Goal: Task Accomplishment & Management: Use online tool/utility

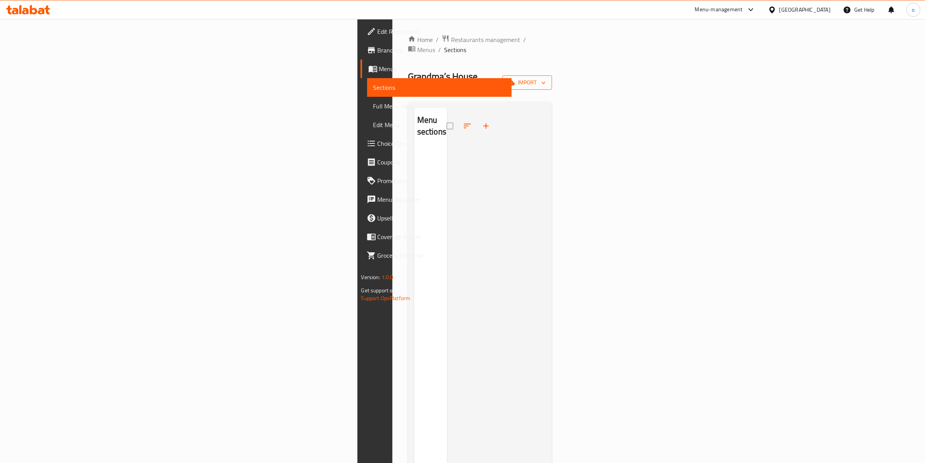
click at [546, 78] on span "import" at bounding box center [527, 83] width 37 height 10
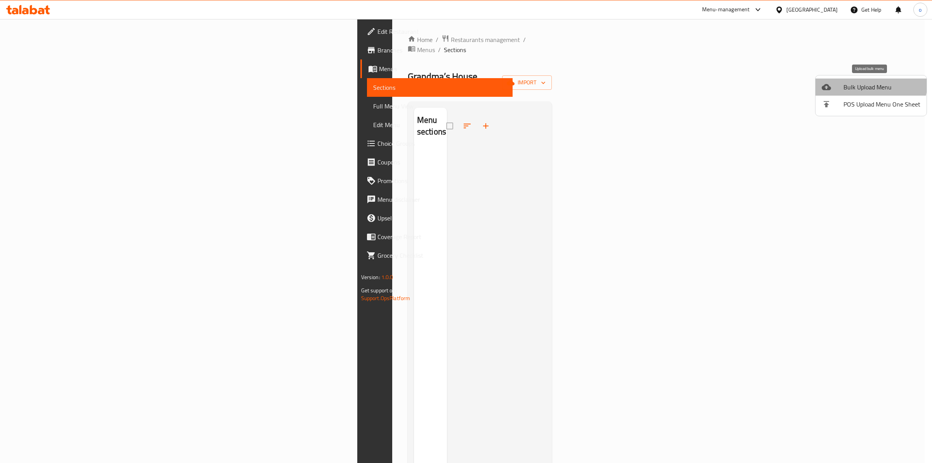
click at [869, 83] on span "Bulk Upload Menu" at bounding box center [882, 86] width 77 height 9
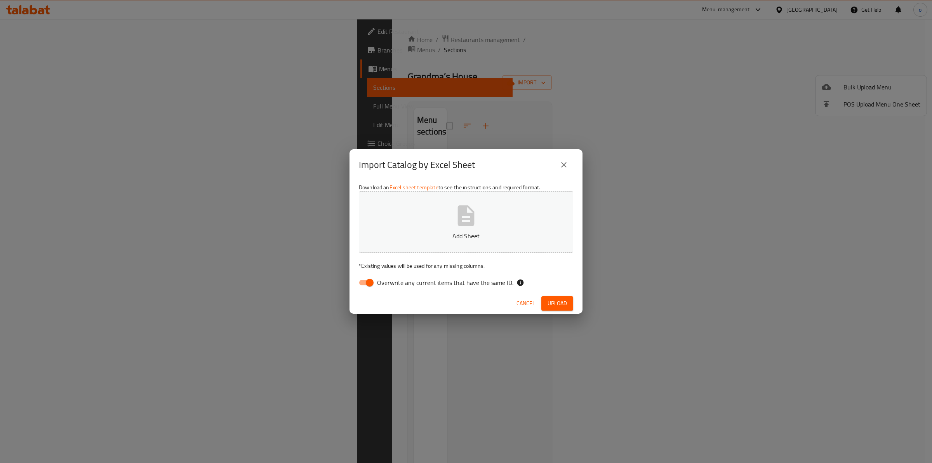
click at [354, 284] on input "Overwrite any current items that have the same ID." at bounding box center [370, 282] width 44 height 15
checkbox input "false"
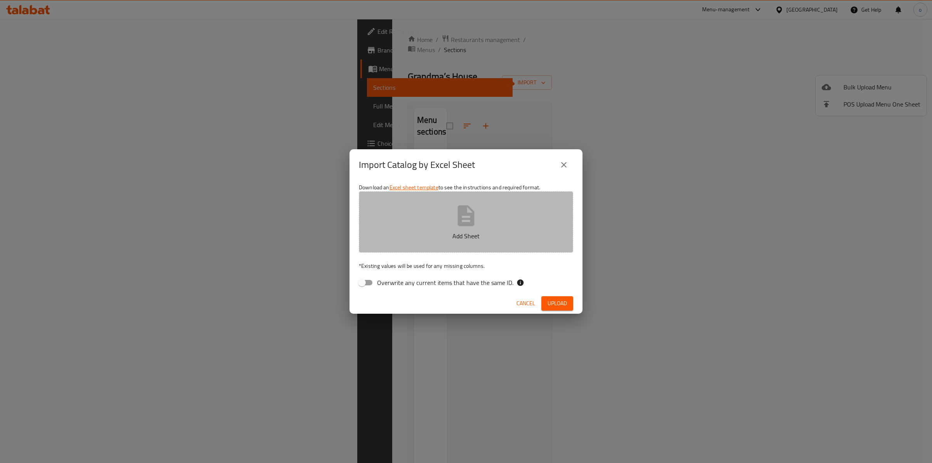
click at [425, 243] on button "Add Sheet" at bounding box center [466, 221] width 214 height 61
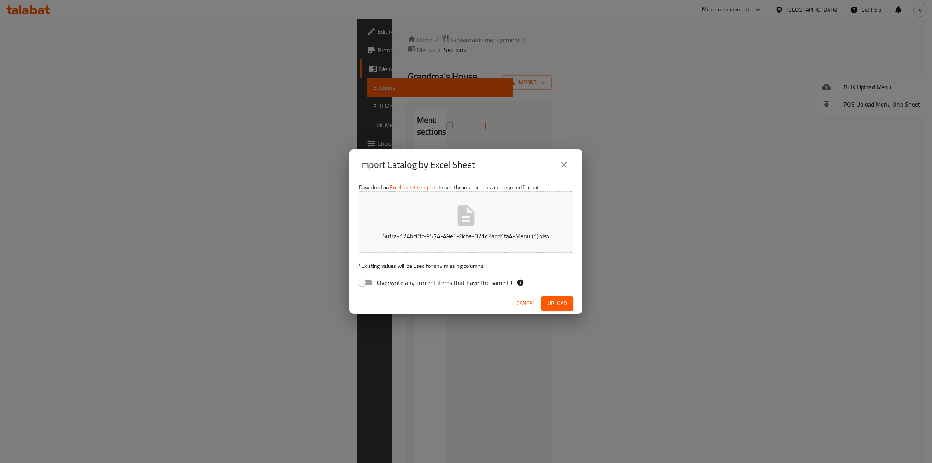
click at [552, 303] on span "Upload" at bounding box center [557, 303] width 19 height 10
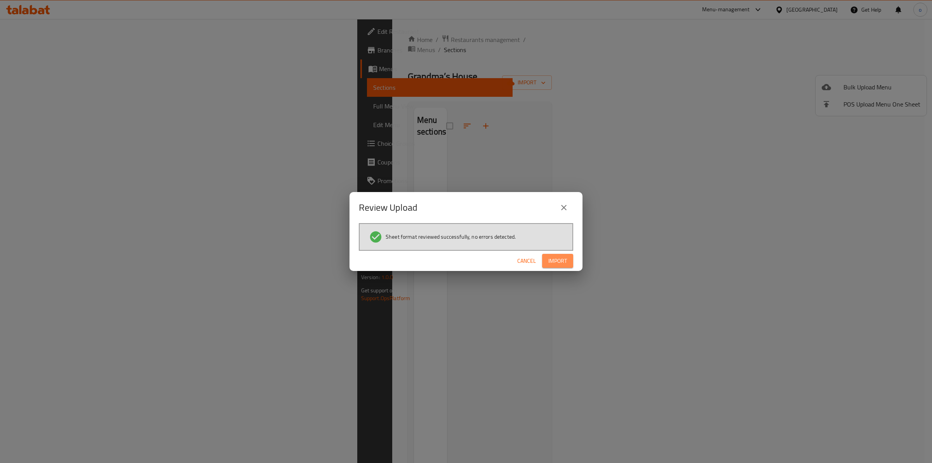
click at [568, 260] on button "Import" at bounding box center [557, 261] width 31 height 14
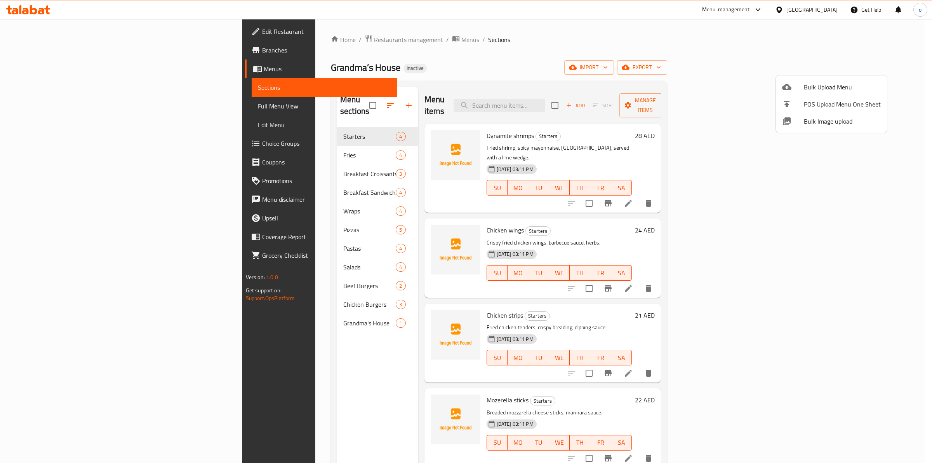
click at [656, 33] on div at bounding box center [466, 231] width 932 height 463
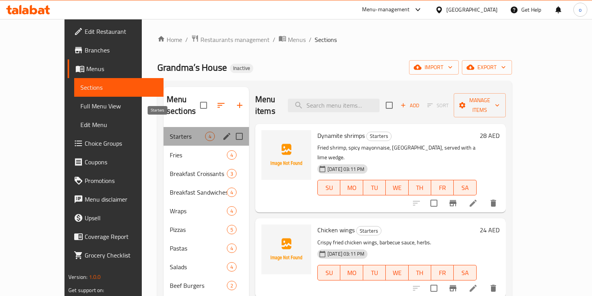
click at [170, 132] on span "Starters" at bounding box center [187, 136] width 35 height 9
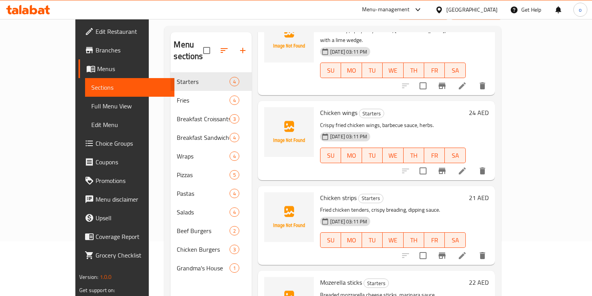
scroll to position [62, 0]
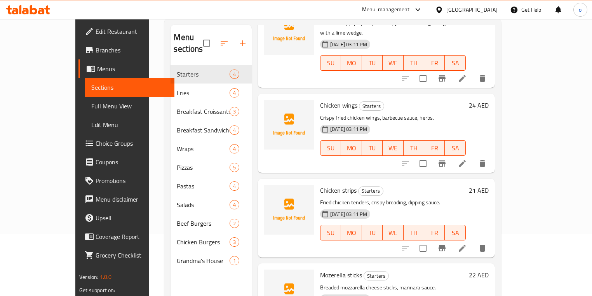
click at [466, 245] on icon at bounding box center [462, 248] width 7 height 7
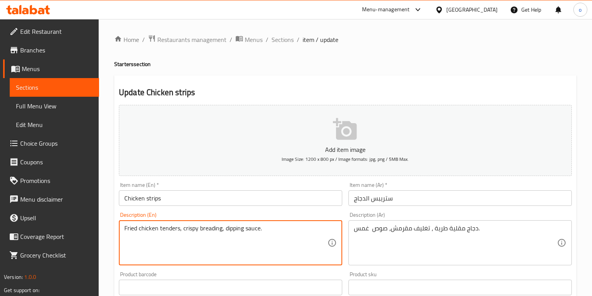
drag, startPoint x: 221, startPoint y: 229, endPoint x: 200, endPoint y: 230, distance: 21.0
click at [291, 236] on textarea "Fried chicken tenders, crispy breading, dipping sauce." at bounding box center [225, 243] width 203 height 37
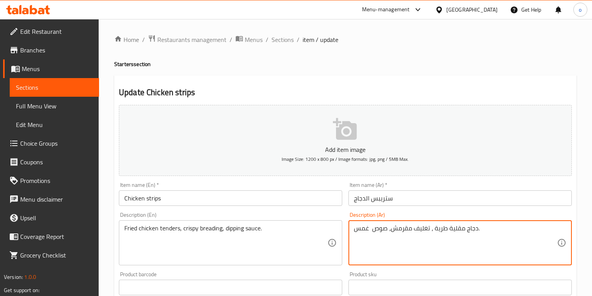
drag, startPoint x: 392, startPoint y: 230, endPoint x: 430, endPoint y: 233, distance: 38.6
type textarea "دجاج مقلية طرية ، بريدينج كريسبي ، صوص غمس."
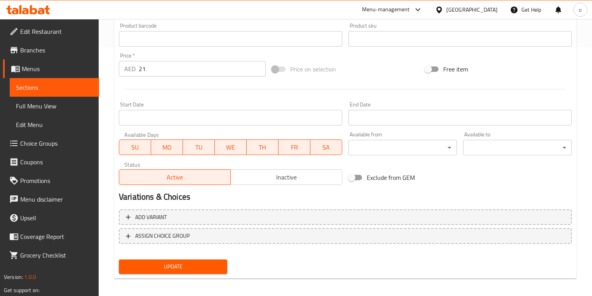
scroll to position [253, 0]
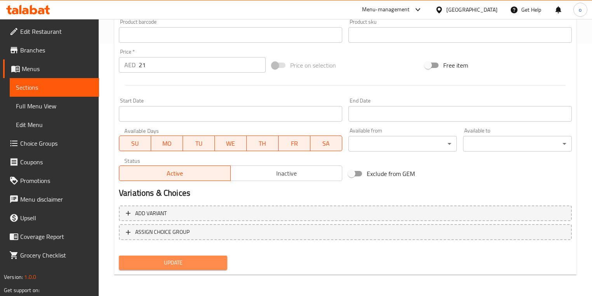
click at [220, 263] on span "Update" at bounding box center [173, 263] width 96 height 10
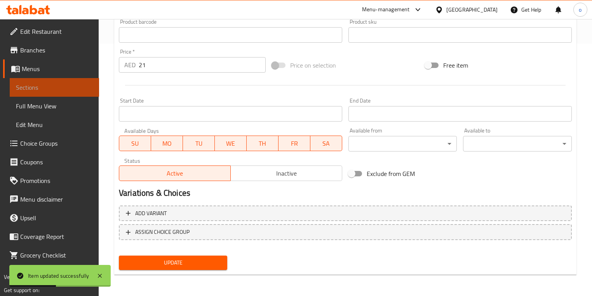
click at [62, 92] on span "Sections" at bounding box center [54, 87] width 77 height 9
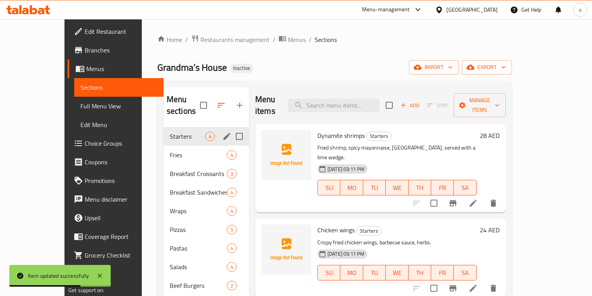
click at [164, 131] on div "Starters 4" at bounding box center [206, 136] width 85 height 19
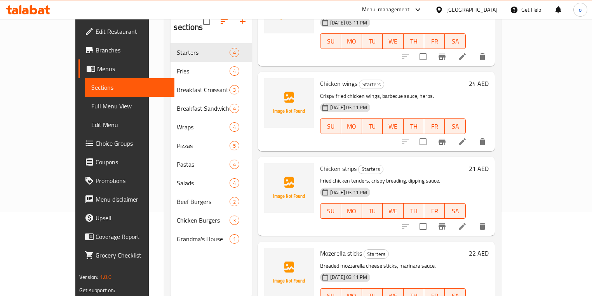
scroll to position [109, 0]
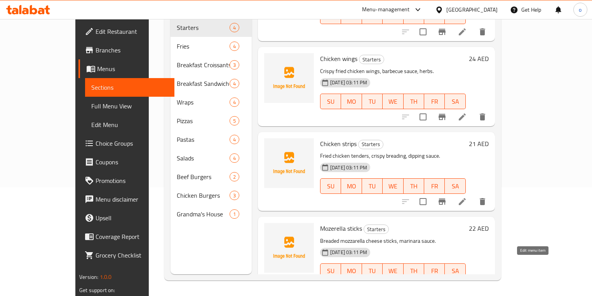
click at [467, 282] on icon at bounding box center [462, 286] width 9 height 9
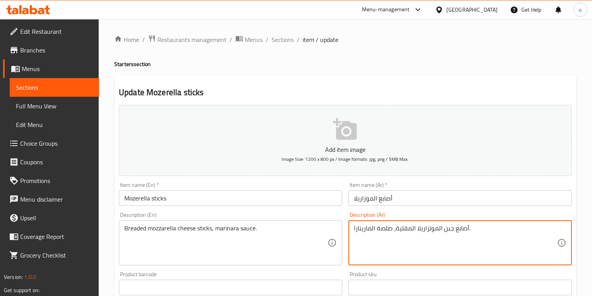
drag, startPoint x: 396, startPoint y: 229, endPoint x: 416, endPoint y: 232, distance: 20.8
paste textarea "بالبقسماط"
drag, startPoint x: 378, startPoint y: 230, endPoint x: 388, endPoint y: 230, distance: 10.1
click at [388, 230] on textarea "أصابع جبن الموتزاريلا بالبقسماط صلصة المارينارا." at bounding box center [455, 243] width 203 height 37
type textarea "أصابع جبن الموتزاريلا بالبقسماط صوص المارينارا."
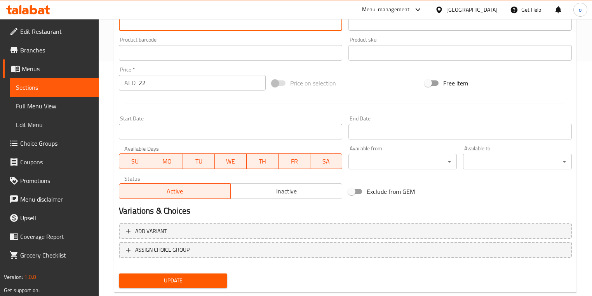
scroll to position [249, 0]
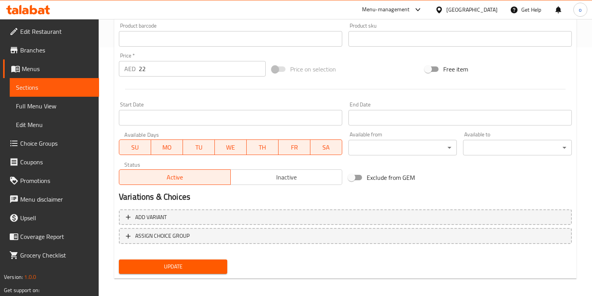
click at [211, 266] on span "Update" at bounding box center [173, 267] width 96 height 10
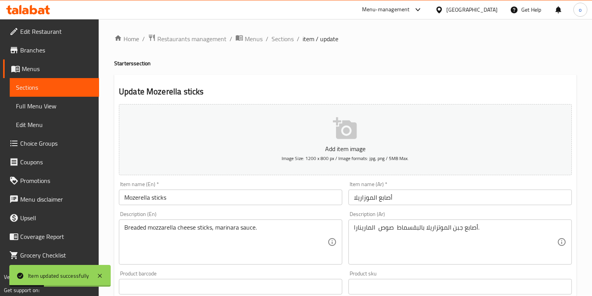
scroll to position [0, 0]
click at [283, 43] on span "Sections" at bounding box center [283, 39] width 22 height 9
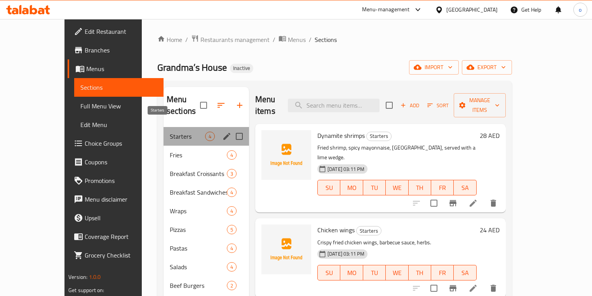
click at [170, 132] on span "Starters" at bounding box center [187, 136] width 35 height 9
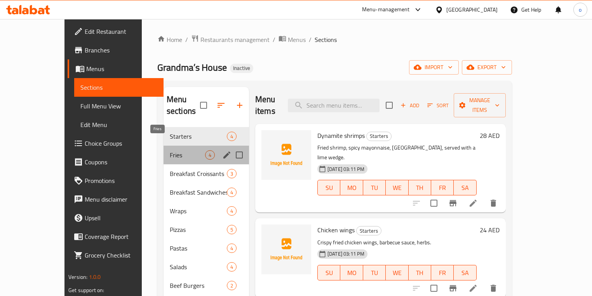
click at [170, 150] on span "Fries" at bounding box center [187, 154] width 35 height 9
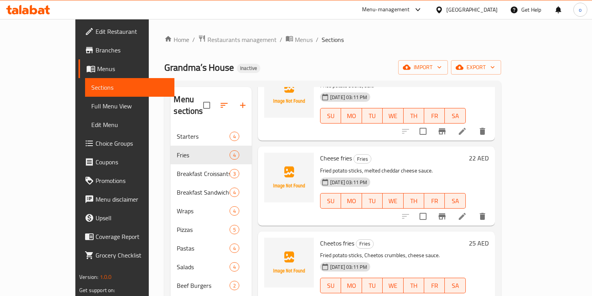
scroll to position [63, 0]
click at [466, 213] on icon at bounding box center [462, 216] width 7 height 7
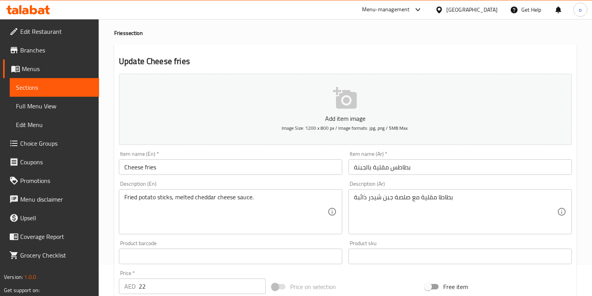
scroll to position [62, 0]
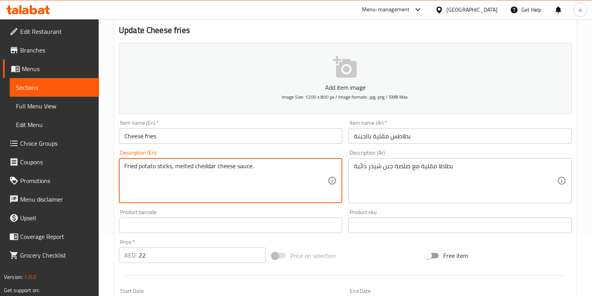
drag, startPoint x: 159, startPoint y: 168, endPoint x: 111, endPoint y: 169, distance: 47.8
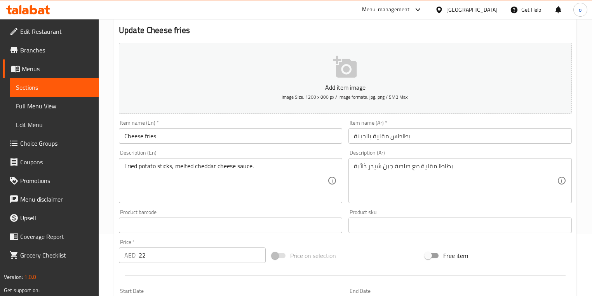
click at [352, 166] on div "بطاطا مقلية مع صلصة جبن شيدر ذائبة Description (Ar)" at bounding box center [460, 180] width 223 height 45
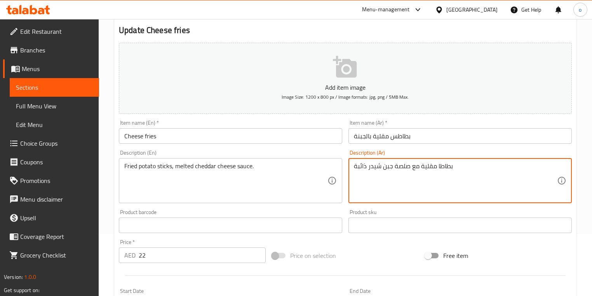
click at [398, 188] on textarea "بطاطا مقلية مع صلصة جبن شيدر ذائبة" at bounding box center [455, 180] width 203 height 37
click at [455, 166] on textarea "بطاطا مقلية مع صلصة جبن شيدر ذائبة" at bounding box center [455, 180] width 203 height 37
click at [353, 167] on div "بطاطا مقلية مع صلصة جبن شيدر ذائبة Description (Ar)" at bounding box center [460, 180] width 223 height 45
click at [356, 169] on textarea "بطاطا مقلية مع صلصة جبن شيدر ذائبة" at bounding box center [455, 180] width 203 height 37
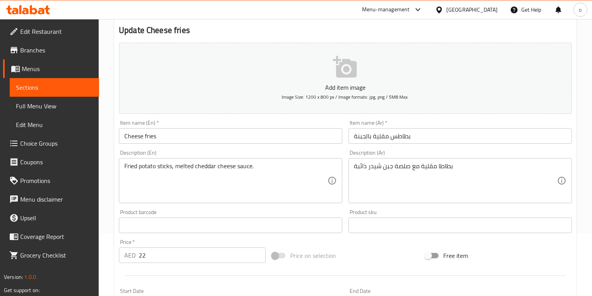
click at [352, 166] on div "بطاطا مقلية مع صلصة جبن شيدر ذائبة Description (Ar)" at bounding box center [460, 180] width 223 height 45
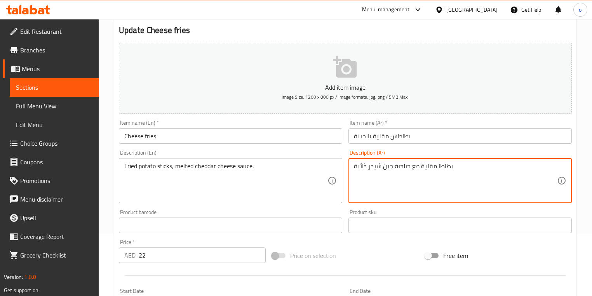
click at [354, 167] on textarea "بطاطا مقلية مع صلصة جبن شيدر ذائبة" at bounding box center [455, 180] width 203 height 37
click at [438, 167] on textarea "أصابع البطاطا مقلية مع صلصة جبن شيدر ذائبة" at bounding box center [455, 180] width 203 height 37
click at [437, 167] on textarea "أصابع البطاطا مقلية مع صلصة جبن شيدر ذائبة" at bounding box center [455, 180] width 203 height 37
click at [395, 168] on textarea "أصابع البطاطا المقلية مع صلصة جبن شيدر ذائبة" at bounding box center [455, 180] width 203 height 37
type textarea "أصابع البطاطا المقلية مع صوص جبن شيدر ذائبة"
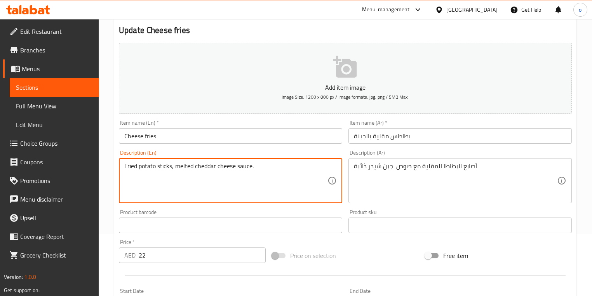
drag, startPoint x: 176, startPoint y: 167, endPoint x: 194, endPoint y: 170, distance: 18.5
click at [285, 174] on textarea "Fried potato sticks, melted cheddar cheese sauce." at bounding box center [225, 180] width 203 height 37
drag, startPoint x: 173, startPoint y: 166, endPoint x: 98, endPoint y: 159, distance: 75.3
click at [98, 159] on div "Edit Restaurant Branches Menus Sections Full Menu View Edit Menu Choice Groups …" at bounding box center [296, 222] width 592 height 530
click at [281, 180] on textarea "Fried potato sticks, melted cheddar cheese sauce." at bounding box center [225, 180] width 203 height 37
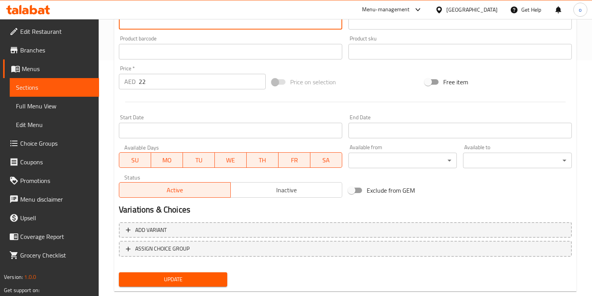
scroll to position [253, 0]
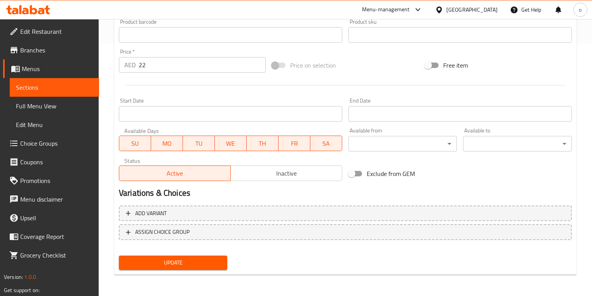
click at [200, 264] on span "Update" at bounding box center [173, 263] width 96 height 10
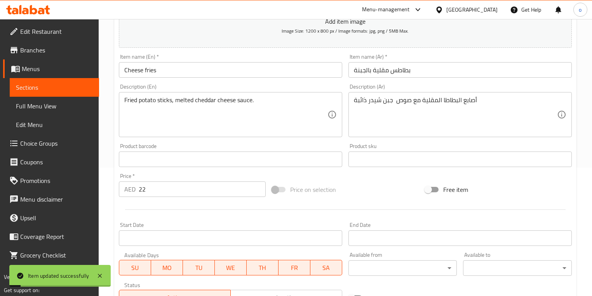
scroll to position [4, 0]
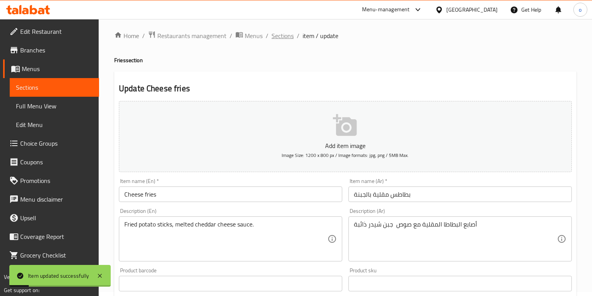
click at [280, 36] on span "Sections" at bounding box center [283, 35] width 22 height 9
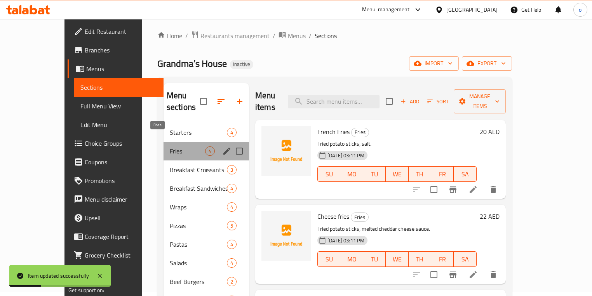
click at [170, 146] on span "Fries" at bounding box center [187, 150] width 35 height 9
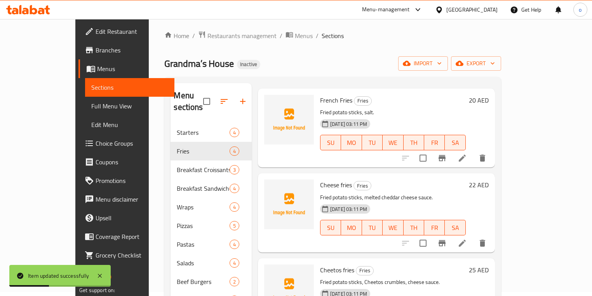
scroll to position [62, 0]
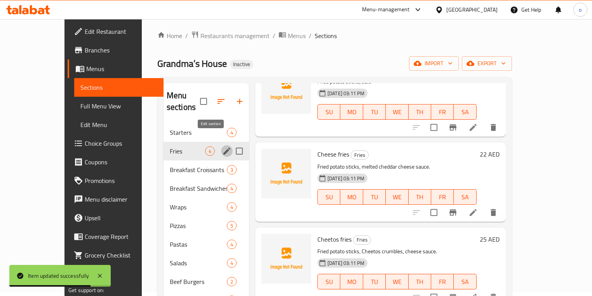
click at [222, 146] on icon "edit" at bounding box center [226, 150] width 9 height 9
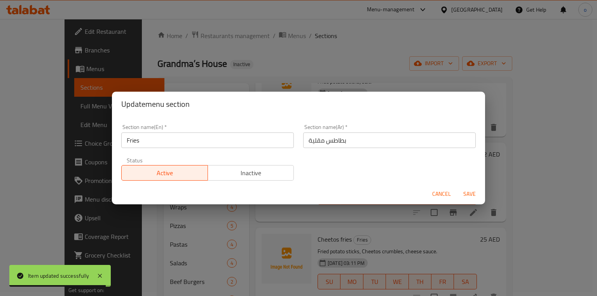
click at [429, 195] on button "Cancel" at bounding box center [441, 194] width 25 height 14
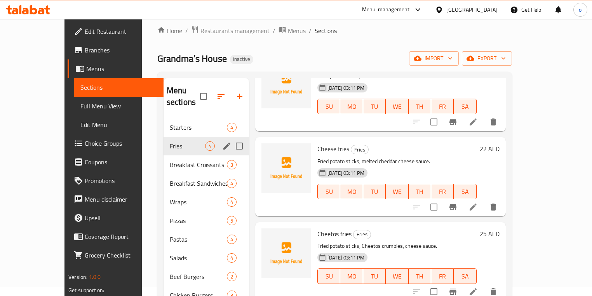
scroll to position [109, 0]
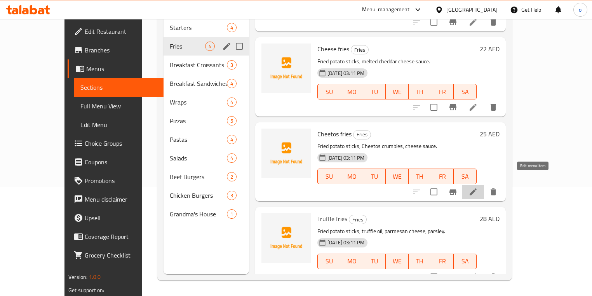
click at [477, 188] on icon at bounding box center [473, 191] width 7 height 7
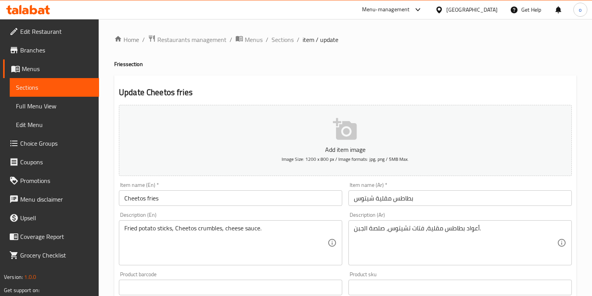
scroll to position [31, 0]
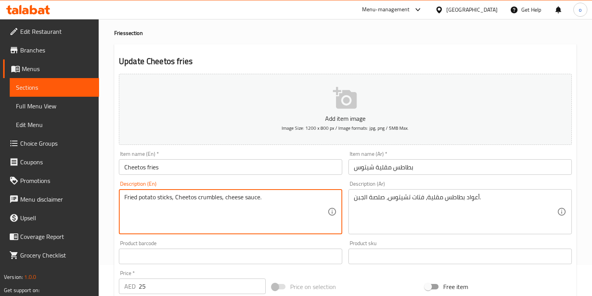
drag, startPoint x: 222, startPoint y: 198, endPoint x: 200, endPoint y: 199, distance: 21.8
click at [206, 204] on textarea "Fried potato sticks, Cheetos crumbles, cheese sauce." at bounding box center [225, 211] width 203 height 37
drag, startPoint x: 222, startPoint y: 198, endPoint x: 199, endPoint y: 201, distance: 23.2
click at [199, 201] on textarea "Fried potato sticks, Cheetos crumbles, cheese sauce." at bounding box center [225, 211] width 203 height 37
click at [300, 209] on textarea "Fried potato sticks, Cheetos crumbles, cheese sauce." at bounding box center [225, 211] width 203 height 37
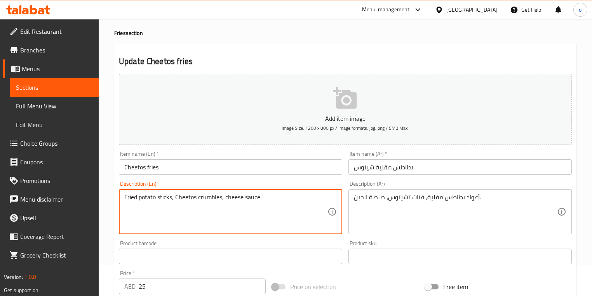
click at [374, 168] on input "بطاطس مقلية شيتوس" at bounding box center [460, 167] width 223 height 16
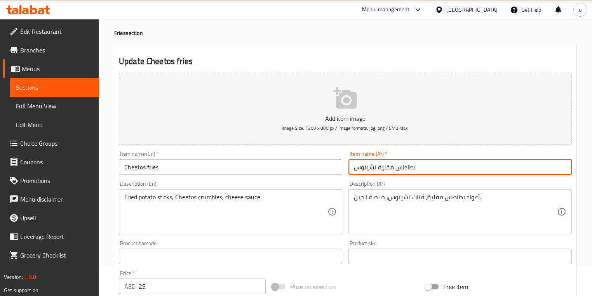
type input "بطاطس مقلية تشيتوس"
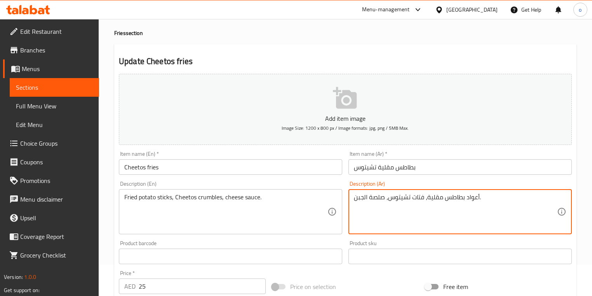
drag, startPoint x: 369, startPoint y: 198, endPoint x: 379, endPoint y: 198, distance: 9.7
click at [354, 201] on textarea "أعواد بطاطس مقلية، فتات تشيتوس، صوص الجبن." at bounding box center [455, 211] width 203 height 37
click at [490, 202] on textarea "أعواد بطاطس مقلية، فتات تشيتوس، صوص الجبن." at bounding box center [455, 211] width 203 height 37
type textarea "أعواد بطاطس مقلية، فتات تشيتوس، صوص الجبنة"
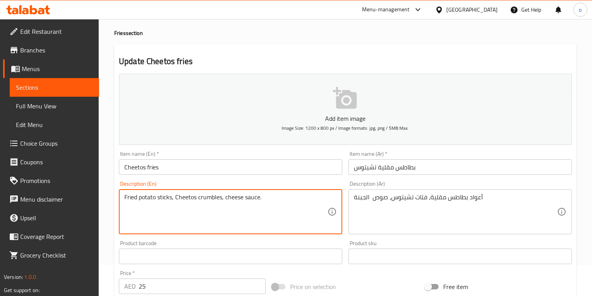
drag, startPoint x: 246, startPoint y: 199, endPoint x: 225, endPoint y: 201, distance: 20.3
click at [225, 201] on textarea "Fried potato sticks, Cheetos crumbles, cheese sauce." at bounding box center [225, 211] width 203 height 37
click at [294, 200] on textarea "Fried potato sticks, Cheetos crumbles, cheese sauce." at bounding box center [225, 211] width 203 height 37
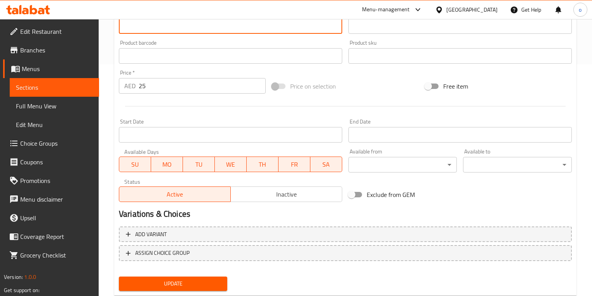
scroll to position [253, 0]
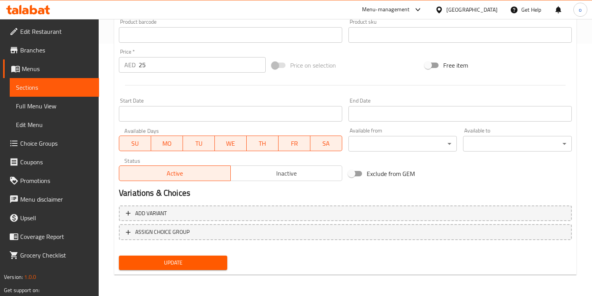
click at [213, 260] on span "Update" at bounding box center [173, 263] width 96 height 10
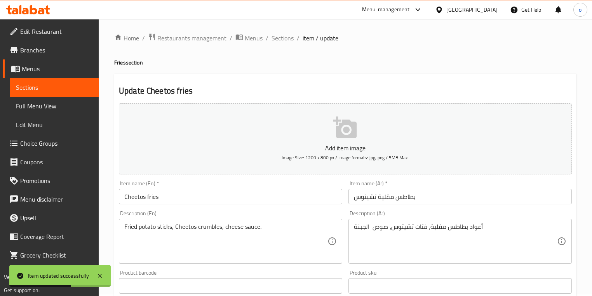
scroll to position [0, 0]
click at [279, 40] on span "Sections" at bounding box center [283, 39] width 22 height 9
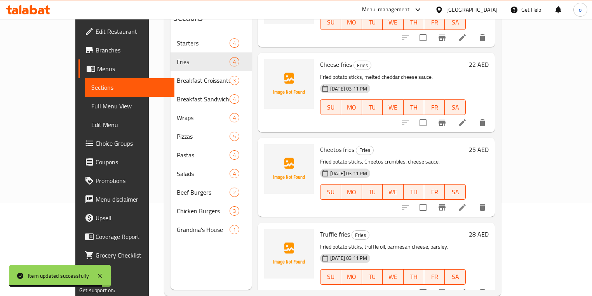
scroll to position [109, 0]
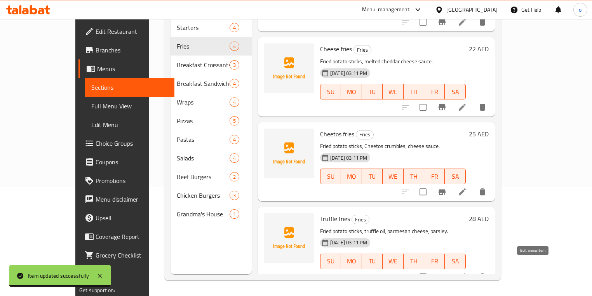
click at [467, 272] on icon at bounding box center [462, 276] width 9 height 9
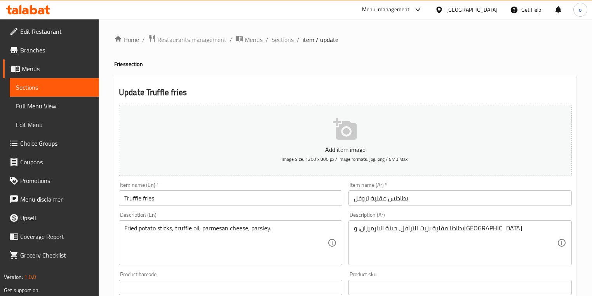
click at [427, 194] on input "بطاطس مقلية تروفل" at bounding box center [460, 198] width 223 height 16
click at [353, 230] on div "بطاطا مقلية بزيت الترافل، جبنة البارميزان، وبقدونس Description (Ar)" at bounding box center [460, 242] width 223 height 45
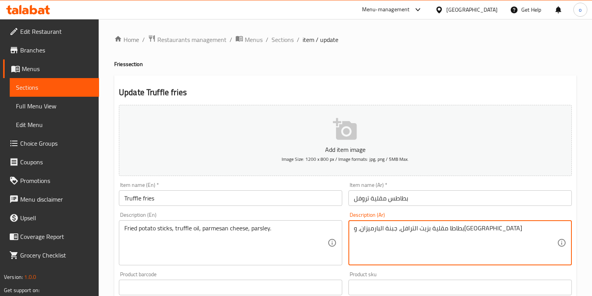
click at [490, 227] on textarea "بطاطا مقلية بزيت الترافل، جبنة البارميزان، وبقدونس" at bounding box center [455, 243] width 203 height 37
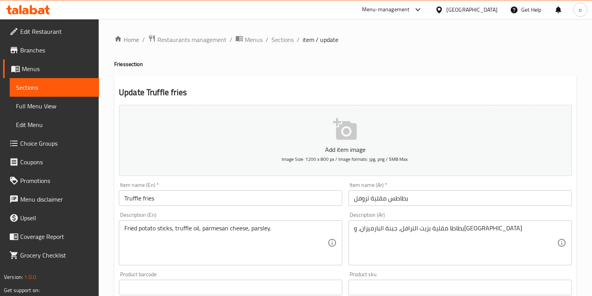
click at [351, 230] on div "بطاطا مقلية بزيت الترافل، جبنة البارميزان، وبقدونس Description (Ar)" at bounding box center [460, 242] width 223 height 45
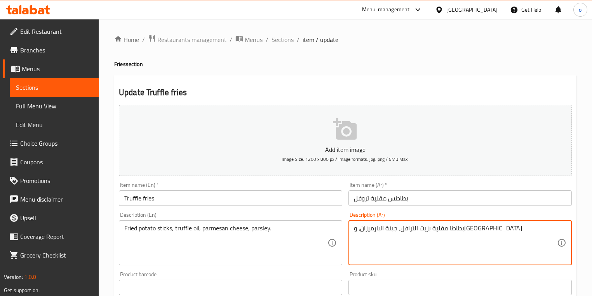
click at [353, 230] on div "بطاطا مقلية بزيت الترافل، جبنة البارميزان، وبقدونس Description (Ar)" at bounding box center [460, 242] width 223 height 45
click at [354, 229] on textarea "بطاطا مقلية بزيت الترافل، جبنة البارميزان، وبقدونس" at bounding box center [455, 243] width 203 height 37
click at [469, 228] on textarea "أصابع البطاطا مقلية بزيت الترافل، جبنة البارميزان، وبقدونس" at bounding box center [455, 243] width 203 height 37
click at [469, 231] on textarea "أصابع البطاطاس مقلية بزيت الترافل، جبنة البارميزان، وبقدونس" at bounding box center [455, 243] width 203 height 37
click at [469, 228] on textarea "أصابع البطاطاس مقلية بزيت الترافل، جبنة البارميزان، وبقدونس" at bounding box center [455, 243] width 203 height 37
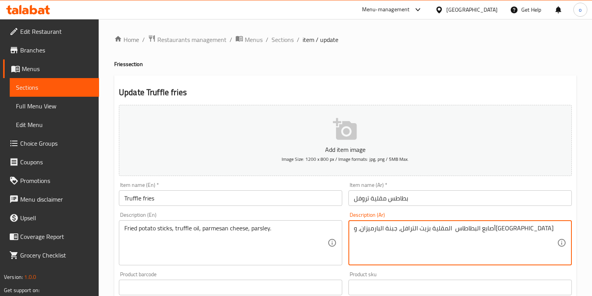
type textarea "أصابع البطاطاس المقلية بزيت الترافل، جبنة البارميزان، وبقدونس"
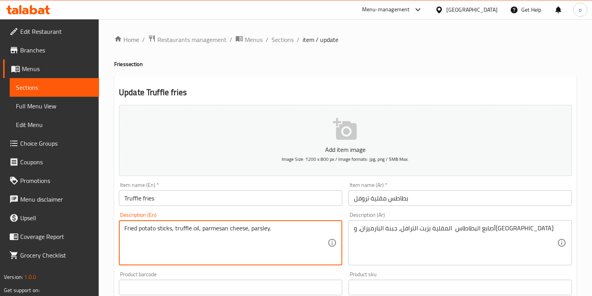
drag, startPoint x: 229, startPoint y: 229, endPoint x: 204, endPoint y: 232, distance: 25.4
click at [279, 232] on textarea "Fried potato sticks, truffle oil, parmesan cheese, parsley." at bounding box center [225, 243] width 203 height 37
drag, startPoint x: 270, startPoint y: 230, endPoint x: 252, endPoint y: 232, distance: 18.8
click at [252, 232] on textarea "Fried potato sticks, truffle oil, parmesan cheese, parsley." at bounding box center [225, 243] width 203 height 37
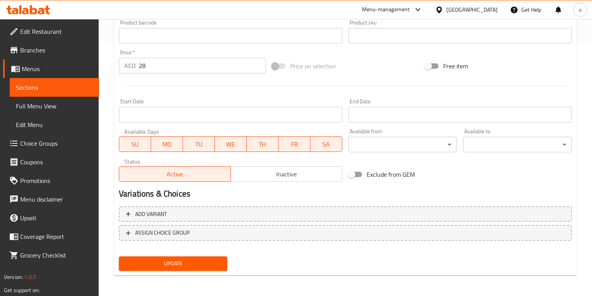
scroll to position [253, 0]
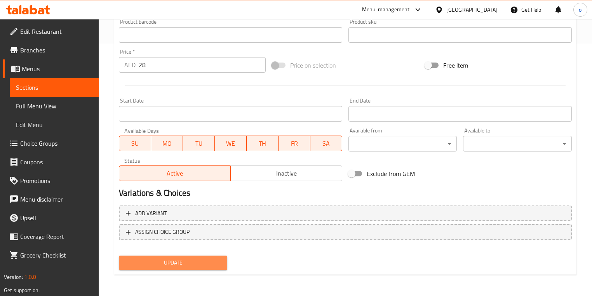
click at [215, 260] on span "Update" at bounding box center [173, 263] width 96 height 10
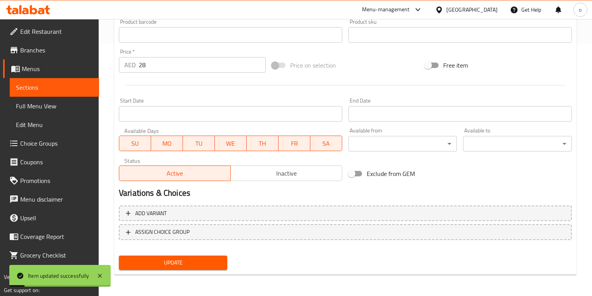
click at [79, 83] on span "Sections" at bounding box center [54, 87] width 77 height 9
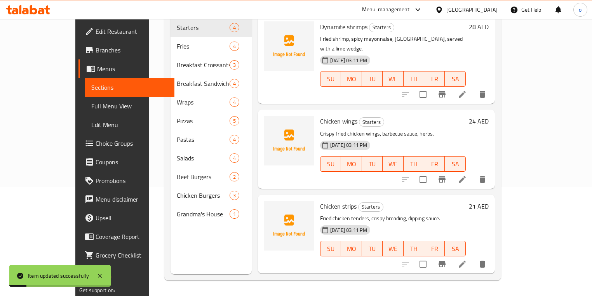
scroll to position [109, 0]
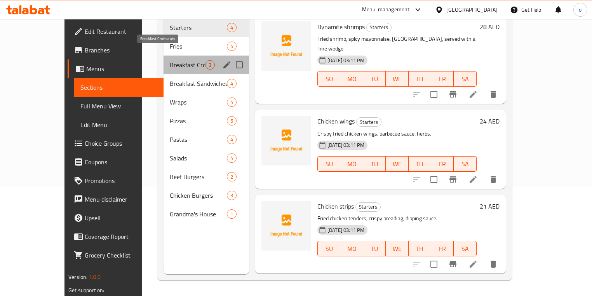
click at [170, 60] on span "Breakfast Croissants" at bounding box center [187, 64] width 35 height 9
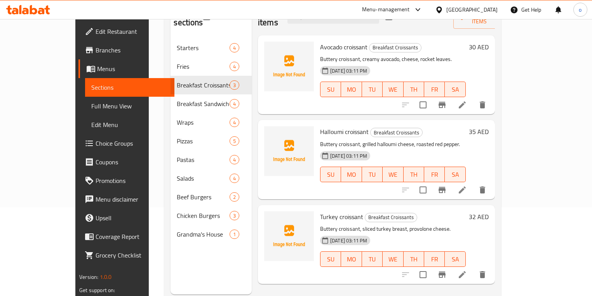
scroll to position [78, 0]
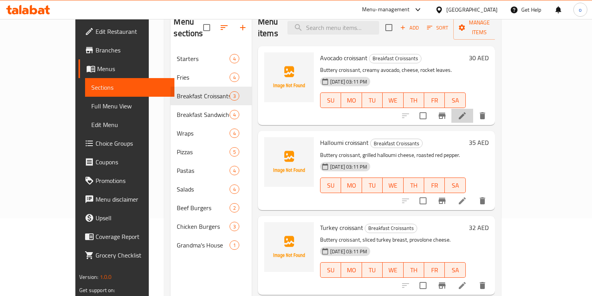
click at [473, 109] on li at bounding box center [462, 116] width 22 height 14
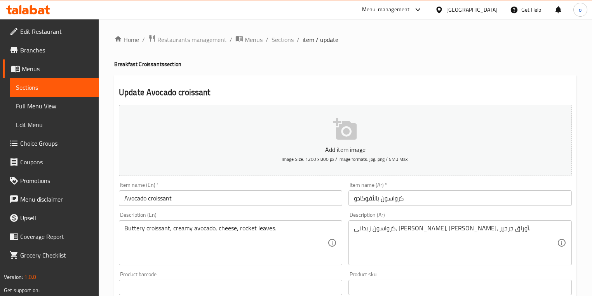
click at [93, 80] on link "Sections" at bounding box center [54, 87] width 89 height 19
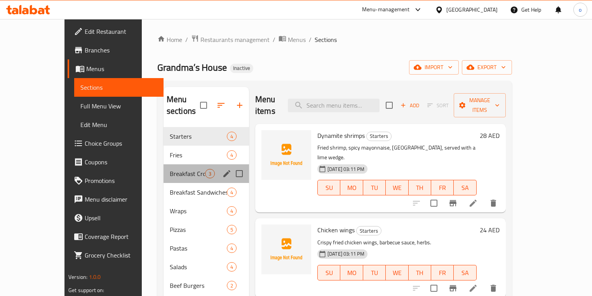
click at [172, 167] on div "Breakfast Croissants 3" at bounding box center [206, 173] width 85 height 19
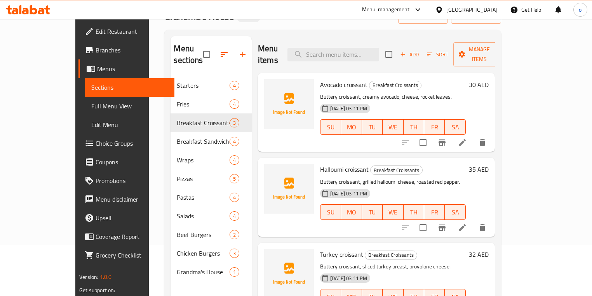
scroll to position [62, 0]
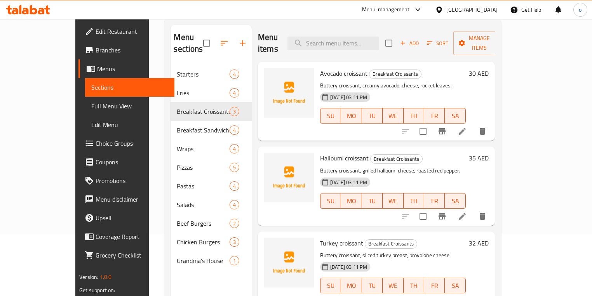
click at [467, 127] on icon at bounding box center [462, 131] width 9 height 9
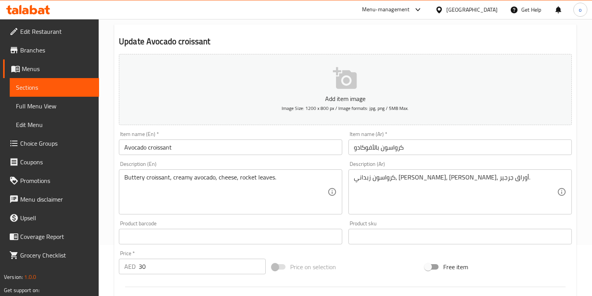
scroll to position [62, 0]
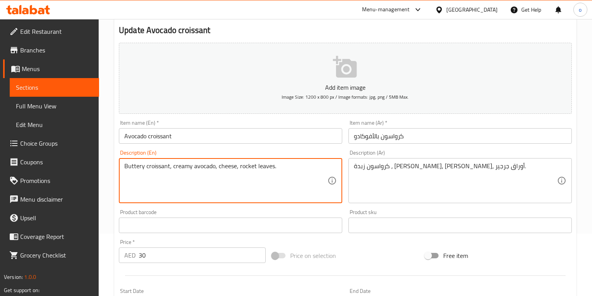
drag, startPoint x: 256, startPoint y: 167, endPoint x: 241, endPoint y: 168, distance: 14.8
drag, startPoint x: 241, startPoint y: 168, endPoint x: 263, endPoint y: 189, distance: 30.8
click at [263, 189] on textarea "Buttery croissant, creamy avocado, cheese, rocket leaves." at bounding box center [225, 180] width 203 height 37
drag, startPoint x: 257, startPoint y: 169, endPoint x: 240, endPoint y: 168, distance: 17.1
click at [240, 168] on textarea "Buttery croissant, creamy avocado, cheese, rocket leaves." at bounding box center [225, 180] width 203 height 37
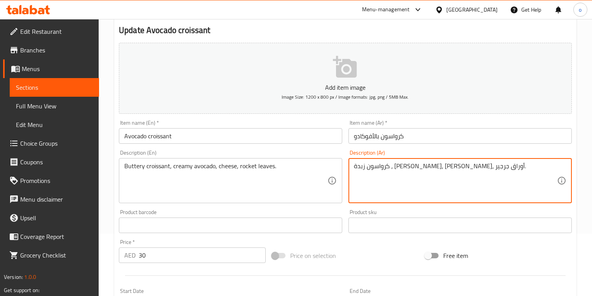
drag, startPoint x: 369, startPoint y: 167, endPoint x: 385, endPoint y: 172, distance: 16.7
type textarea "كرواسون زبدة ، أفوكادو كريمي، جبن، جرجير."
click at [402, 190] on textarea "كرواسون زبدة ، أفوكادو كريمي، جبن، جرجير." at bounding box center [455, 180] width 203 height 37
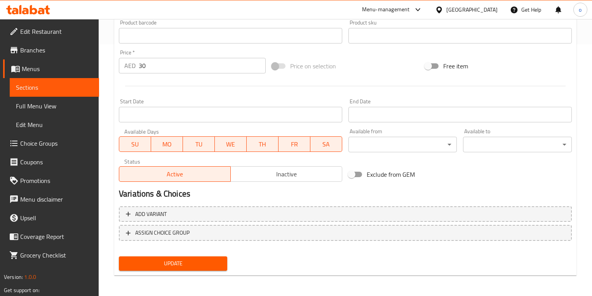
scroll to position [253, 0]
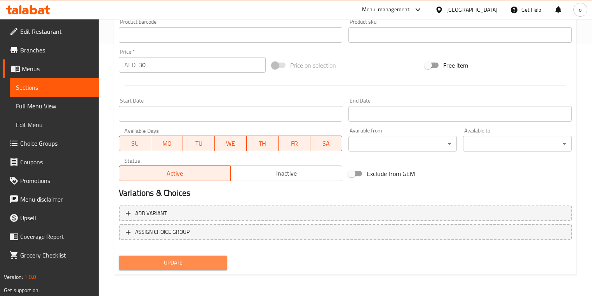
click at [211, 264] on span "Update" at bounding box center [173, 263] width 96 height 10
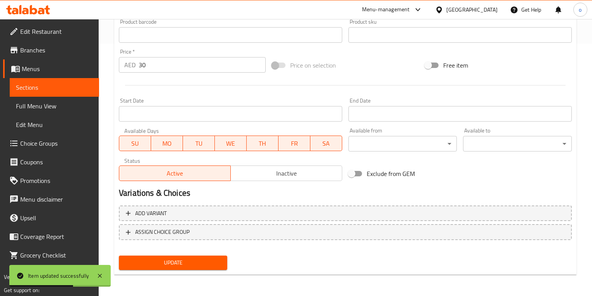
click at [87, 97] on link "Full Menu View" at bounding box center [54, 106] width 89 height 19
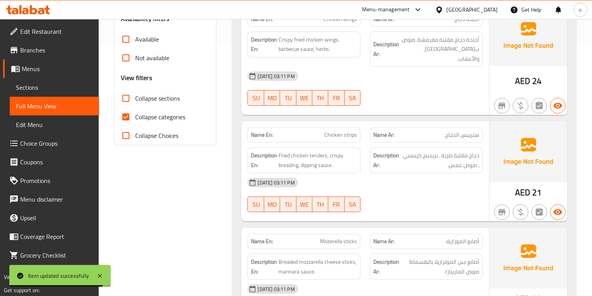
click at [125, 112] on input "Collapse categories" at bounding box center [126, 117] width 19 height 19
checkbox input "false"
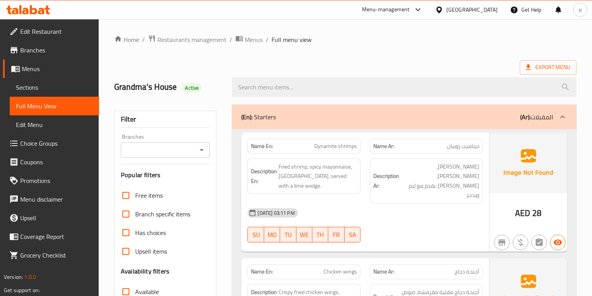
click at [69, 87] on span "Sections" at bounding box center [54, 87] width 77 height 9
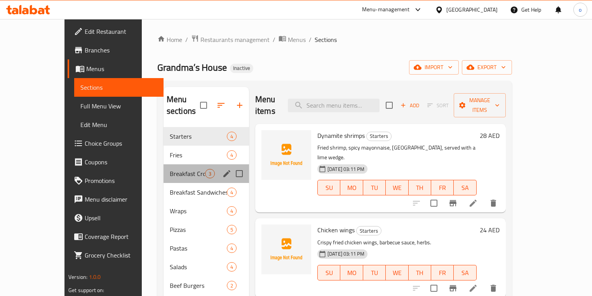
click at [170, 169] on span "Breakfast Croissants" at bounding box center [187, 173] width 35 height 9
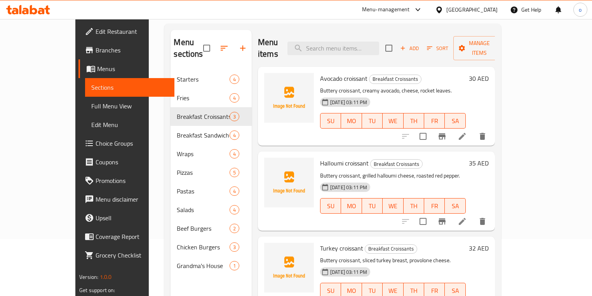
scroll to position [62, 0]
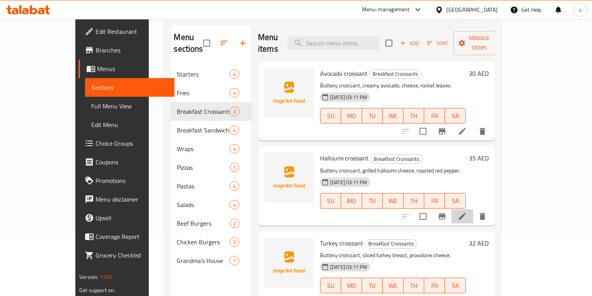
click at [473, 209] on li at bounding box center [462, 216] width 22 height 14
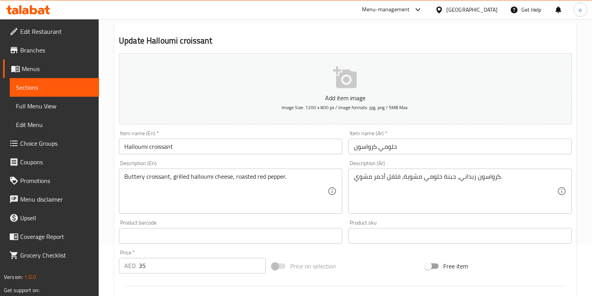
scroll to position [62, 0]
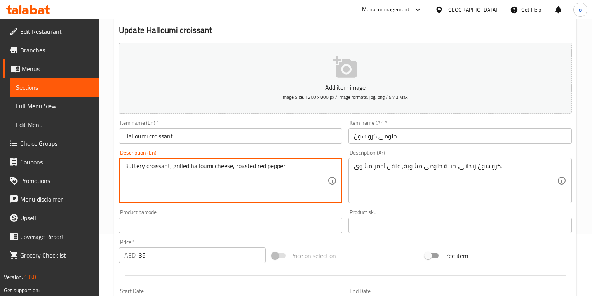
drag, startPoint x: 255, startPoint y: 167, endPoint x: 235, endPoint y: 170, distance: 20.4
click at [289, 179] on textarea "Buttery croissant, grilled halloumi cheese, roasted red pepper." at bounding box center [225, 180] width 203 height 37
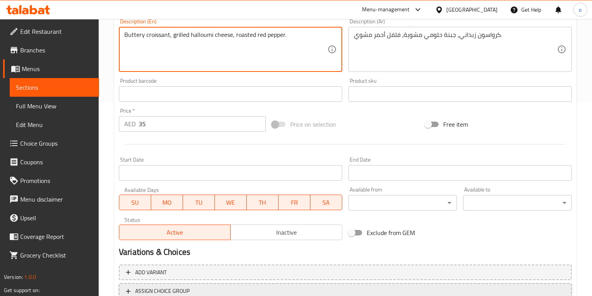
scroll to position [249, 0]
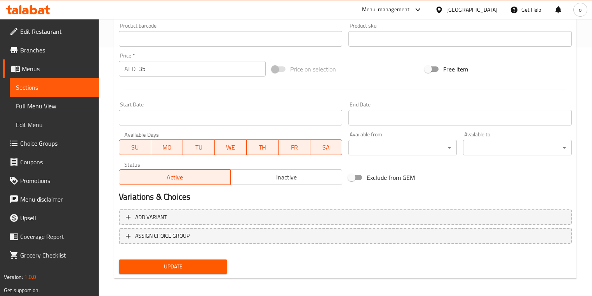
click at [216, 268] on span "Update" at bounding box center [173, 267] width 96 height 10
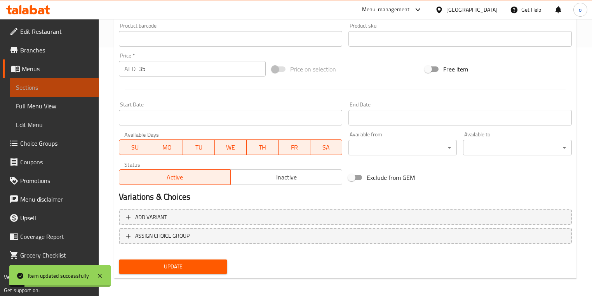
click at [90, 92] on span "Sections" at bounding box center [54, 87] width 77 height 9
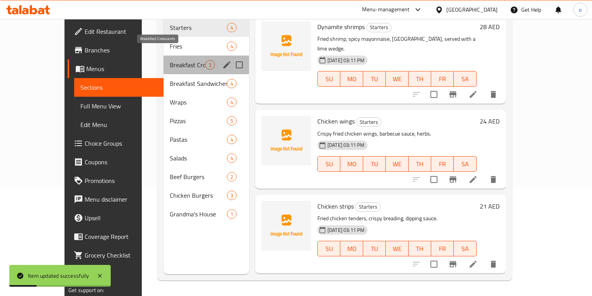
click at [170, 60] on span "Breakfast Croissants" at bounding box center [187, 64] width 35 height 9
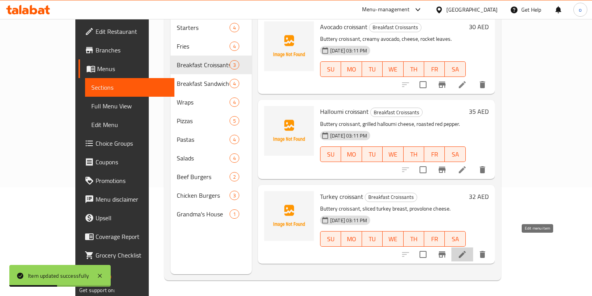
click at [467, 250] on icon at bounding box center [462, 254] width 9 height 9
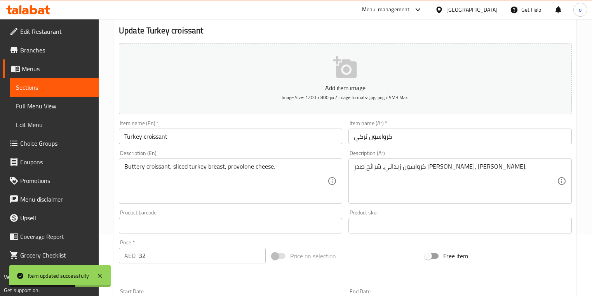
scroll to position [62, 0]
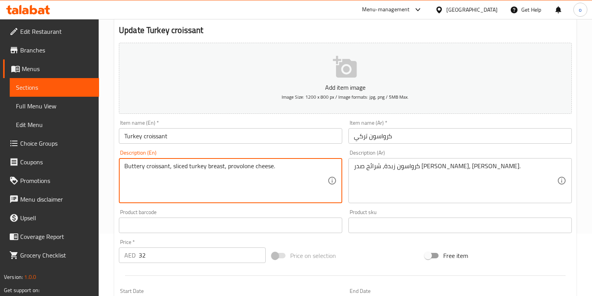
drag, startPoint x: 223, startPoint y: 166, endPoint x: 179, endPoint y: 162, distance: 44.1
click at [213, 185] on textarea "Buttery croissant, sliced turkey breast, provolone cheese." at bounding box center [225, 180] width 203 height 37
drag, startPoint x: 224, startPoint y: 166, endPoint x: 174, endPoint y: 164, distance: 49.8
click at [174, 164] on textarea "Buttery croissant, sliced turkey breast, provolone cheese." at bounding box center [225, 180] width 203 height 37
click at [288, 178] on textarea "Buttery croissant, sliced turkey breast, provolone cheese." at bounding box center [225, 180] width 203 height 37
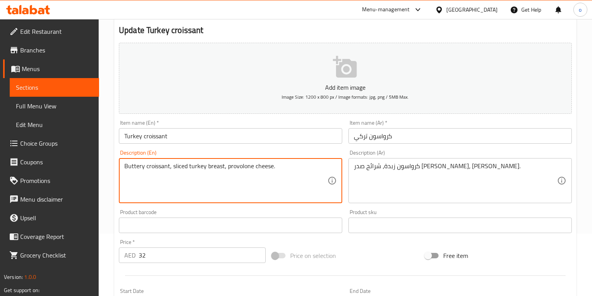
drag, startPoint x: 252, startPoint y: 166, endPoint x: 228, endPoint y: 164, distance: 24.6
click at [228, 164] on textarea "Buttery croissant, sliced turkey breast, provolone cheese." at bounding box center [225, 180] width 203 height 37
click at [289, 171] on textarea "Buttery croissant, sliced turkey breast, provolone cheese." at bounding box center [225, 180] width 203 height 37
drag, startPoint x: 188, startPoint y: 166, endPoint x: 179, endPoint y: 165, distance: 9.4
click at [179, 165] on textarea "Buttery croissant, sliced turkey breast, provolone cheese." at bounding box center [225, 180] width 203 height 37
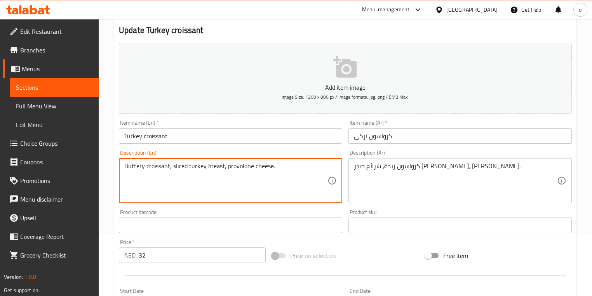
click at [190, 175] on textarea "Buttery croissant, sliced turkey breast, provolone cheese." at bounding box center [225, 180] width 203 height 37
drag, startPoint x: 185, startPoint y: 165, endPoint x: 174, endPoint y: 166, distance: 10.6
click at [174, 166] on textarea "Buttery croissant, sliced turkey breast, provolone cheese." at bounding box center [225, 180] width 203 height 37
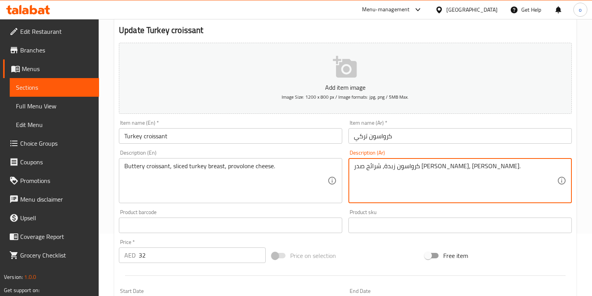
drag, startPoint x: 432, startPoint y: 169, endPoint x: 449, endPoint y: 170, distance: 16.7
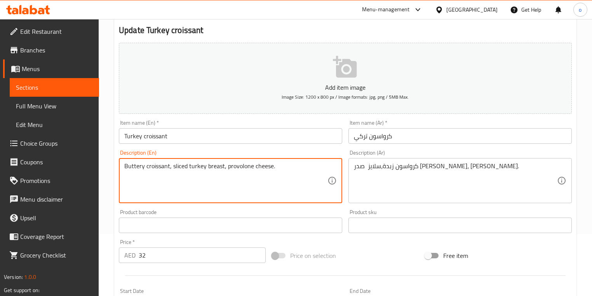
drag, startPoint x: 224, startPoint y: 166, endPoint x: 208, endPoint y: 167, distance: 15.6
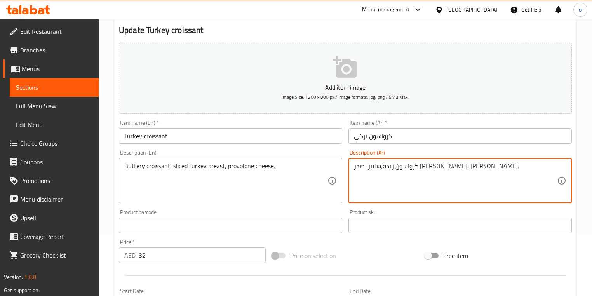
drag, startPoint x: 434, startPoint y: 166, endPoint x: 448, endPoint y: 163, distance: 14.3
click at [446, 165] on textarea "كرواسون زبدة، شرائح صدر ديك رومي، جبن بروفولون." at bounding box center [455, 180] width 203 height 37
click at [421, 173] on textarea "كرواسون زبدة، شرائح صدر ديك رومي، جبن بروفولون." at bounding box center [455, 180] width 203 height 37
drag, startPoint x: 420, startPoint y: 167, endPoint x: 395, endPoint y: 170, distance: 25.0
click at [395, 170] on textarea "كرواسون زبدة، شرائح صدر ديك رومي، جبن بروفولون." at bounding box center [455, 180] width 203 height 37
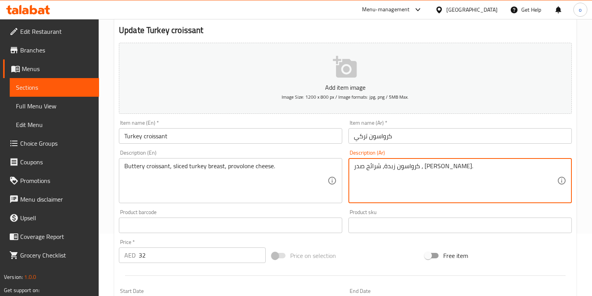
click at [413, 181] on textarea "كرواسون زبدة، شرائح صدر ، جبن بروفولون." at bounding box center [455, 180] width 203 height 37
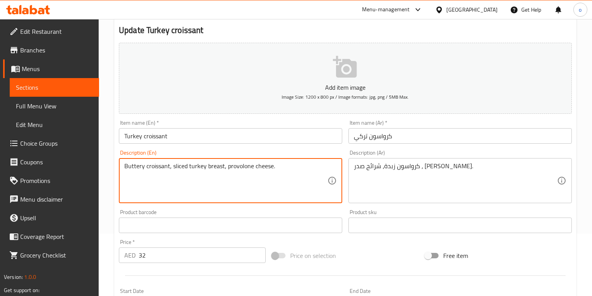
drag, startPoint x: 225, startPoint y: 167, endPoint x: 190, endPoint y: 168, distance: 35.4
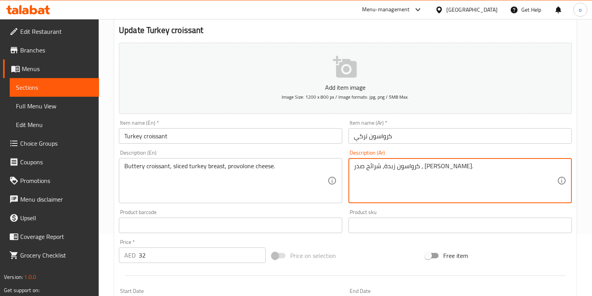
click at [394, 168] on textarea "كرواسون زبدة، شرائح صدر ، جبن بروفولون." at bounding box center [455, 180] width 203 height 37
click at [394, 166] on textarea "كرواسون زبدة، شرائح صدر ديك رومي ، جبن بروفولون." at bounding box center [455, 180] width 203 height 37
click at [393, 168] on textarea "كرواسون زبدة، شرائح صدر ديك رومي ، جبن بروفولون." at bounding box center [455, 180] width 203 height 37
type textarea "كرواسون زبدة، شرائح صدر ديك رومي، جبن بروفولون."
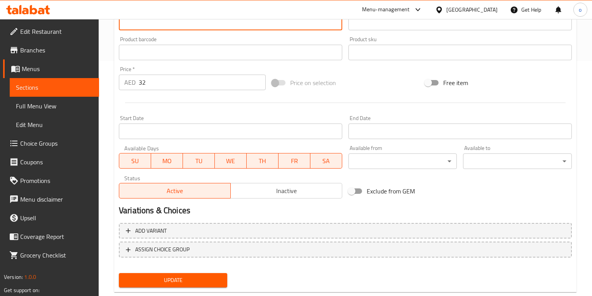
scroll to position [253, 0]
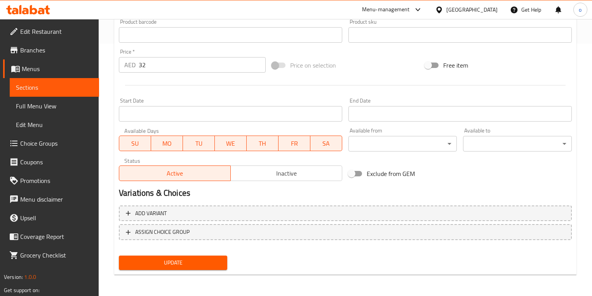
click at [214, 259] on span "Update" at bounding box center [173, 263] width 96 height 10
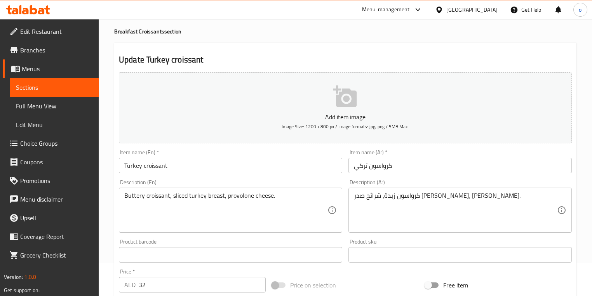
scroll to position [0, 0]
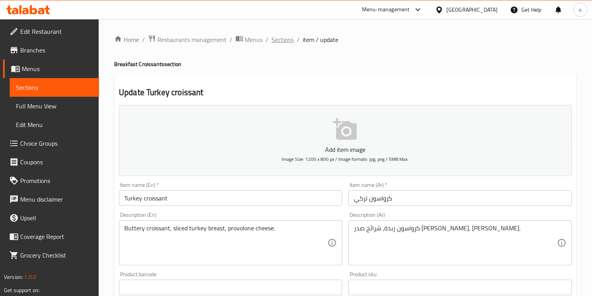
click at [272, 36] on span "Sections" at bounding box center [283, 39] width 22 height 9
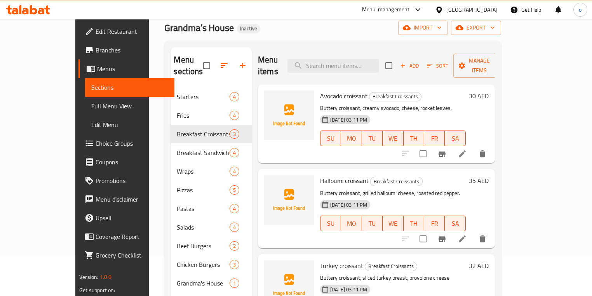
scroll to position [93, 0]
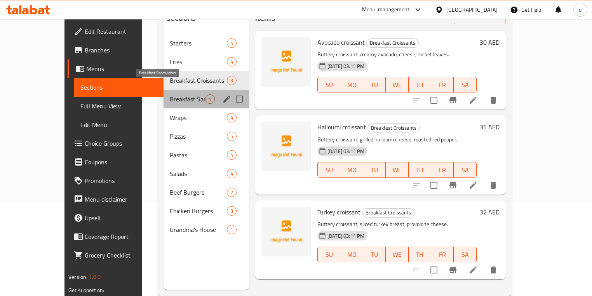
click at [170, 94] on span "Breakfast Sandwiches" at bounding box center [187, 98] width 35 height 9
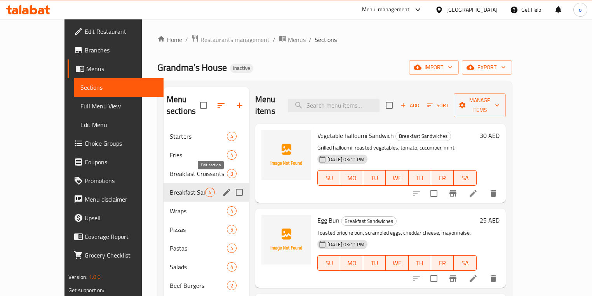
click at [223, 189] on icon "edit" at bounding box center [226, 192] width 7 height 7
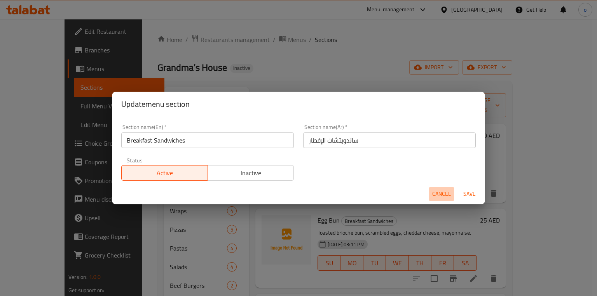
click at [436, 196] on span "Cancel" at bounding box center [441, 194] width 19 height 10
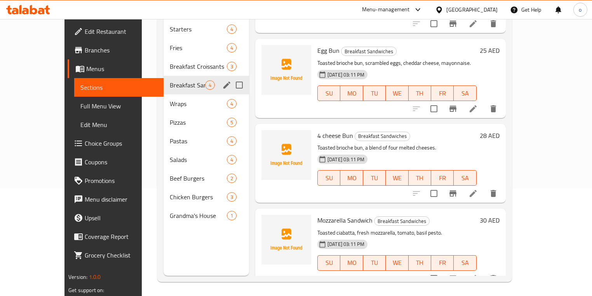
scroll to position [109, 0]
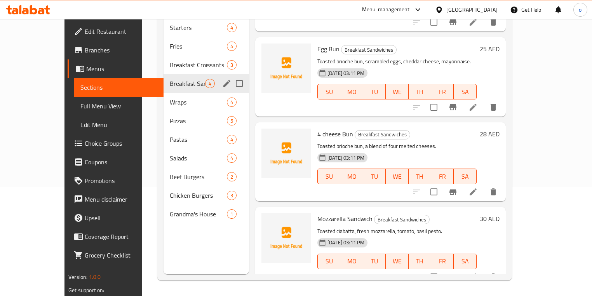
click at [478, 272] on icon at bounding box center [473, 276] width 9 height 9
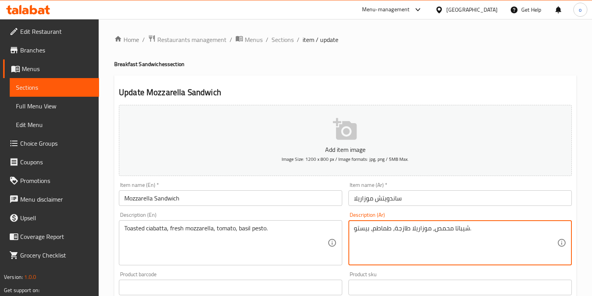
click at [474, 228] on textarea "شيباتا محمص، موزاريلا طازجة، طماطم، بيستو." at bounding box center [455, 243] width 203 height 37
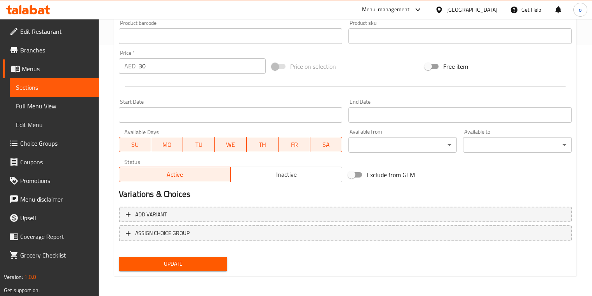
scroll to position [253, 0]
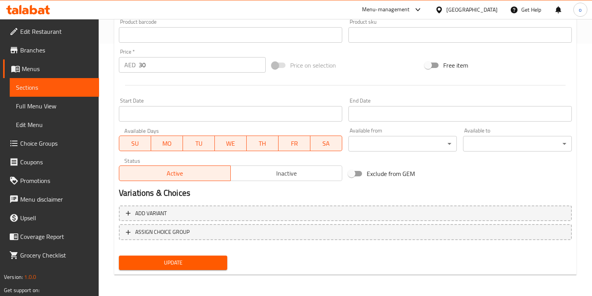
type textarea "شيباتا محمص، موزاريلا طازجة، طماطم، بيستو الريحان"
click at [210, 263] on span "Update" at bounding box center [173, 263] width 96 height 10
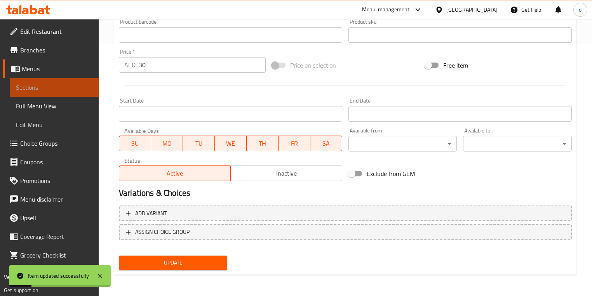
click at [56, 83] on span "Sections" at bounding box center [54, 87] width 77 height 9
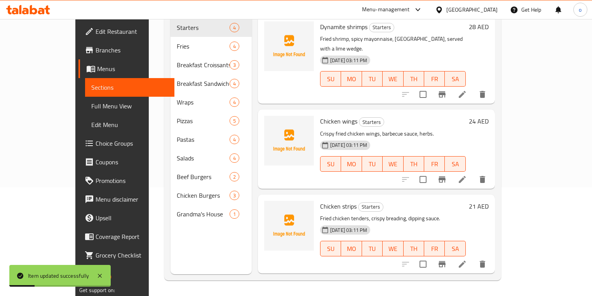
scroll to position [109, 0]
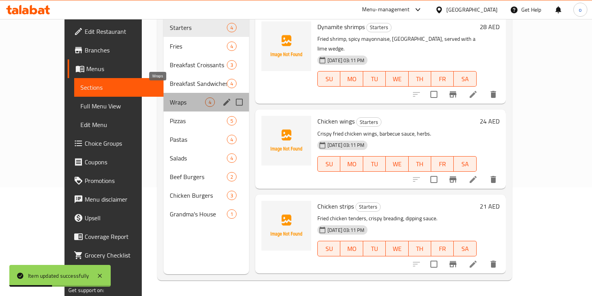
click at [173, 98] on span "Wraps" at bounding box center [187, 102] width 35 height 9
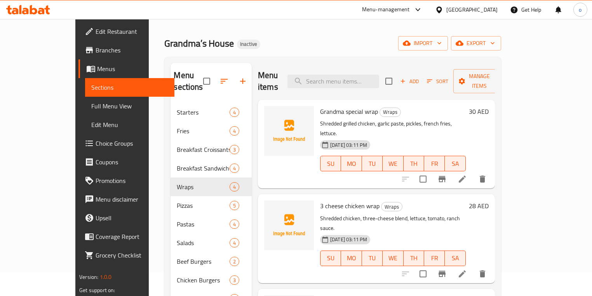
scroll to position [16, 0]
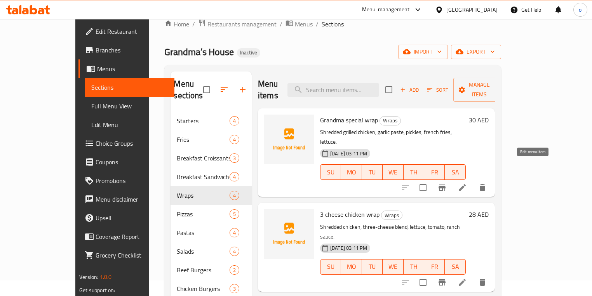
click at [467, 183] on icon at bounding box center [462, 187] width 9 height 9
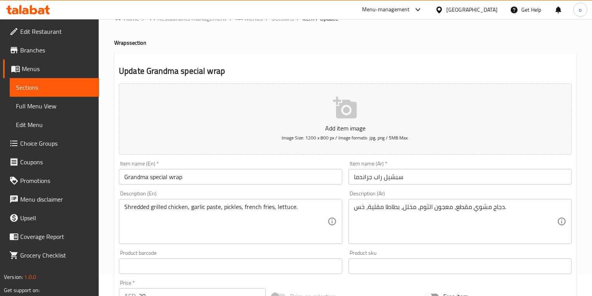
scroll to position [62, 0]
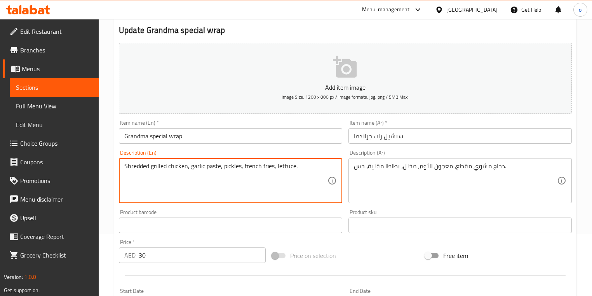
drag, startPoint x: 220, startPoint y: 166, endPoint x: 192, endPoint y: 166, distance: 28.8
click at [302, 172] on textarea "Shredded grilled chicken, garlic paste, pickles, french fries, lettuce." at bounding box center [225, 180] width 203 height 37
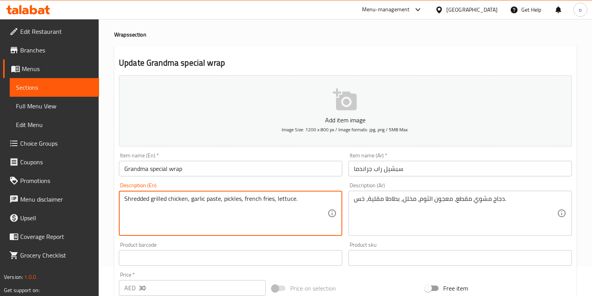
scroll to position [0, 0]
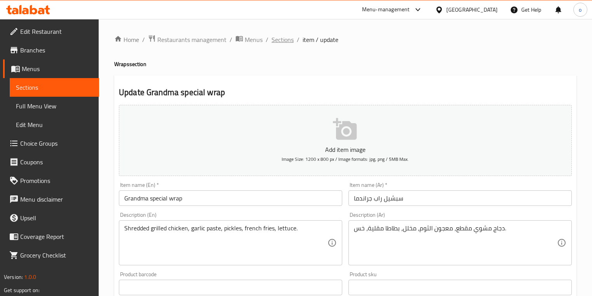
click at [278, 40] on span "Sections" at bounding box center [283, 39] width 22 height 9
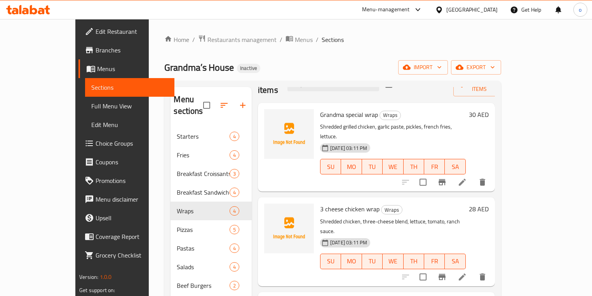
scroll to position [31, 0]
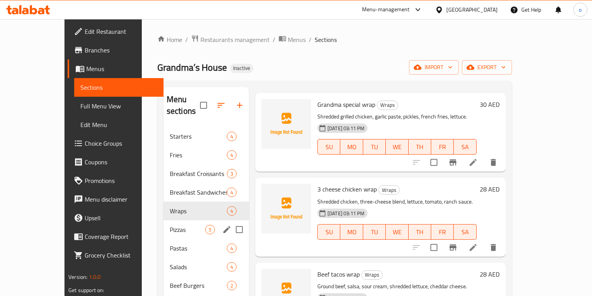
click at [182, 220] on div "Pizzas 5" at bounding box center [206, 229] width 85 height 19
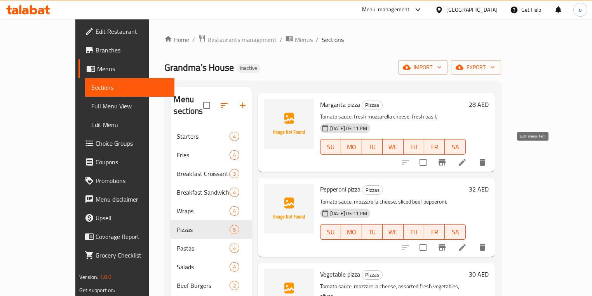
click at [467, 158] on icon at bounding box center [462, 162] width 9 height 9
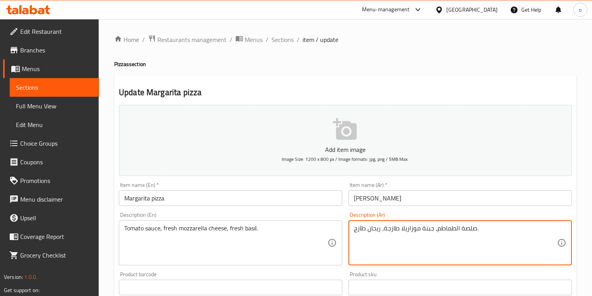
drag, startPoint x: 460, startPoint y: 230, endPoint x: 473, endPoint y: 233, distance: 13.7
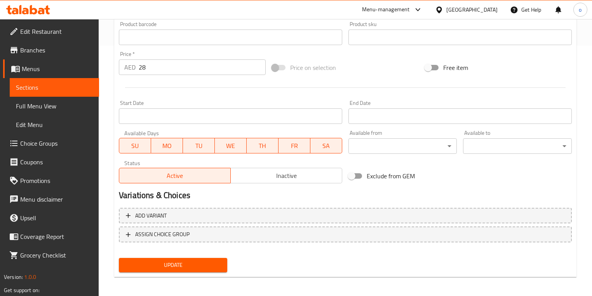
scroll to position [253, 0]
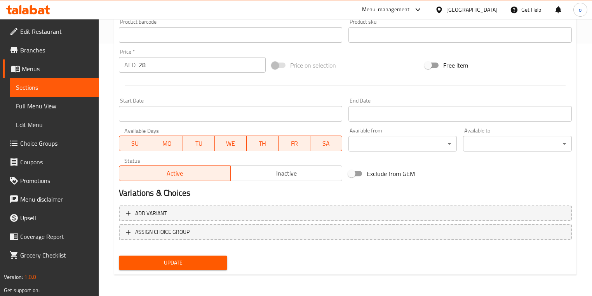
type textarea "صوص الطماطم، جبنة موزاريلا طازجة، ريحان طازج."
click at [216, 265] on span "Update" at bounding box center [173, 263] width 96 height 10
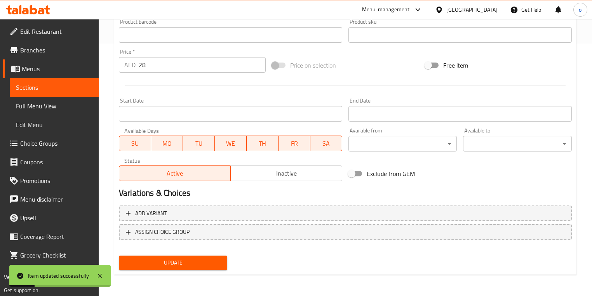
click at [95, 93] on link "Sections" at bounding box center [54, 87] width 89 height 19
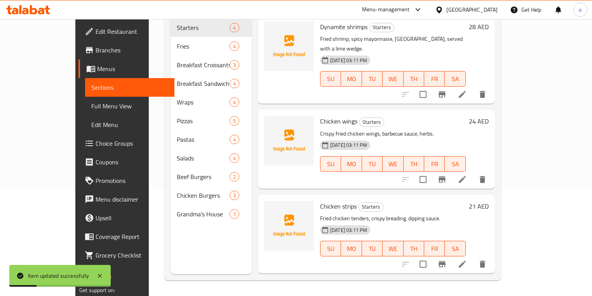
scroll to position [109, 0]
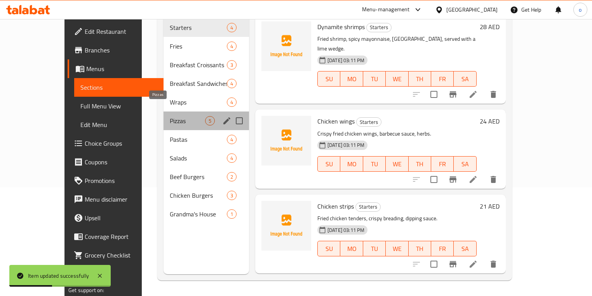
click at [177, 116] on span "Pizzas" at bounding box center [187, 120] width 35 height 9
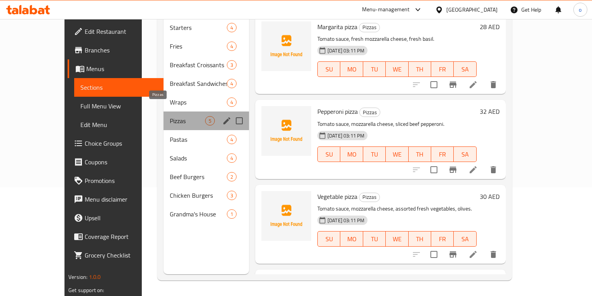
click at [177, 116] on span "Pizzas" at bounding box center [187, 120] width 35 height 9
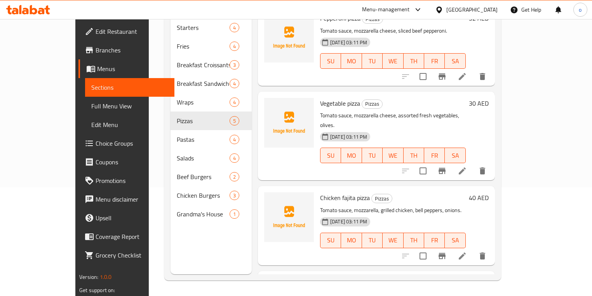
scroll to position [148, 0]
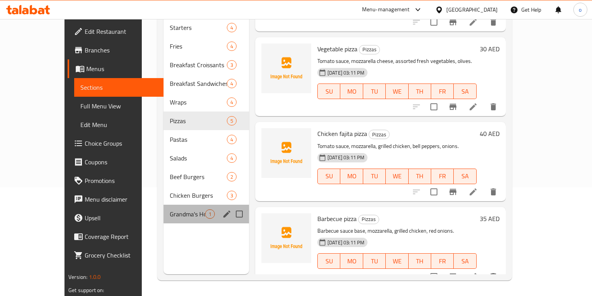
click at [170, 209] on span "Grandma's House" at bounding box center [187, 213] width 35 height 9
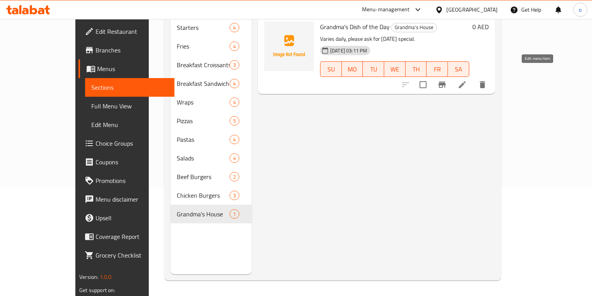
click at [466, 81] on icon at bounding box center [462, 84] width 7 height 7
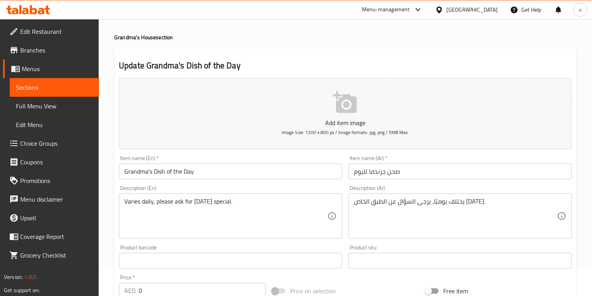
scroll to position [62, 0]
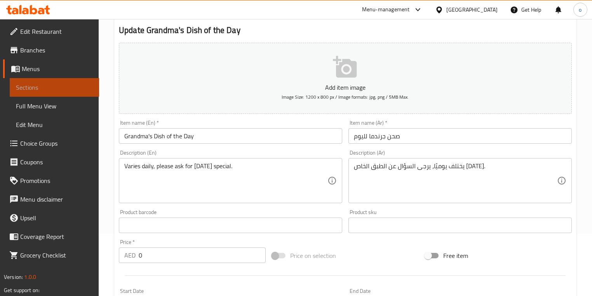
click at [77, 92] on link "Sections" at bounding box center [54, 87] width 89 height 19
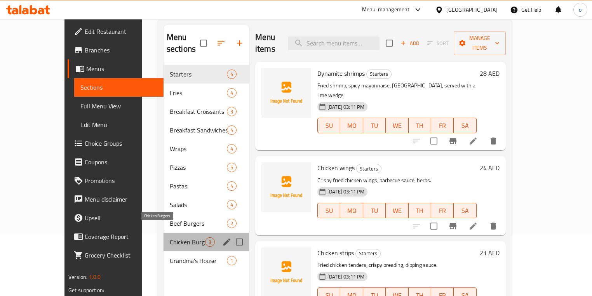
click at [172, 237] on span "Chicken Burgers" at bounding box center [187, 241] width 35 height 9
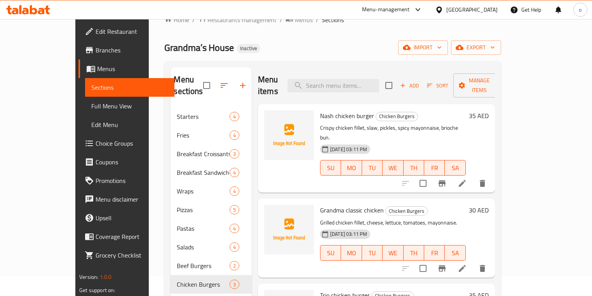
scroll to position [16, 0]
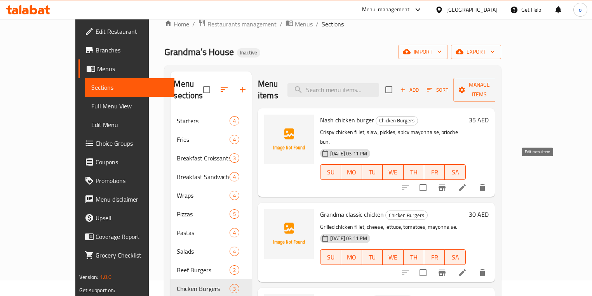
click at [467, 183] on icon at bounding box center [462, 187] width 9 height 9
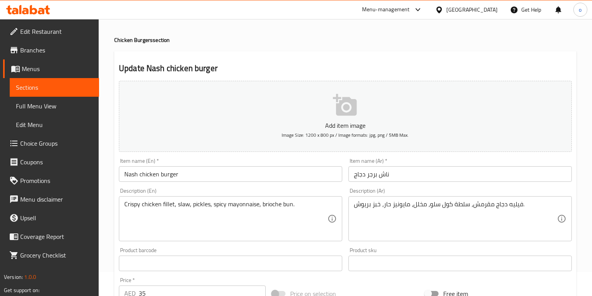
scroll to position [62, 0]
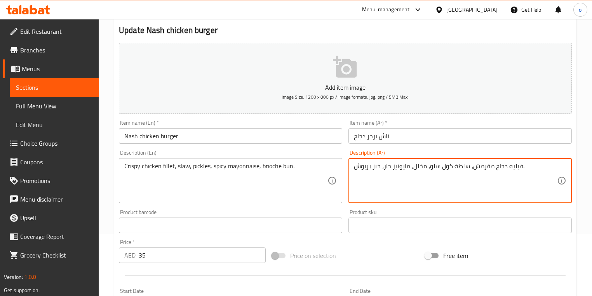
drag, startPoint x: 472, startPoint y: 169, endPoint x: 494, endPoint y: 171, distance: 22.2
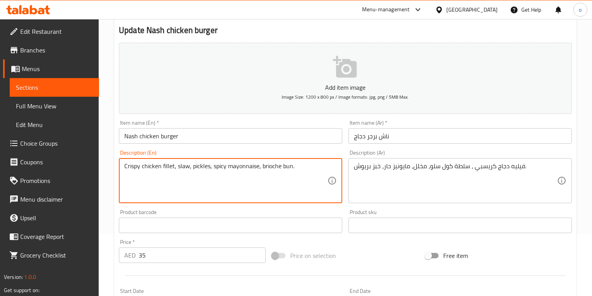
drag, startPoint x: 190, startPoint y: 166, endPoint x: 183, endPoint y: 167, distance: 7.5
click at [178, 166] on textarea "Crispy chicken fillet, slaw, pickles, spicy mayonnaise, brioche bun." at bounding box center [225, 180] width 203 height 37
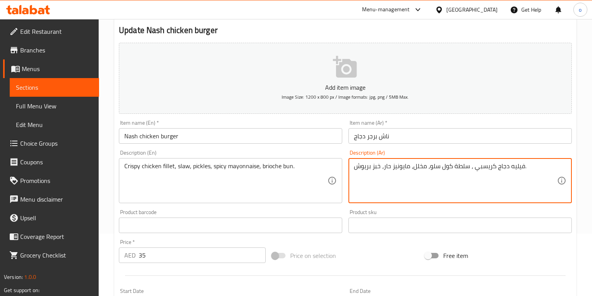
drag, startPoint x: 454, startPoint y: 167, endPoint x: 469, endPoint y: 166, distance: 15.6
type textarea "فيليه دجاج كريسبي ، كول سلو، مخلل، مايونيز حار، خبز بريوش."
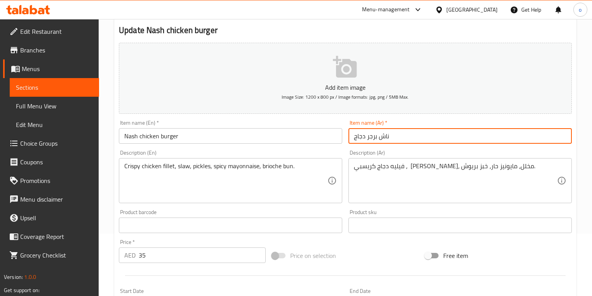
drag, startPoint x: 391, startPoint y: 137, endPoint x: 343, endPoint y: 136, distance: 48.6
click at [343, 136] on div "Add item image Image Size: 1200 x 800 px / Image formats: jpg, png / 5MB Max. I…" at bounding box center [345, 207] width 459 height 335
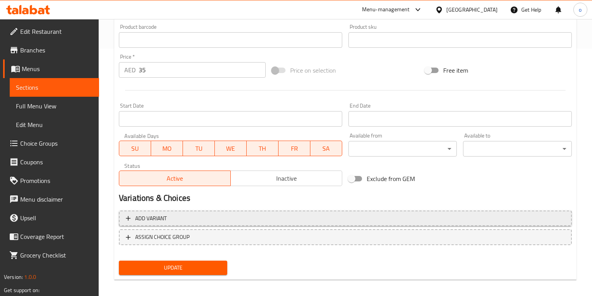
scroll to position [249, 0]
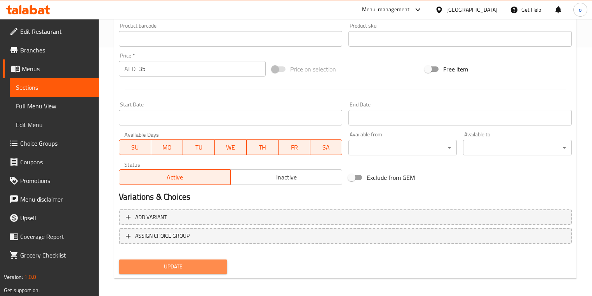
click at [188, 260] on button "Update" at bounding box center [173, 267] width 108 height 14
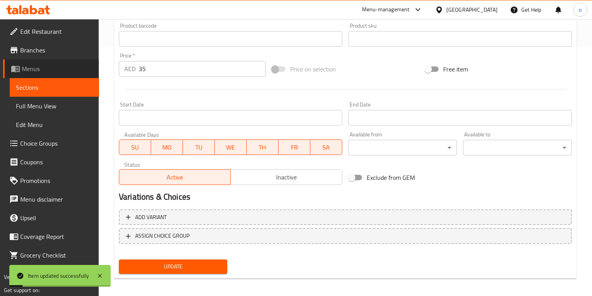
click at [58, 76] on link "Menus" at bounding box center [51, 68] width 96 height 19
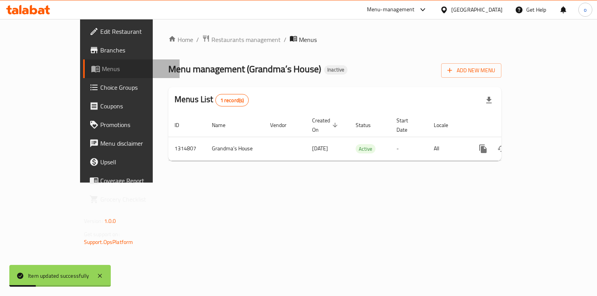
click at [102, 68] on span "Menus" at bounding box center [138, 68] width 72 height 9
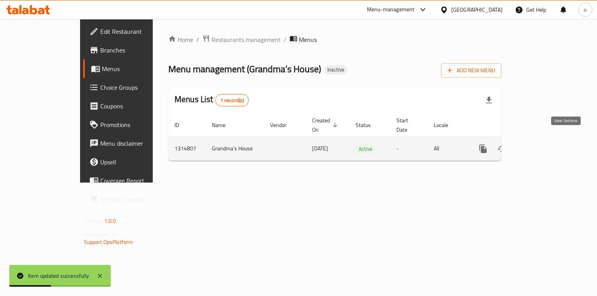
click at [544, 144] on icon "enhanced table" at bounding box center [538, 148] width 9 height 9
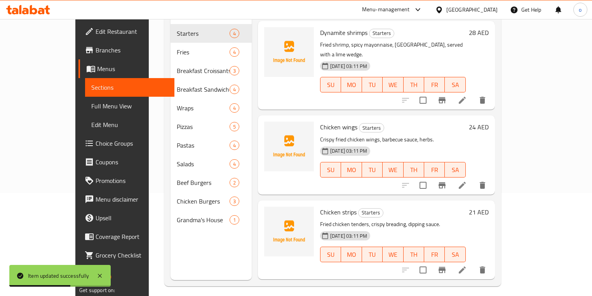
scroll to position [109, 0]
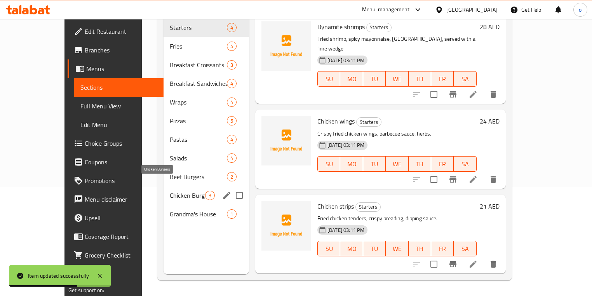
click at [170, 191] on span "Chicken Burgers" at bounding box center [187, 195] width 35 height 9
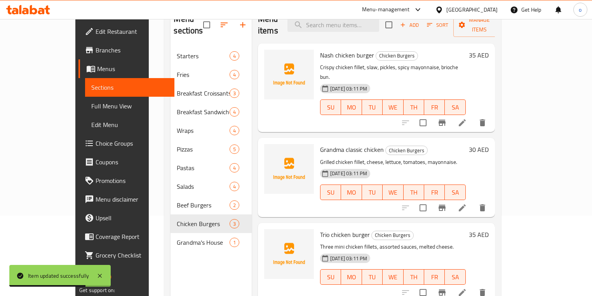
scroll to position [47, 0]
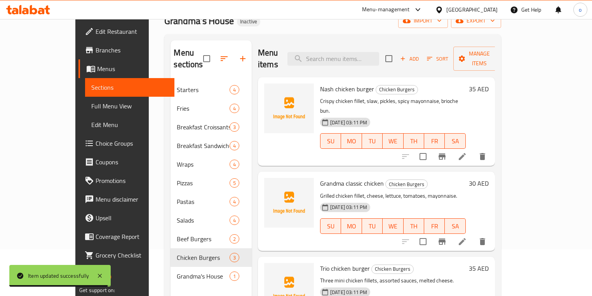
click at [467, 237] on icon at bounding box center [462, 241] width 9 height 9
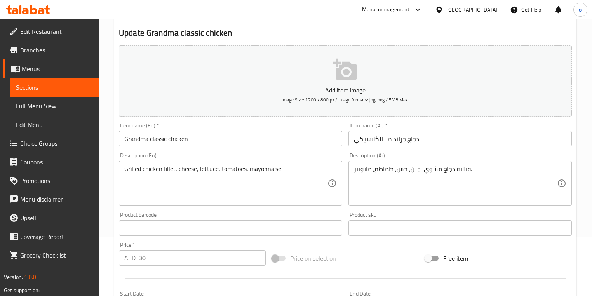
scroll to position [62, 0]
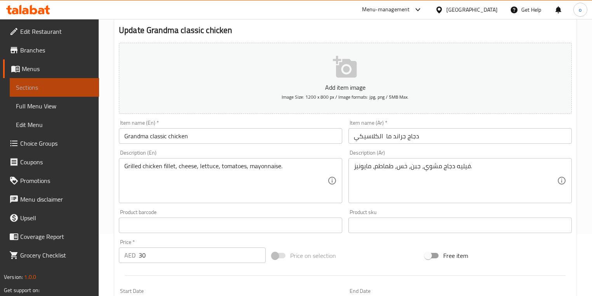
click at [79, 87] on span "Sections" at bounding box center [54, 87] width 77 height 9
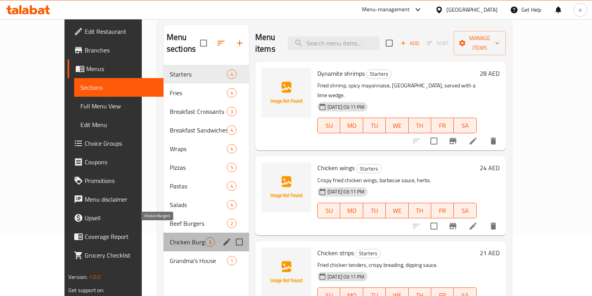
drag, startPoint x: 169, startPoint y: 228, endPoint x: 253, endPoint y: 216, distance: 85.2
click at [170, 237] on span "Chicken Burgers" at bounding box center [187, 241] width 35 height 9
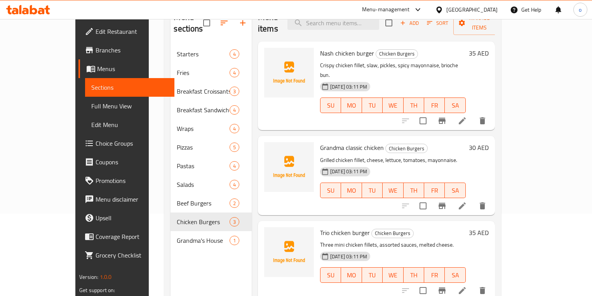
scroll to position [93, 0]
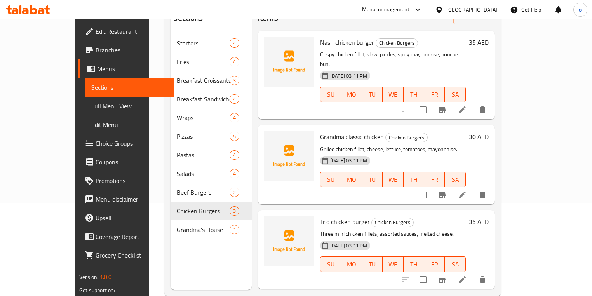
click at [467, 275] on icon at bounding box center [462, 279] width 9 height 9
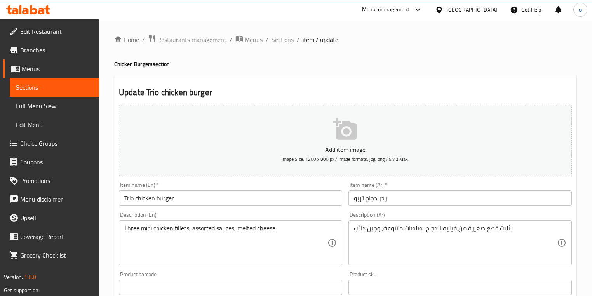
scroll to position [31, 0]
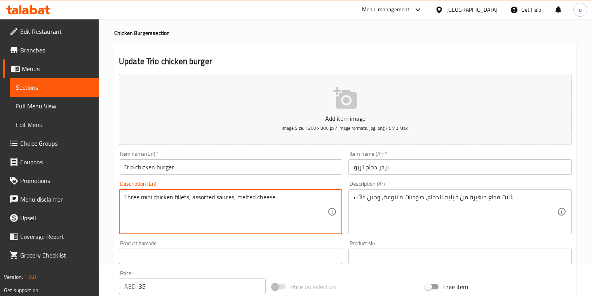
click at [188, 197] on textarea "Three mini chicken fillets, assorted sauces, melted cheese." at bounding box center [225, 211] width 203 height 37
drag, startPoint x: 189, startPoint y: 197, endPoint x: 115, endPoint y: 196, distance: 73.8
click at [116, 196] on div "Description (En) Three mini chicken fillets, assorted sauces, melted cheese. De…" at bounding box center [231, 207] width 230 height 59
click at [150, 203] on textarea "Three mini chicken fillets, assorted sauces, melted cheese." at bounding box center [225, 211] width 203 height 37
drag, startPoint x: 153, startPoint y: 197, endPoint x: 143, endPoint y: 196, distance: 9.8
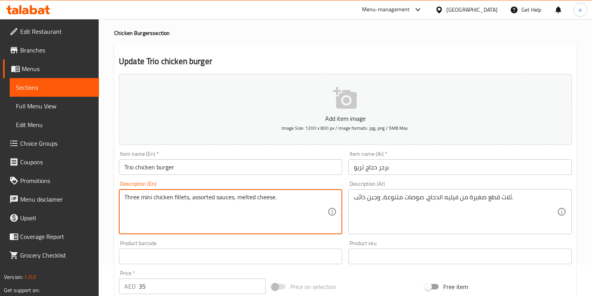
click at [143, 196] on textarea "Three mini chicken fillets, assorted sauces, melted cheese." at bounding box center [225, 211] width 203 height 37
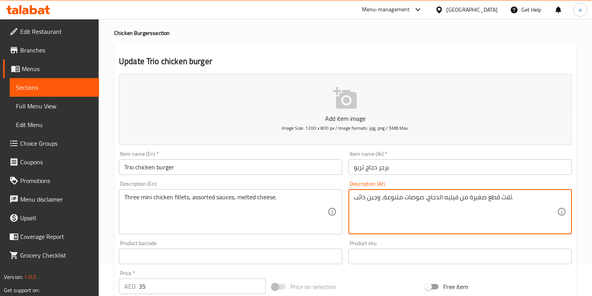
drag, startPoint x: 460, startPoint y: 199, endPoint x: 499, endPoint y: 199, distance: 38.9
click at [425, 199] on textarea "ثلاث فيليه الدجاج، صوصات متنوعة، وجبن ذائب." at bounding box center [455, 211] width 203 height 37
click at [429, 200] on textarea "ثلاث فيليه الدجاج، صوصات متنوعة، وجبن ذائب." at bounding box center [455, 211] width 203 height 37
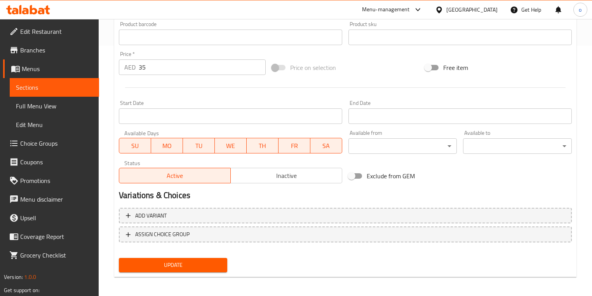
scroll to position [253, 0]
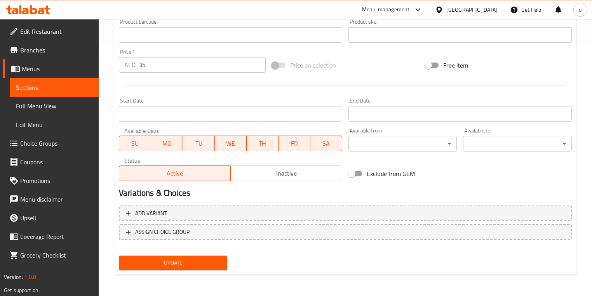
type textarea "ثلاثة فيليه الدجاج ميني ، صوصات متنوعة، وجبن ذائب."
click at [219, 265] on span "Update" at bounding box center [173, 263] width 96 height 10
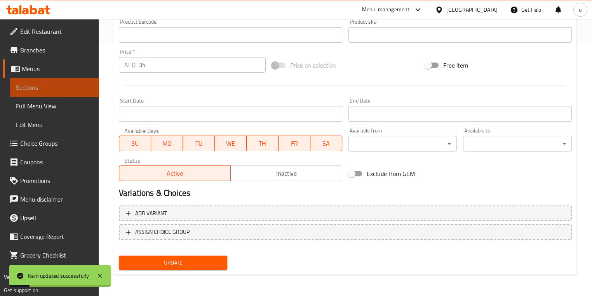
click at [42, 81] on link "Sections" at bounding box center [54, 87] width 89 height 19
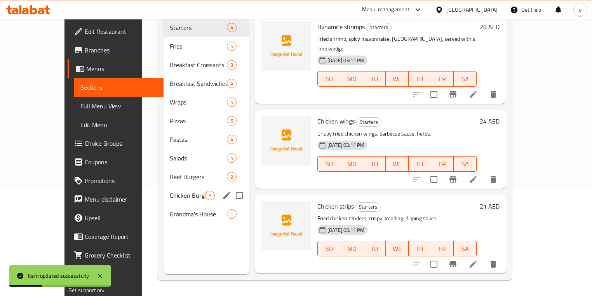
click at [170, 191] on span "Chicken Burgers" at bounding box center [187, 195] width 35 height 9
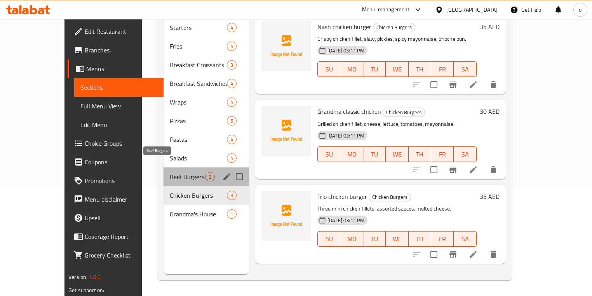
click at [176, 172] on span "Beef Burgers" at bounding box center [187, 176] width 35 height 9
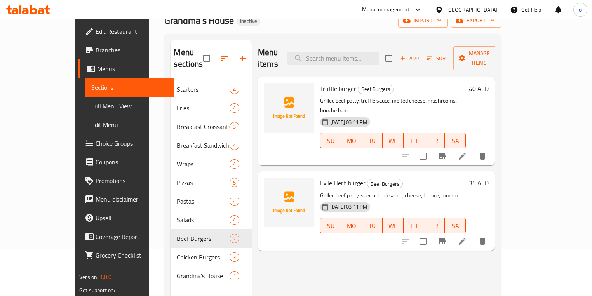
scroll to position [47, 0]
click at [467, 152] on icon at bounding box center [462, 156] width 9 height 9
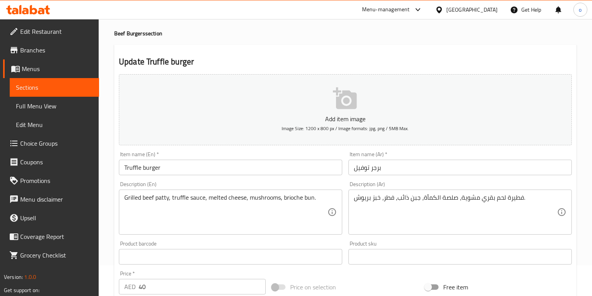
scroll to position [31, 0]
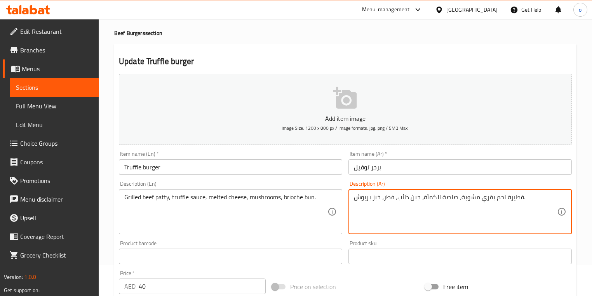
drag, startPoint x: 505, startPoint y: 197, endPoint x: 520, endPoint y: 197, distance: 14.8
drag, startPoint x: 422, startPoint y: 198, endPoint x: 440, endPoint y: 202, distance: 18.8
click at [440, 202] on textarea "شريحة لحم بقري مشوية، صلصة الكمأة، جبن ذائب، فطر، خبز بريوش." at bounding box center [455, 211] width 203 height 37
drag, startPoint x: 383, startPoint y: 199, endPoint x: 395, endPoint y: 199, distance: 11.3
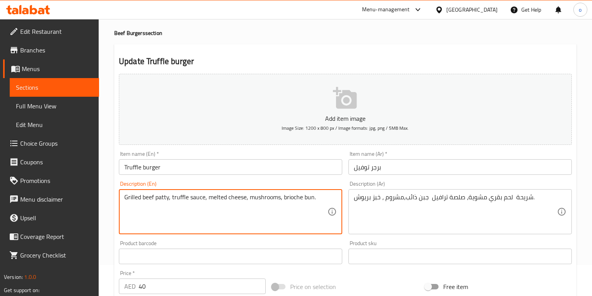
click at [312, 199] on textarea "Grilled beef patty, truffle sauce, melted cheese, mushrooms, brioche bun." at bounding box center [225, 211] width 203 height 37
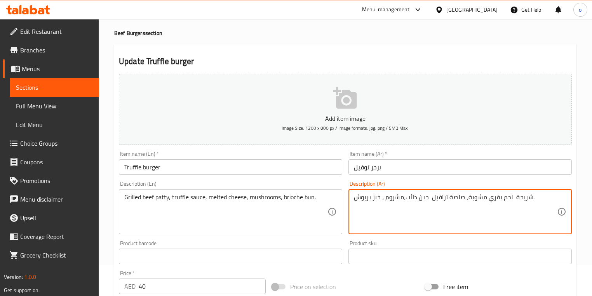
drag, startPoint x: 373, startPoint y: 199, endPoint x: 381, endPoint y: 200, distance: 7.9
click at [381, 200] on textarea "شريحة لحم بقري مشوية، صلصة ترافيل جبن ذائب،مشروم ، خبز بريوش." at bounding box center [455, 211] width 203 height 37
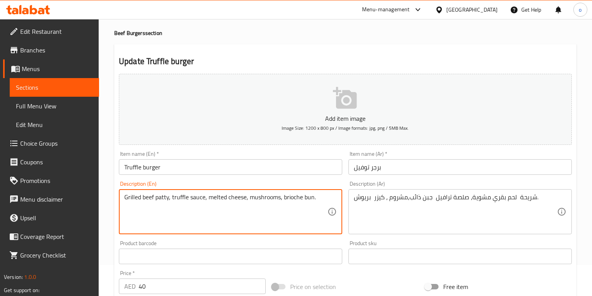
drag, startPoint x: 304, startPoint y: 198, endPoint x: 313, endPoint y: 198, distance: 9.3
drag, startPoint x: 277, startPoint y: 197, endPoint x: 250, endPoint y: 198, distance: 26.4
click at [231, 207] on textarea "Grilled beef patty, truffle sauce, melted cheese, mushrooms, brioche bun." at bounding box center [225, 211] width 203 height 37
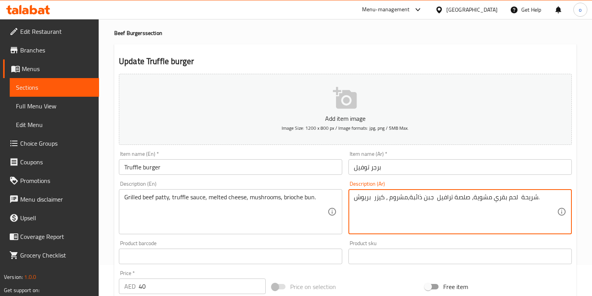
click at [423, 197] on textarea "شريحة لحم بقري مشوية، صلصة ترافيل جبن ذائبة،مشروم ، كيزر بريوش." at bounding box center [455, 211] width 203 height 37
drag, startPoint x: 454, startPoint y: 200, endPoint x: 465, endPoint y: 199, distance: 10.5
click at [465, 199] on textarea "شريحة لحم بقري مشوية، صلصة ترافيل جبنة ذائبة،مشروم ، كيزر بريوش." at bounding box center [455, 211] width 203 height 37
type textarea "شريحة لحم بقري مشوية، صوص ترافيل جبنة ذائبة،مشروم ، كيزر بريوش."
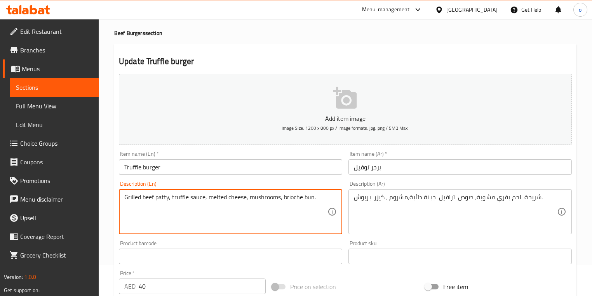
drag, startPoint x: 256, startPoint y: 220, endPoint x: 185, endPoint y: 209, distance: 72.3
drag, startPoint x: 157, startPoint y: 196, endPoint x: 169, endPoint y: 196, distance: 12.8
click at [169, 196] on textarea "Grilled beef patty, truffle sauce, melted cheese, mushrooms, brioche bun." at bounding box center [225, 211] width 203 height 37
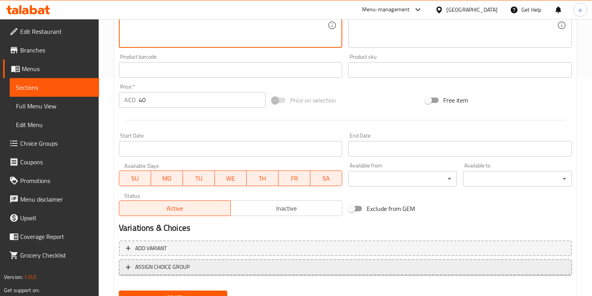
scroll to position [253, 0]
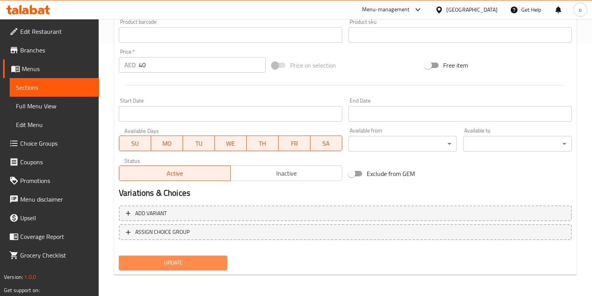
click at [212, 266] on span "Update" at bounding box center [173, 263] width 96 height 10
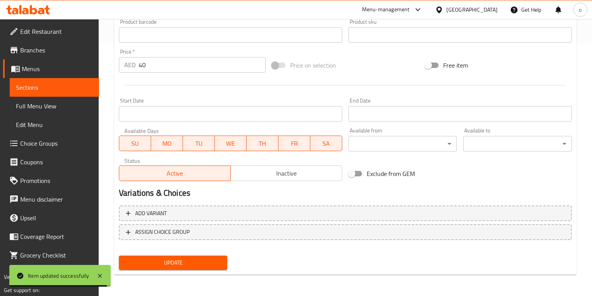
click at [90, 96] on link "Sections" at bounding box center [54, 87] width 89 height 19
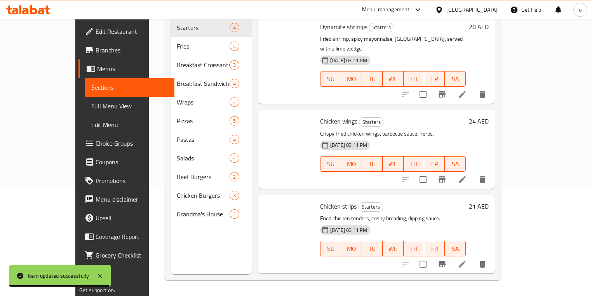
scroll to position [109, 0]
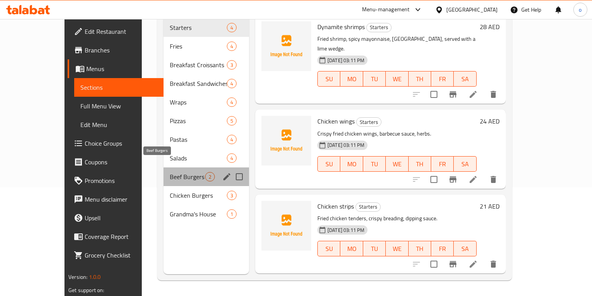
click at [170, 172] on span "Beef Burgers" at bounding box center [187, 176] width 35 height 9
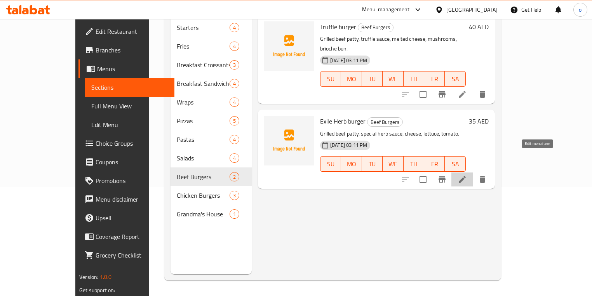
click at [467, 175] on icon at bounding box center [462, 179] width 9 height 9
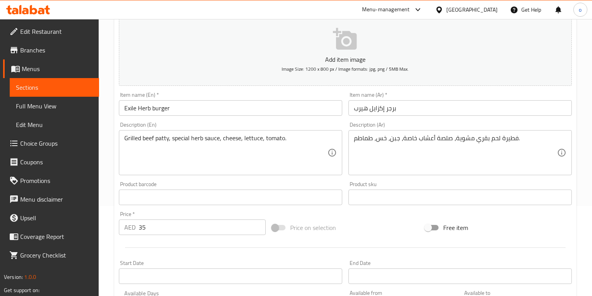
scroll to position [93, 0]
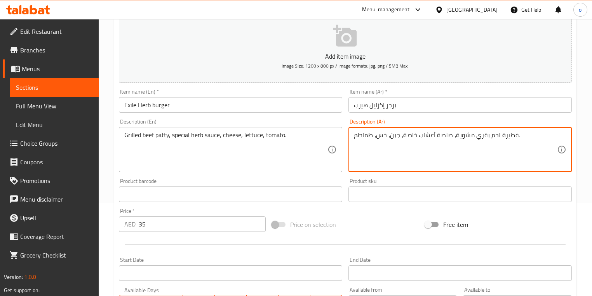
drag, startPoint x: 501, startPoint y: 136, endPoint x: 517, endPoint y: 137, distance: 15.6
click at [453, 148] on textarea "شريحة لحم بقري مشوية، صلصة أعشاب خاصة، جبن، خس، طماطم." at bounding box center [455, 149] width 203 height 37
click at [437, 137] on textarea "شريحة لحم بقري مشوية، صلصة أعشاب خاصة، جبن، خس، طماطم." at bounding box center [455, 149] width 203 height 37
click at [404, 135] on textarea "شريحة لحم بقري مشوية، صوص أعشاب خاصة، جبن، خس، طماطم." at bounding box center [455, 149] width 203 height 37
drag, startPoint x: 404, startPoint y: 135, endPoint x: 417, endPoint y: 134, distance: 13.6
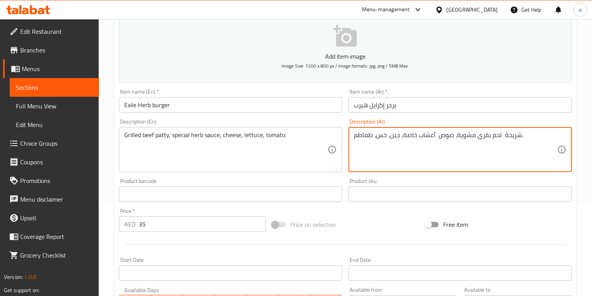
click at [417, 134] on textarea "شريحة لحم بقري مشوية، صوص أعشاب خاصة، جبن، خس، طماطم." at bounding box center [455, 149] width 203 height 37
click at [368, 155] on textarea "شريحة لحم بقري مشوية، صوص أعشاب سبشيل ، جبن، خس، طماطم." at bounding box center [455, 149] width 203 height 37
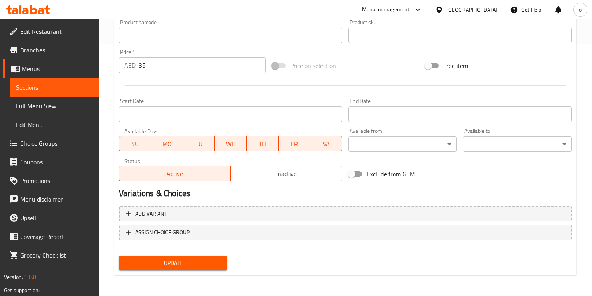
scroll to position [253, 0]
type textarea "شريحة لحم بقري مشوية، صوص أعشاب سبشيل ، جبن، خس، طماطم."
click at [219, 262] on span "Update" at bounding box center [173, 263] width 96 height 10
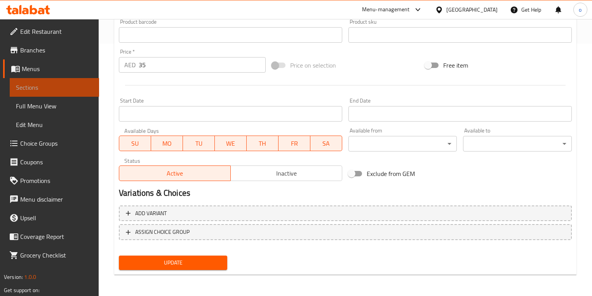
drag, startPoint x: 58, startPoint y: 82, endPoint x: 93, endPoint y: 96, distance: 37.7
click at [58, 83] on span "Sections" at bounding box center [54, 87] width 77 height 9
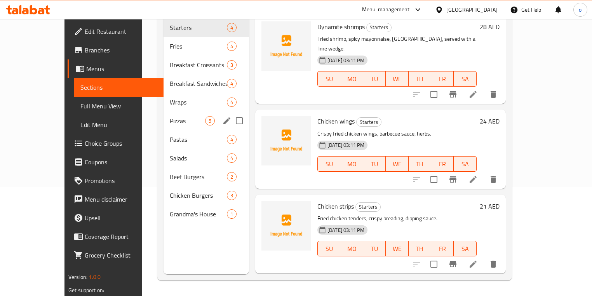
scroll to position [109, 0]
click at [164, 153] on div "Salads 4" at bounding box center [206, 158] width 85 height 19
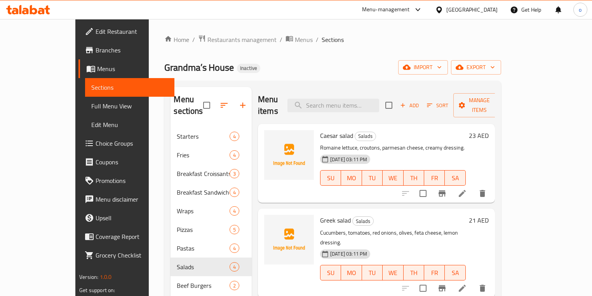
click at [466, 190] on icon at bounding box center [462, 193] width 7 height 7
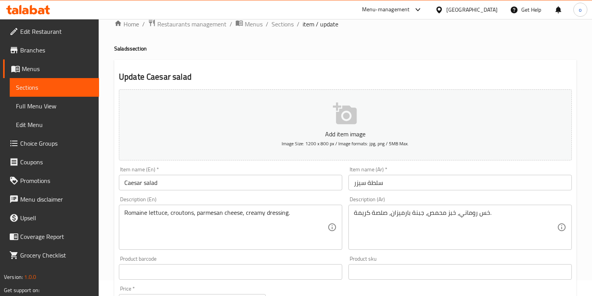
scroll to position [31, 0]
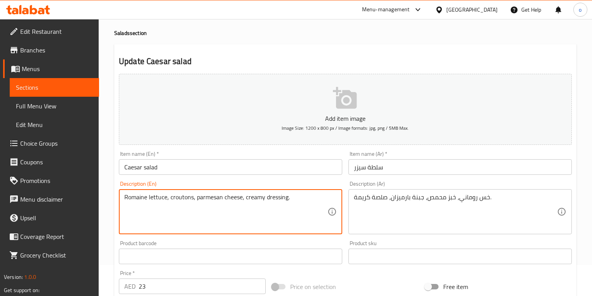
drag, startPoint x: 193, startPoint y: 197, endPoint x: 171, endPoint y: 198, distance: 22.5
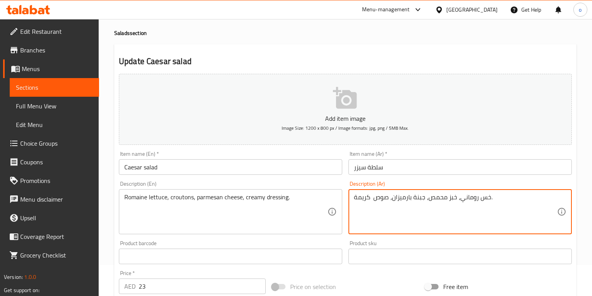
click at [354, 199] on textarea "خس روماني، خبز محمص، جبنة بارميزان، صوص كريمة." at bounding box center [455, 211] width 203 height 37
click at [504, 199] on textarea "خس روماني، خبز محمص، جبنة بارميزان، صوص كريمة." at bounding box center [455, 211] width 203 height 37
type textarea "خس روماني، خبز محمص، جبنة بارميزان، صوص كريمي"
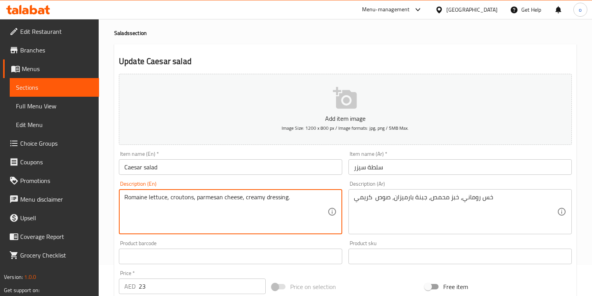
drag, startPoint x: 267, startPoint y: 199, endPoint x: 288, endPoint y: 199, distance: 20.2
click at [300, 197] on textarea "Romaine lettuce, croutons, parmesan cheese, creamy dressing." at bounding box center [225, 211] width 203 height 37
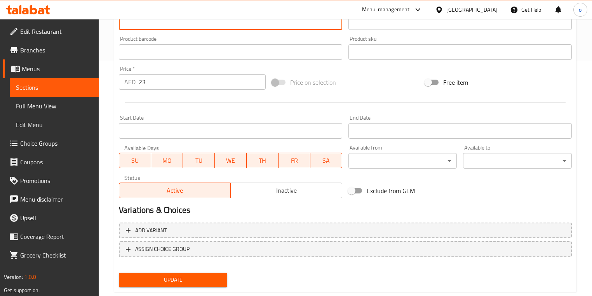
scroll to position [253, 0]
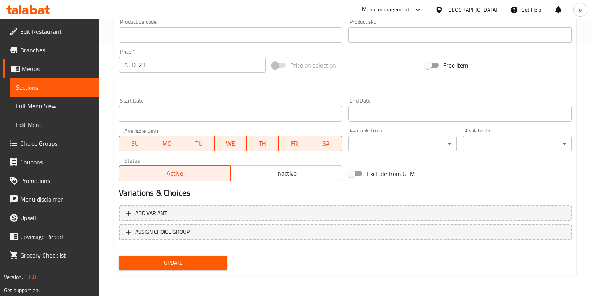
click at [193, 267] on span "Update" at bounding box center [173, 263] width 96 height 10
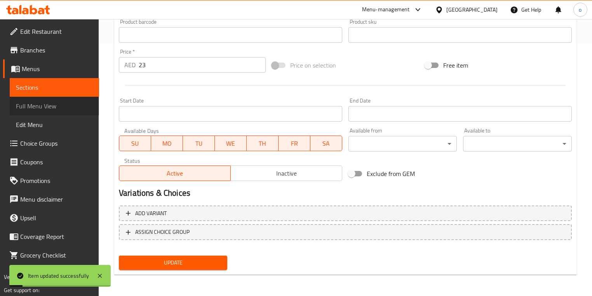
click at [85, 98] on link "Full Menu View" at bounding box center [54, 106] width 89 height 19
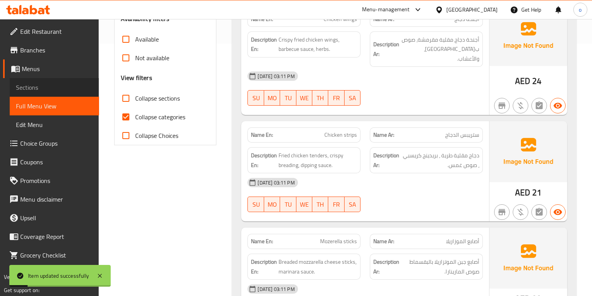
click at [80, 87] on span "Sections" at bounding box center [54, 87] width 77 height 9
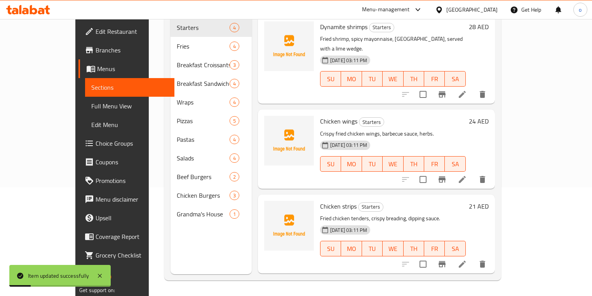
scroll to position [109, 0]
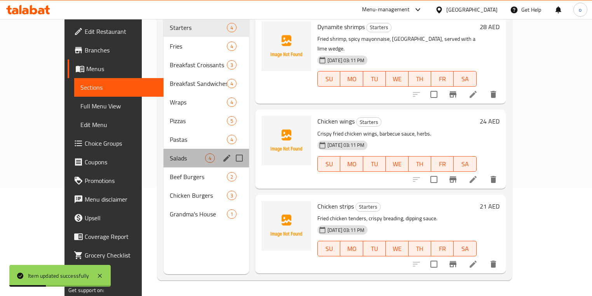
click at [164, 152] on div "Salads 4" at bounding box center [206, 158] width 85 height 19
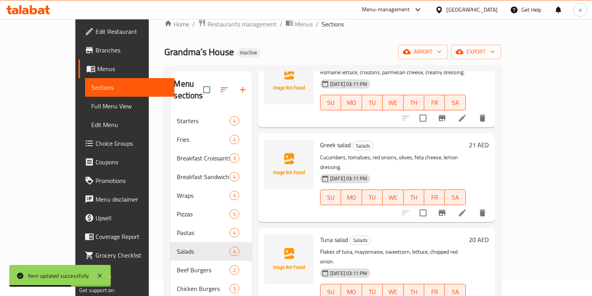
scroll to position [62, 0]
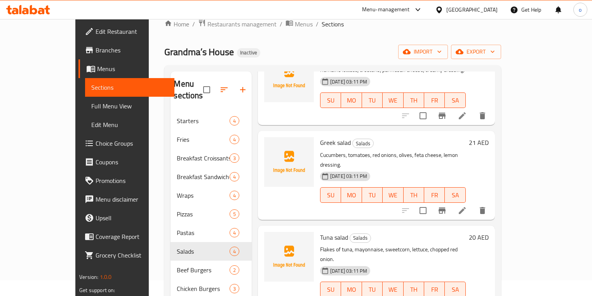
click at [473, 204] on li at bounding box center [462, 211] width 22 height 14
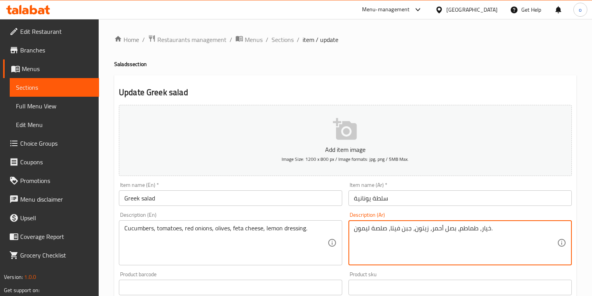
drag, startPoint x: 373, startPoint y: 230, endPoint x: 384, endPoint y: 232, distance: 11.0
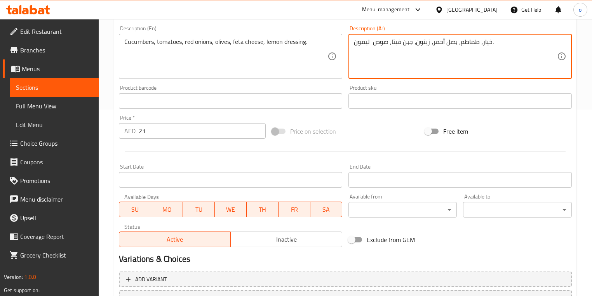
scroll to position [253, 0]
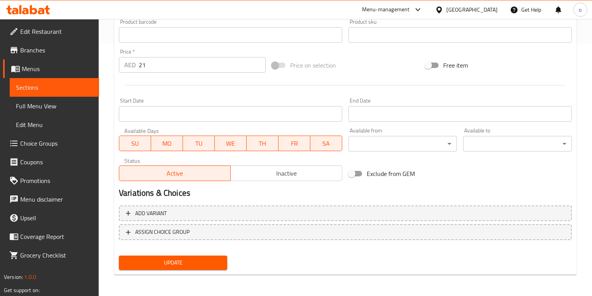
type textarea "خيار، طماطم، بصل أحمر، زيتون، جبن فيتا، صوص ليمون."
click at [219, 265] on span "Update" at bounding box center [173, 263] width 96 height 10
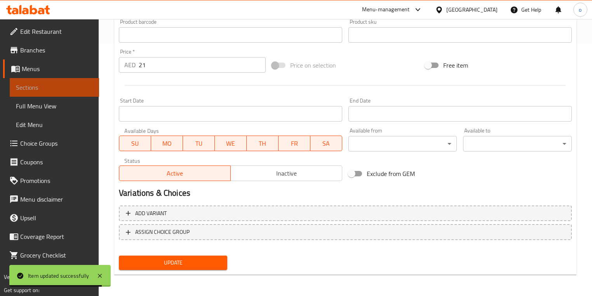
click at [68, 93] on link "Sections" at bounding box center [54, 87] width 89 height 19
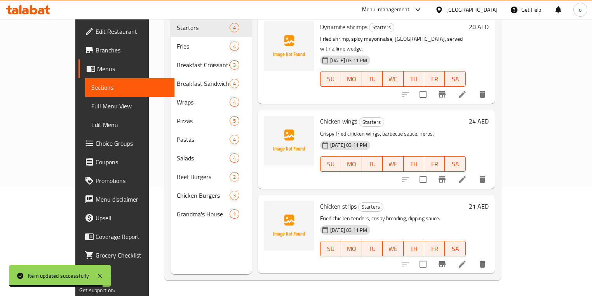
scroll to position [109, 0]
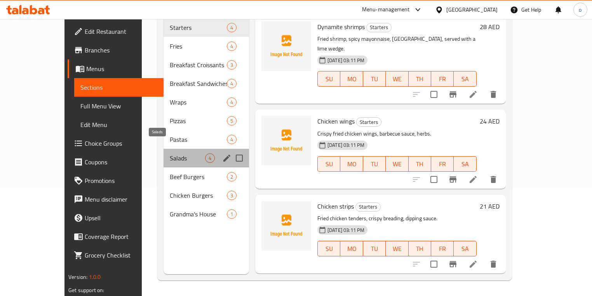
click at [170, 153] on span "Salads" at bounding box center [187, 157] width 35 height 9
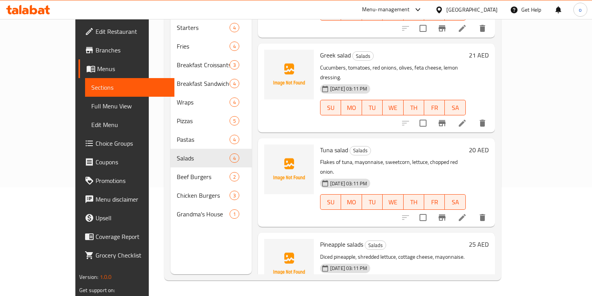
scroll to position [63, 0]
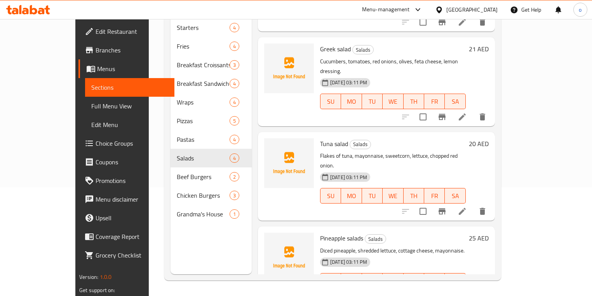
click at [473, 204] on li at bounding box center [462, 211] width 22 height 14
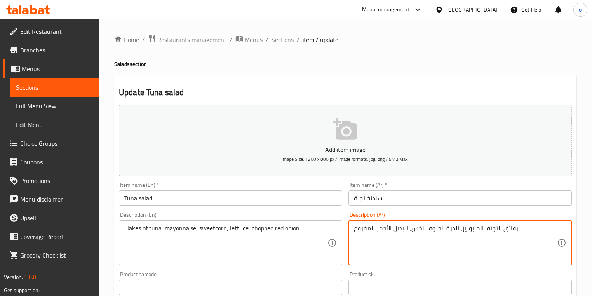
click at [500, 230] on textarea "رقائق التونة، المايونيز، الذرة الحلوة، الخس، البصل الأحمر المفروم." at bounding box center [455, 243] width 203 height 37
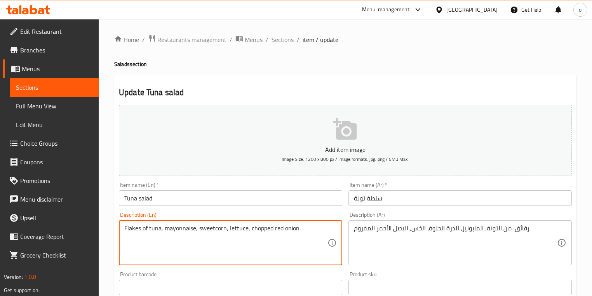
drag, startPoint x: 272, startPoint y: 229, endPoint x: 249, endPoint y: 230, distance: 22.9
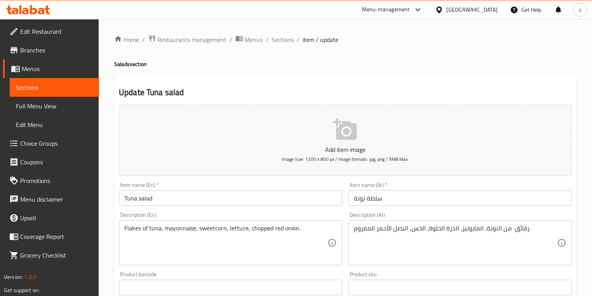
drag, startPoint x: 353, startPoint y: 229, endPoint x: 370, endPoint y: 230, distance: 17.6
click at [370, 230] on div "رقائق من التونة، المايونيز، الذرة الحلوة، الخس، البصل الأحمر المفروم. Descripti…" at bounding box center [460, 242] width 223 height 45
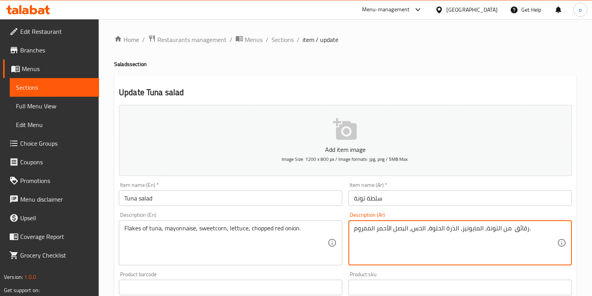
click at [362, 233] on textarea "رقائق من التونة، المايونيز، الذرة الحلوة، الخس، البصل الأحمر المفروم." at bounding box center [455, 243] width 203 height 37
click at [519, 231] on textarea "رقائق من التونة، المايونيز، الذرة الحلوة، الخس، البصل الأحمر المفروم." at bounding box center [455, 243] width 203 height 37
click at [535, 231] on textarea "رقائق من التونة، المايونيز، الذرة الحلوة، الخس، البصل الأحمر المفروم." at bounding box center [455, 243] width 203 height 37
drag, startPoint x: 510, startPoint y: 231, endPoint x: 544, endPoint y: 234, distance: 34.4
click at [544, 234] on textarea "رقائق من التونة، المايونيز، الذرة الحلوة، الخس، البصل الأحمر المقطع" at bounding box center [455, 243] width 203 height 37
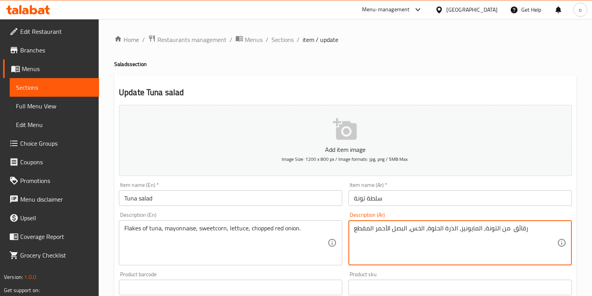
click at [544, 234] on textarea "رقائق من التونة، المايونيز، الذرة الحلوة، الخس، البصل الأحمر المقطع" at bounding box center [455, 243] width 203 height 37
type textarea "رقائق من التونة، المايونيز، الذرة الحلوة، الخس، البصل الأحمر المقطع"
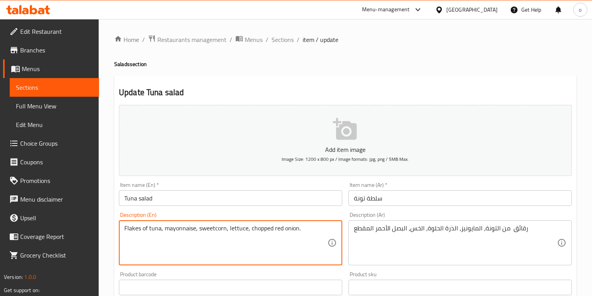
drag, startPoint x: 141, startPoint y: 229, endPoint x: 122, endPoint y: 227, distance: 19.9
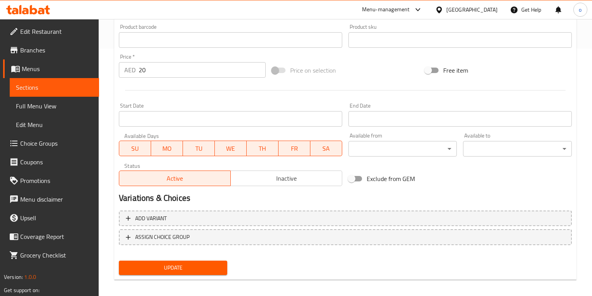
scroll to position [253, 0]
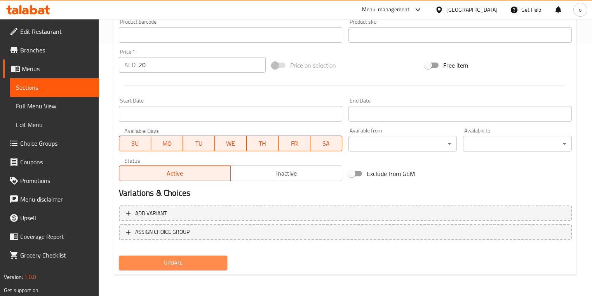
click at [215, 263] on span "Update" at bounding box center [173, 263] width 96 height 10
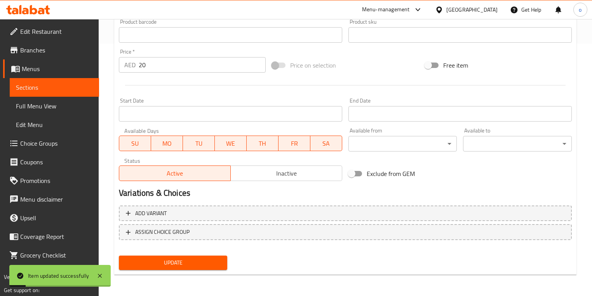
click at [64, 83] on span "Sections" at bounding box center [54, 87] width 77 height 9
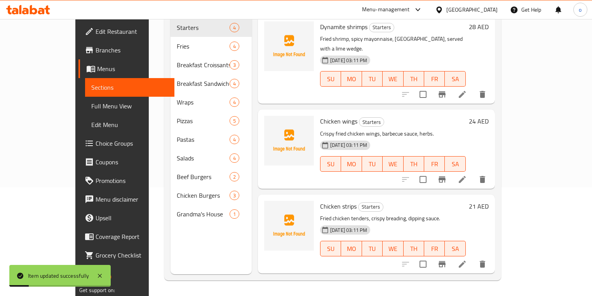
scroll to position [109, 0]
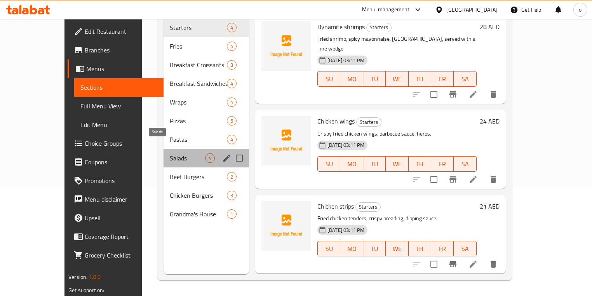
click at [188, 153] on span "Salads" at bounding box center [187, 157] width 35 height 9
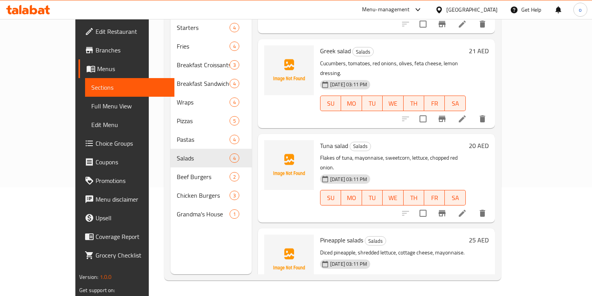
scroll to position [63, 0]
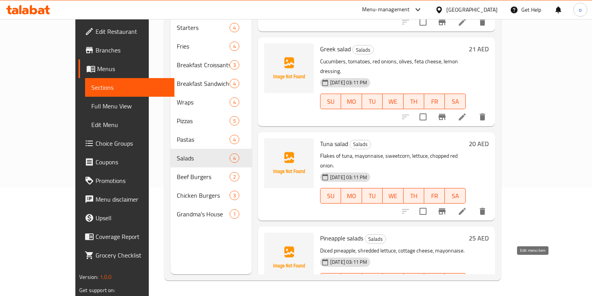
click at [467, 292] on icon at bounding box center [462, 296] width 9 height 9
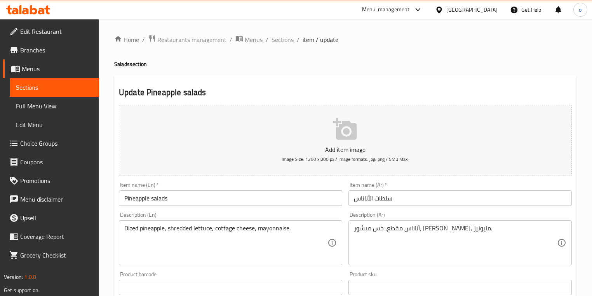
scroll to position [31, 0]
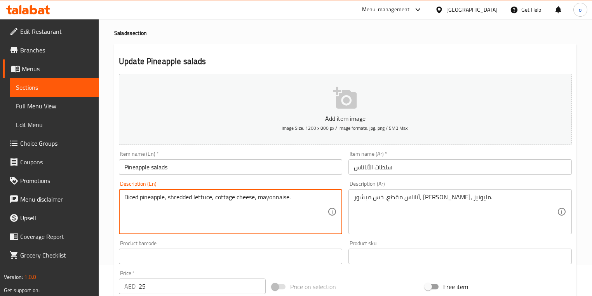
drag, startPoint x: 140, startPoint y: 197, endPoint x: 131, endPoint y: 202, distance: 10.6
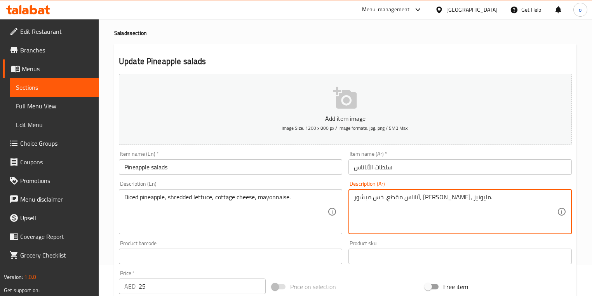
drag, startPoint x: 454, startPoint y: 198, endPoint x: 436, endPoint y: 199, distance: 18.3
click at [474, 200] on textarea "أناناس مكعبات خس مبشور، جبن قريش، مايونيز." at bounding box center [455, 211] width 203 height 37
drag, startPoint x: 438, startPoint y: 199, endPoint x: 458, endPoint y: 197, distance: 20.2
click at [458, 197] on textarea "أناناس مكعبات خس مبشور، جبن قريش، مايونيز" at bounding box center [455, 211] width 203 height 37
click at [477, 199] on textarea "أناناس خس مبشور، جبن قريش، مايونيز" at bounding box center [455, 211] width 203 height 37
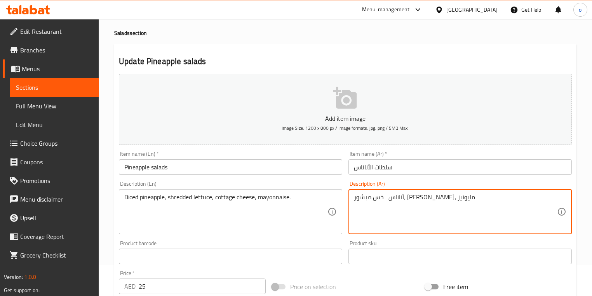
click at [352, 197] on div "أناناس خس مبشور، جبن قريش، مايونيز Description (Ar)" at bounding box center [460, 211] width 223 height 45
click at [356, 200] on textarea "أناناس خس مبشور، جبن قريش، مايونيز" at bounding box center [455, 211] width 203 height 37
click at [437, 199] on textarea "مكعبات أناناس خس مبشور، جبن قريش، مايونيز" at bounding box center [455, 211] width 203 height 37
click at [439, 200] on textarea "مكعبات أناناس , خس مبشور، جبن قريش، مايونيز" at bounding box center [455, 211] width 203 height 37
click at [436, 199] on textarea "مكعبات أناناس , خس مبشور، جبن قريش، مايونيز" at bounding box center [455, 211] width 203 height 37
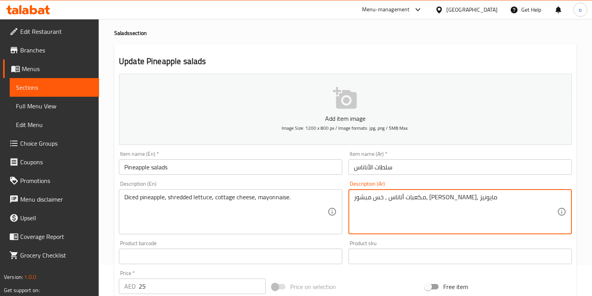
click at [437, 200] on textarea "مكعبات أناناس , خس مبشور، جبن قريش، مايونيز" at bounding box center [455, 211] width 203 height 37
click at [435, 200] on textarea "مكعبات أناناس, خس مبشور، جبن قريش، مايونيز" at bounding box center [455, 211] width 203 height 37
type textarea "مكعبات أناناس,خس مبشور، جبن قريش، مايونيز"
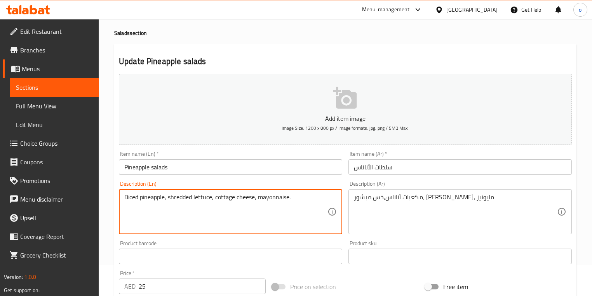
drag, startPoint x: 193, startPoint y: 197, endPoint x: 168, endPoint y: 199, distance: 25.3
click at [288, 217] on textarea "Diced pineapple, shredded lettuce, cottage cheese, mayonnaise." at bounding box center [225, 211] width 203 height 37
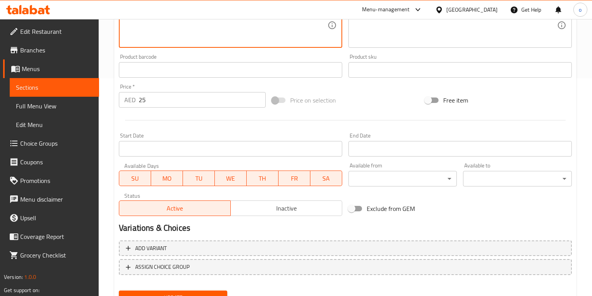
scroll to position [253, 0]
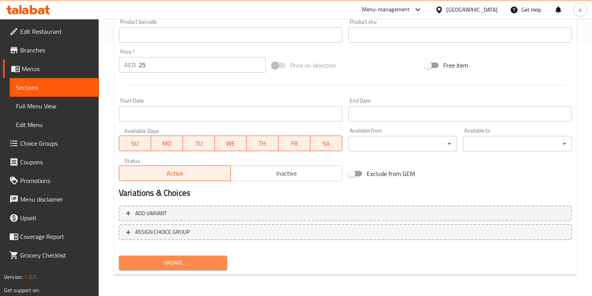
click at [212, 264] on span "Update" at bounding box center [173, 263] width 96 height 10
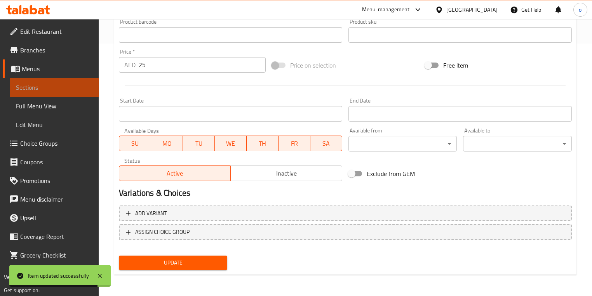
click at [61, 92] on span "Sections" at bounding box center [54, 87] width 77 height 9
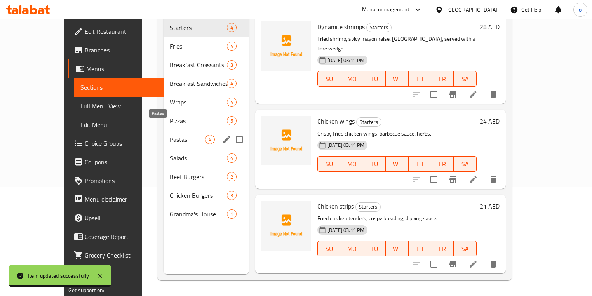
click at [170, 135] on span "Pastas" at bounding box center [187, 139] width 35 height 9
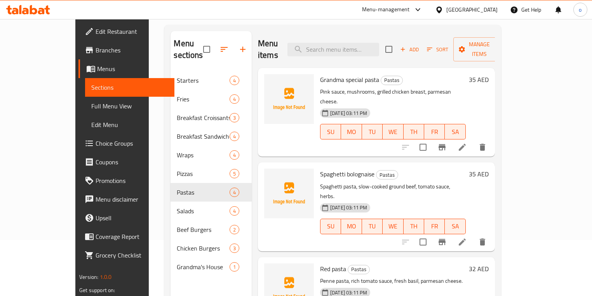
scroll to position [16, 0]
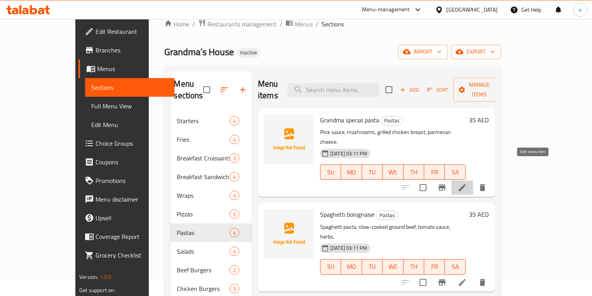
click at [467, 183] on icon at bounding box center [462, 187] width 9 height 9
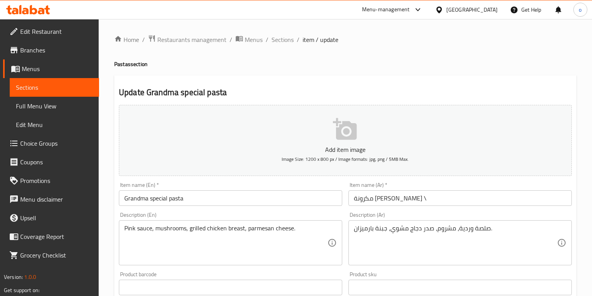
scroll to position [31, 0]
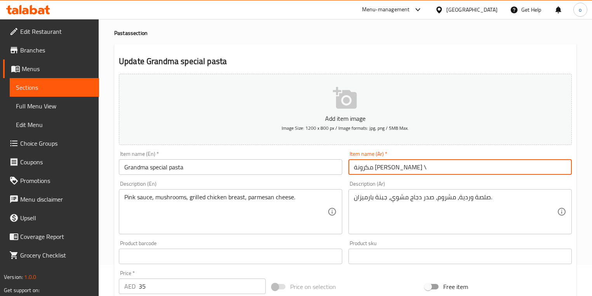
click at [418, 168] on input "مكرونة جراندما سبشيل \" at bounding box center [460, 167] width 223 height 16
type input "مكرونة جراندما سبشيل"
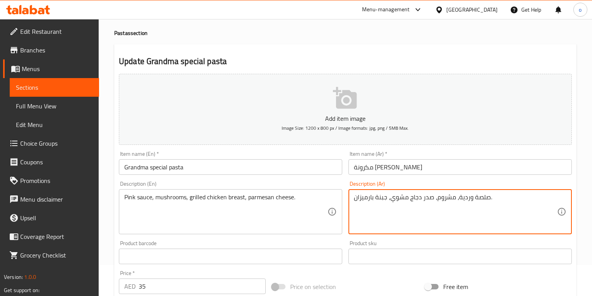
drag, startPoint x: 458, startPoint y: 196, endPoint x: 471, endPoint y: 195, distance: 12.9
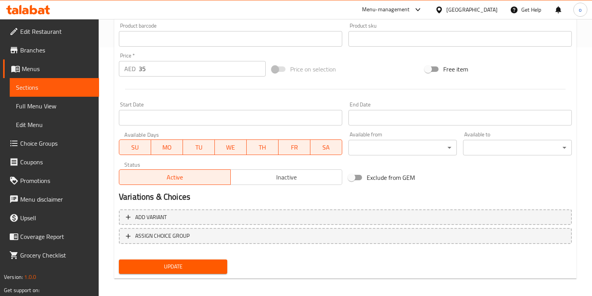
scroll to position [253, 0]
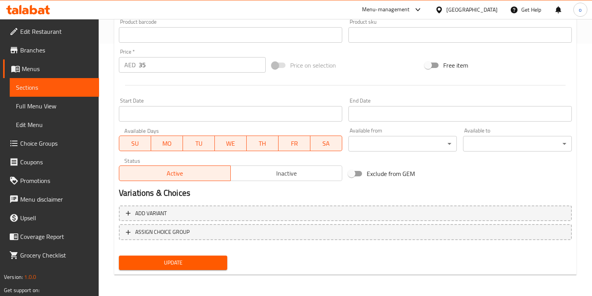
type textarea "بينك صوص ، مشروم، صدر دجاج مشوي، جبنة بارميزان."
click at [213, 259] on span "Update" at bounding box center [173, 263] width 96 height 10
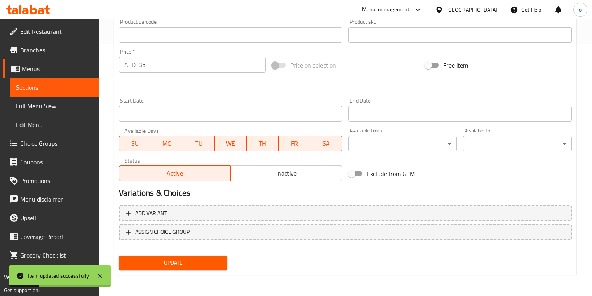
click at [81, 84] on span "Sections" at bounding box center [54, 87] width 77 height 9
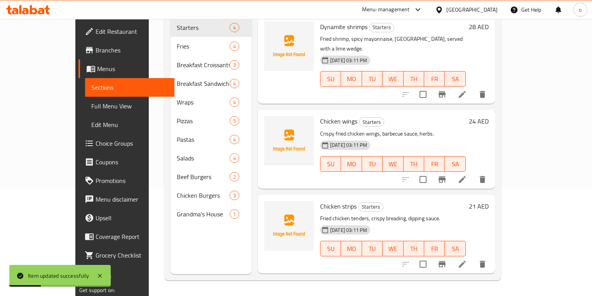
scroll to position [109, 0]
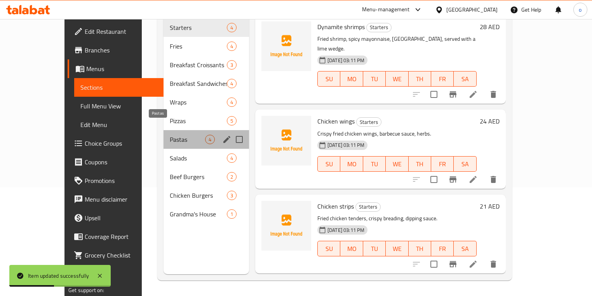
click at [170, 135] on span "Pastas" at bounding box center [187, 139] width 35 height 9
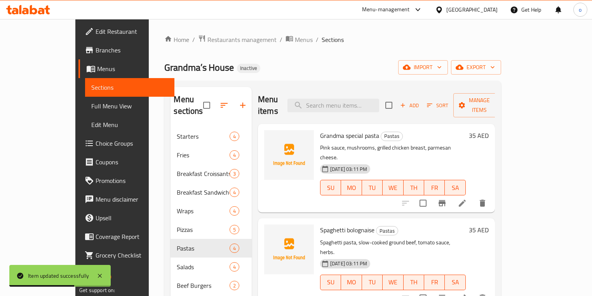
click at [466, 295] on icon at bounding box center [462, 298] width 7 height 7
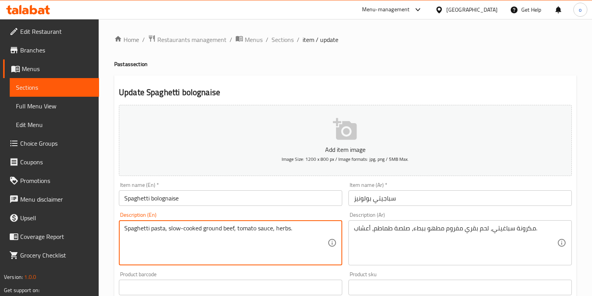
drag, startPoint x: 203, startPoint y: 228, endPoint x: 167, endPoint y: 227, distance: 35.8
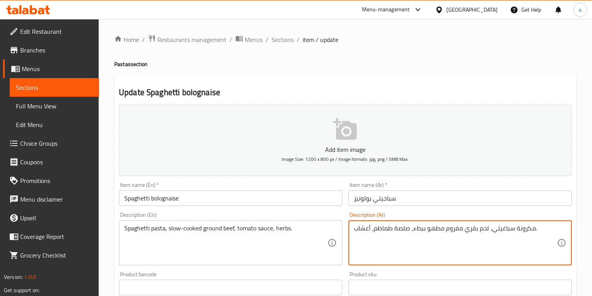
drag, startPoint x: 430, startPoint y: 228, endPoint x: 444, endPoint y: 230, distance: 14.5
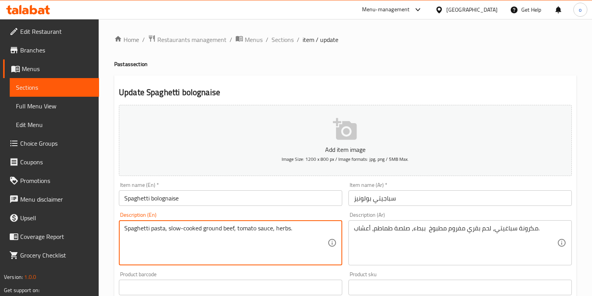
drag, startPoint x: 222, startPoint y: 228, endPoint x: 204, endPoint y: 228, distance: 18.3
drag, startPoint x: 235, startPoint y: 228, endPoint x: 167, endPoint y: 227, distance: 68.0
click at [167, 227] on textarea "Spaghetti pasta, slow-cooked ground beef, tomato sauce, herbs." at bounding box center [225, 243] width 203 height 37
click at [205, 230] on textarea "Spaghetti pasta, slow-cooked ground beef, tomato sauce, herbs." at bounding box center [225, 243] width 203 height 37
drag, startPoint x: 235, startPoint y: 227, endPoint x: 180, endPoint y: 224, distance: 55.6
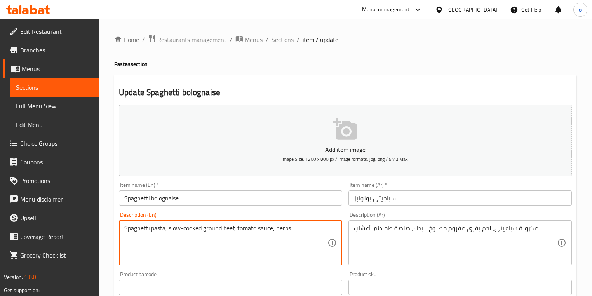
click at [180, 224] on div "Spaghetti pasta, slow-cooked ground beef, tomato sauce, herbs. Description (En)" at bounding box center [230, 242] width 223 height 45
drag, startPoint x: 168, startPoint y: 230, endPoint x: 235, endPoint y: 232, distance: 67.2
click at [235, 232] on textarea "Spaghetti pasta, slow-cooked ground beef, tomato sauce, herbs." at bounding box center [225, 243] width 203 height 37
click at [314, 233] on textarea "Spaghetti pasta, slow-cooked ground beef, tomato sauce, herbs." at bounding box center [225, 243] width 203 height 37
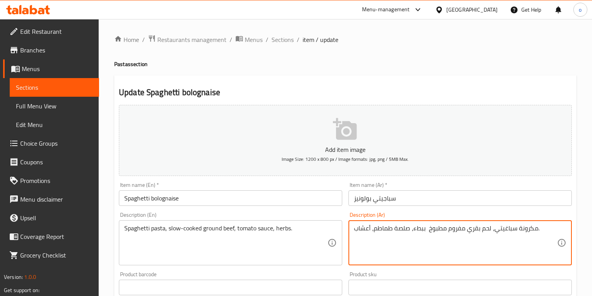
drag, startPoint x: 395, startPoint y: 230, endPoint x: 407, endPoint y: 230, distance: 12.0
click at [393, 228] on textarea "مكرونة سباغيتي، لحم بقري مفروم مطبوخ ببطء، صوص طماطم، أعشاب." at bounding box center [455, 243] width 203 height 37
click at [398, 229] on textarea "مكرونة سباغيتي، لحم بقري مفروم مطبوخ ببطء، صوص الطماطم، أعشاب." at bounding box center [455, 243] width 203 height 37
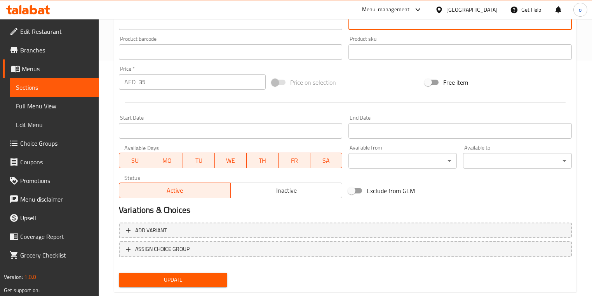
scroll to position [253, 0]
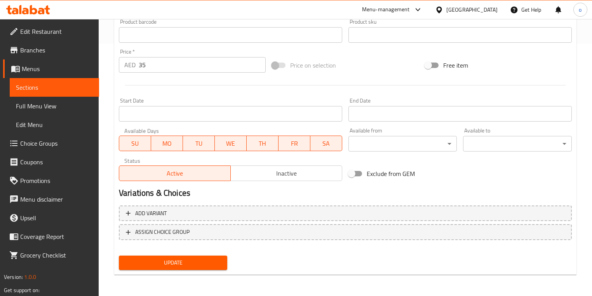
type textarea "مكرونة سباغيتي، لحم بقري مفروم مطبوخ ببطء، صوص الطماطم، أعشاب."
click at [194, 264] on span "Update" at bounding box center [173, 263] width 96 height 10
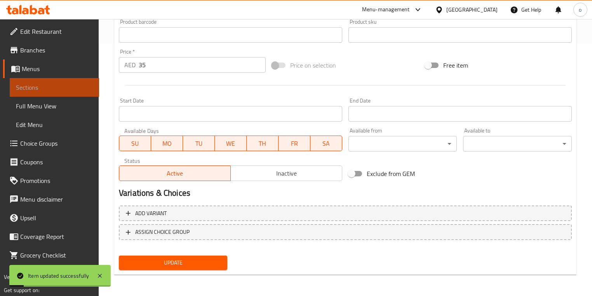
click at [87, 87] on span "Sections" at bounding box center [54, 87] width 77 height 9
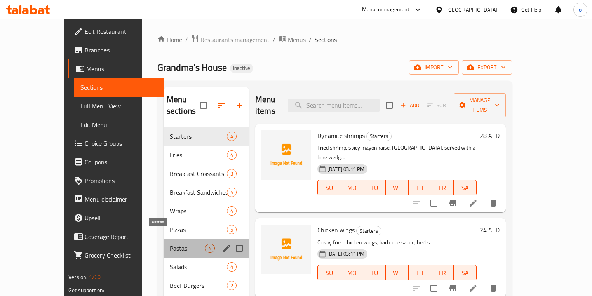
click at [170, 244] on span "Pastas" at bounding box center [187, 248] width 35 height 9
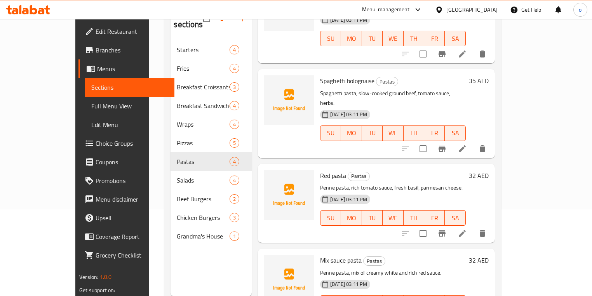
scroll to position [93, 0]
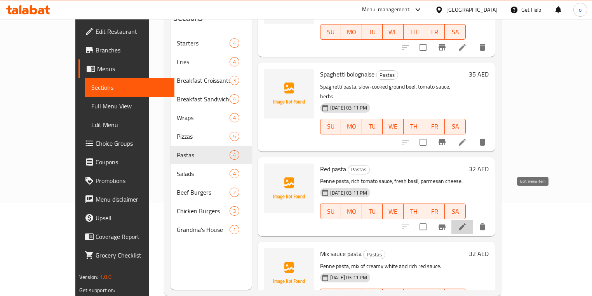
click at [467, 222] on icon at bounding box center [462, 226] width 9 height 9
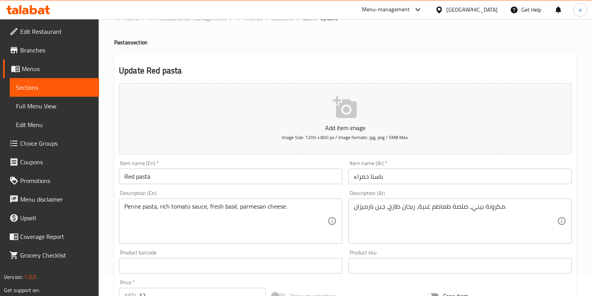
scroll to position [31, 0]
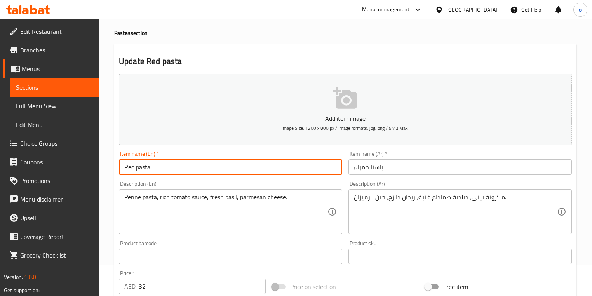
drag, startPoint x: 151, startPoint y: 169, endPoint x: 136, endPoint y: 169, distance: 14.8
click at [136, 169] on input "Red pasta" at bounding box center [230, 167] width 223 height 16
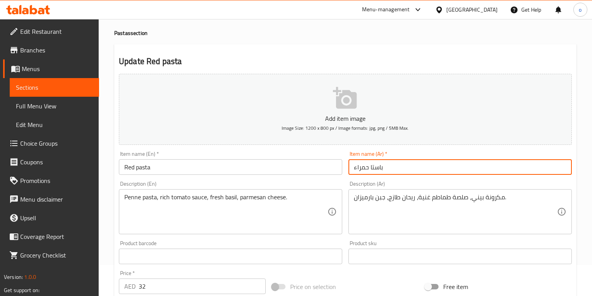
drag, startPoint x: 370, startPoint y: 166, endPoint x: 399, endPoint y: 171, distance: 29.5
click at [399, 171] on input "باستا حمراء" at bounding box center [460, 167] width 223 height 16
click at [397, 168] on input "باستا حمراء" at bounding box center [460, 167] width 223 height 16
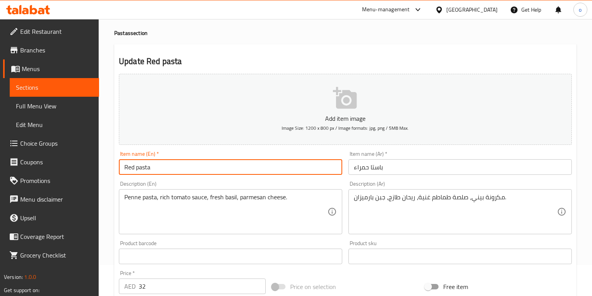
drag, startPoint x: 134, startPoint y: 167, endPoint x: 121, endPoint y: 167, distance: 12.5
click at [121, 167] on input "Red pasta" at bounding box center [230, 167] width 223 height 16
click at [294, 162] on input "Red pasta" at bounding box center [230, 167] width 223 height 16
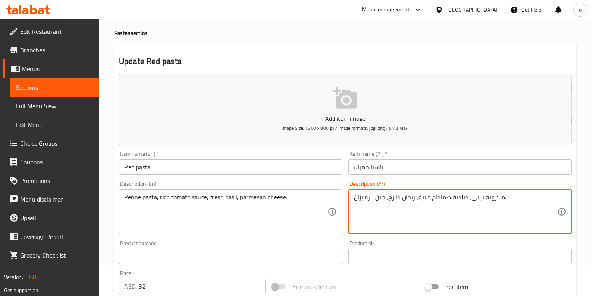
drag, startPoint x: 451, startPoint y: 198, endPoint x: 463, endPoint y: 201, distance: 12.3
click at [451, 197] on textarea "مكرونة بيني، صوص طماطم غنية، ريحان طازج، جبن بارميزان." at bounding box center [455, 211] width 203 height 37
click at [448, 199] on textarea "مكرونة بيني، صوص طماطم غنية، ريحان طازج، جبن بارميزان." at bounding box center [455, 211] width 203 height 37
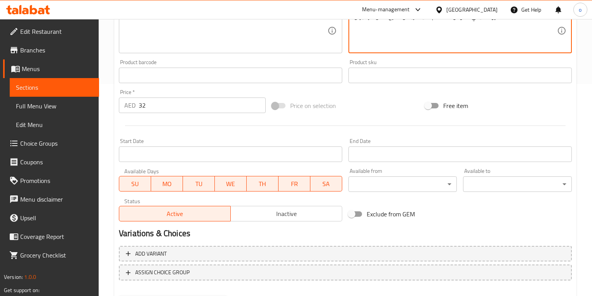
scroll to position [253, 0]
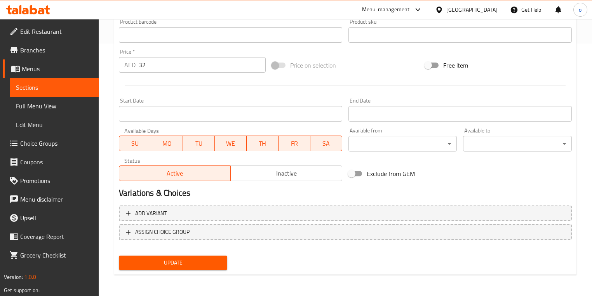
type textarea "مكرونة بيني، صوص طماطم غنية، ريحان طازج، جبن بارميزان."
drag, startPoint x: 208, startPoint y: 260, endPoint x: 216, endPoint y: 252, distance: 11.3
click at [209, 260] on span "Update" at bounding box center [173, 263] width 96 height 10
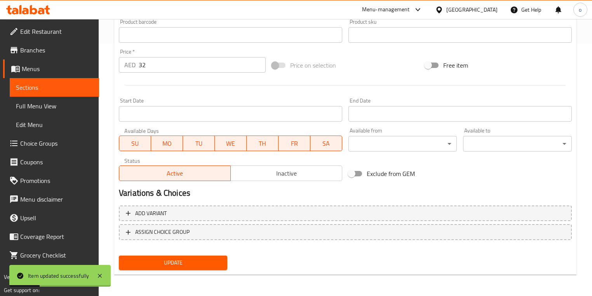
click at [38, 79] on link "Sections" at bounding box center [54, 87] width 89 height 19
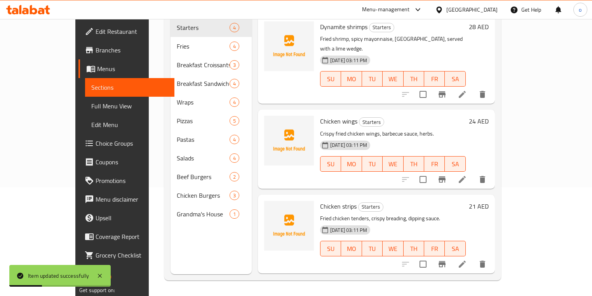
scroll to position [109, 0]
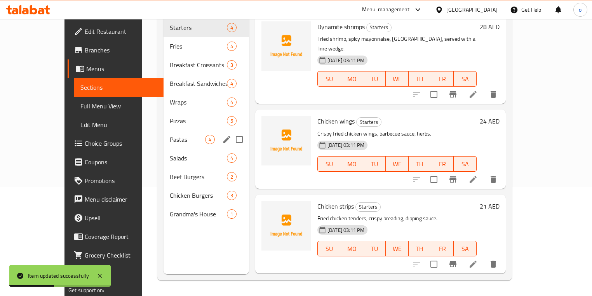
click at [170, 135] on span "Pastas" at bounding box center [187, 139] width 35 height 9
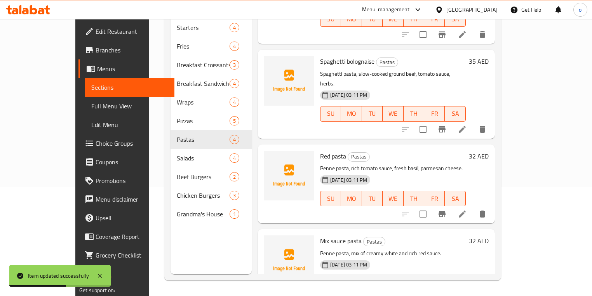
scroll to position [63, 0]
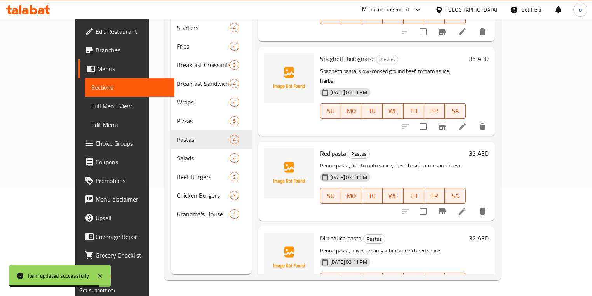
click at [467, 292] on icon at bounding box center [462, 296] width 9 height 9
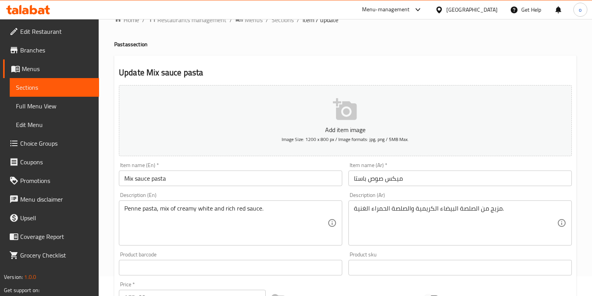
scroll to position [31, 0]
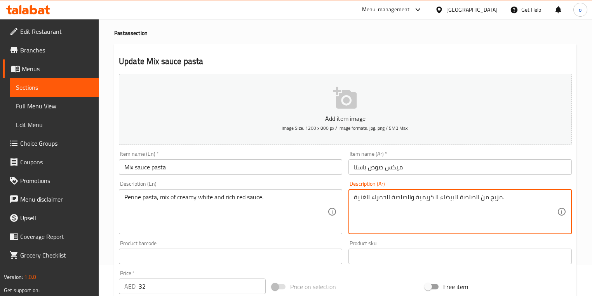
drag, startPoint x: 490, startPoint y: 200, endPoint x: 501, endPoint y: 200, distance: 11.3
click at [460, 199] on textarea "ميكس من الصلصة البيضاء الكريمية والصلصة الحمراء الغنية." at bounding box center [455, 211] width 203 height 37
click at [394, 199] on textarea "ميكس من صوص البيضاء الكريمية والصلصة الحمراء الغنية." at bounding box center [455, 211] width 203 height 37
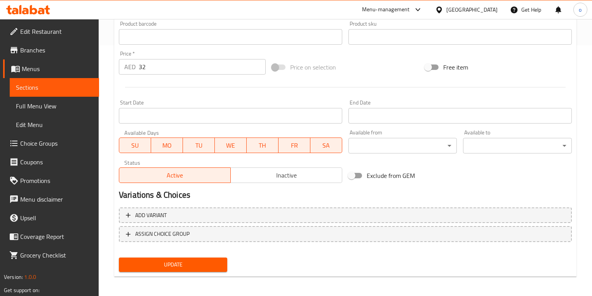
scroll to position [253, 0]
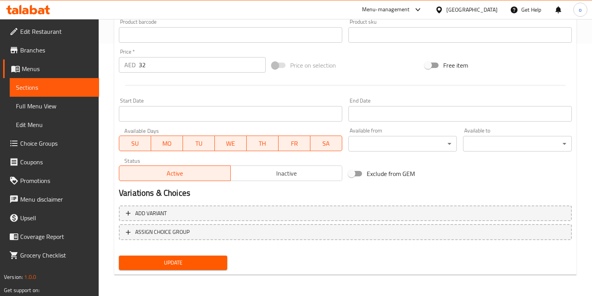
type textarea "ميكس من صوص البيضاء الكريمية والصوص الحمراء الغنية."
click at [190, 264] on span "Update" at bounding box center [173, 263] width 96 height 10
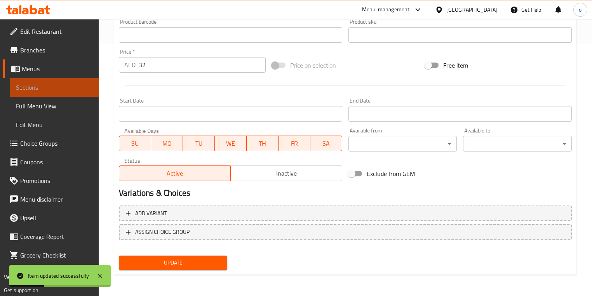
click at [53, 87] on span "Sections" at bounding box center [54, 87] width 77 height 9
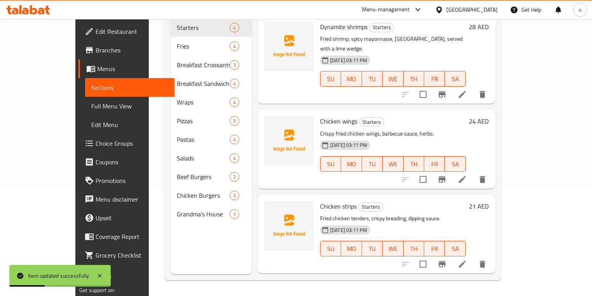
scroll to position [109, 0]
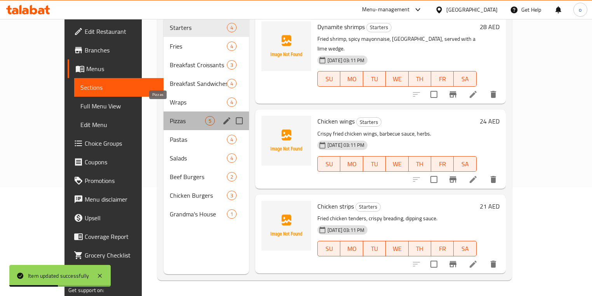
click at [170, 116] on span "Pizzas" at bounding box center [187, 120] width 35 height 9
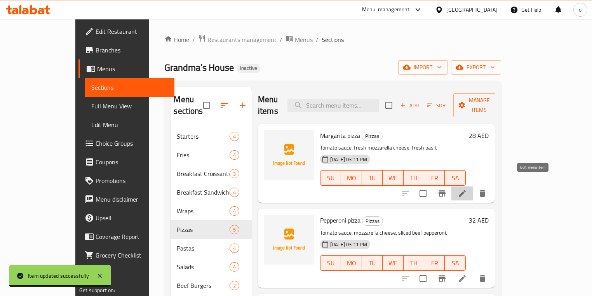
click at [466, 190] on icon at bounding box center [462, 193] width 7 height 7
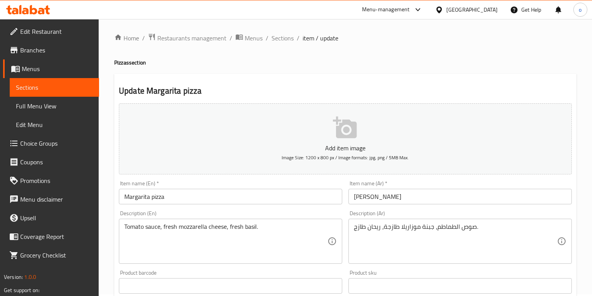
scroll to position [31, 0]
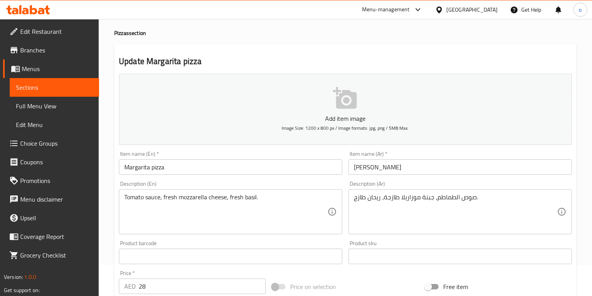
click at [35, 83] on span "Sections" at bounding box center [54, 87] width 77 height 9
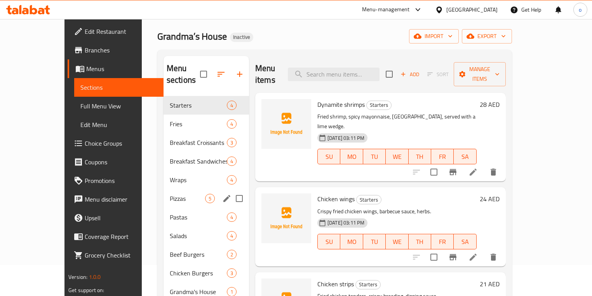
click at [170, 194] on span "Pizzas" at bounding box center [187, 198] width 35 height 9
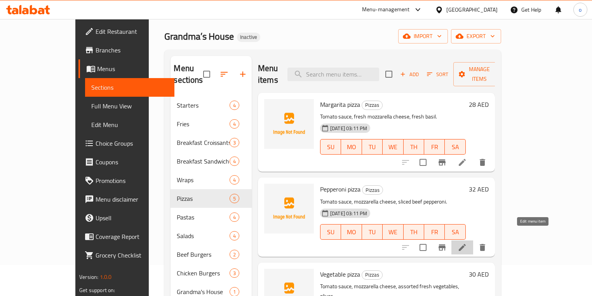
click at [467, 243] on icon at bounding box center [462, 247] width 9 height 9
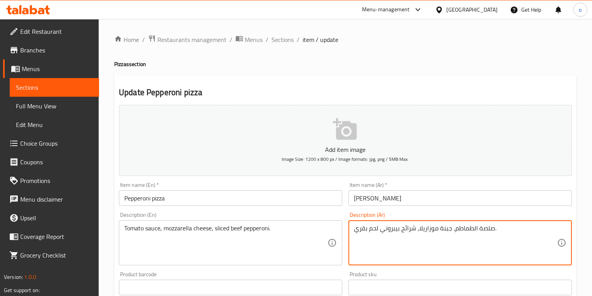
drag, startPoint x: 478, startPoint y: 228, endPoint x: 489, endPoint y: 228, distance: 10.9
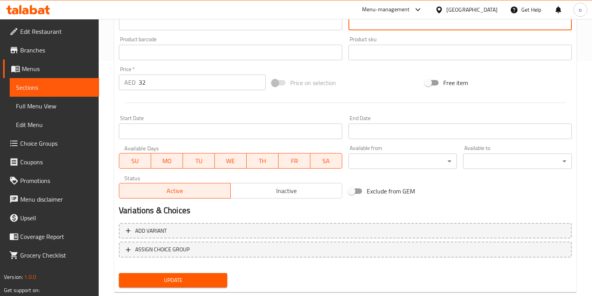
scroll to position [253, 0]
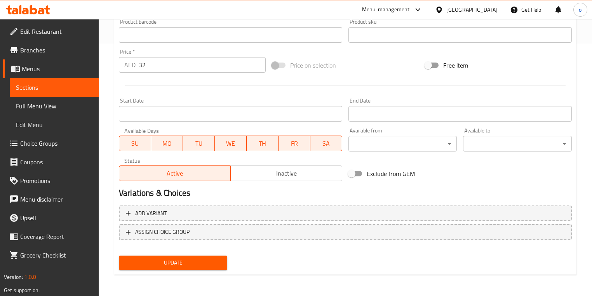
type textarea "صوص الطماطم، جبنة موزاريلا، شرائح بيبروني لحم بقري."
click at [210, 261] on span "Update" at bounding box center [173, 263] width 96 height 10
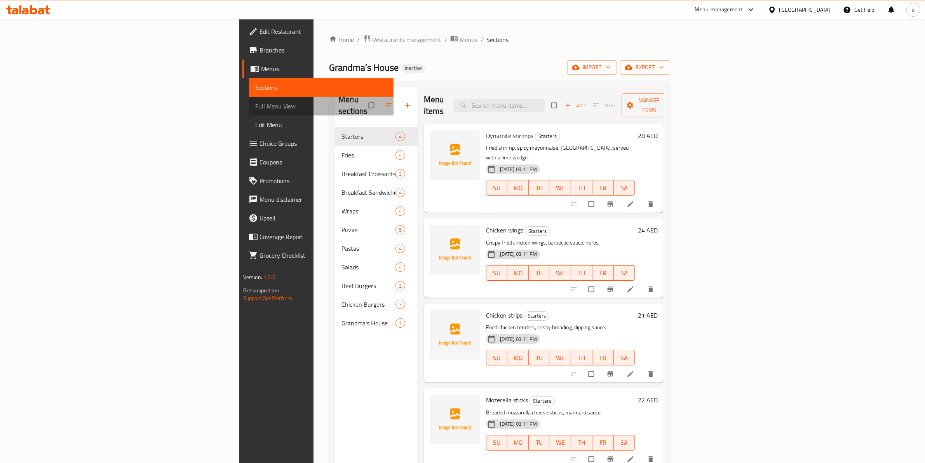
click at [255, 110] on span "Full Menu View" at bounding box center [321, 105] width 132 height 9
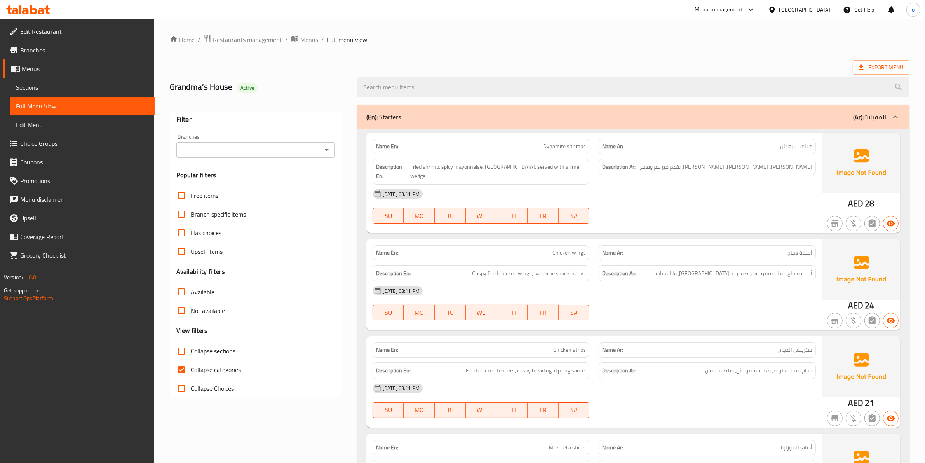
click at [180, 369] on input "Collapse categories" at bounding box center [181, 369] width 19 height 19
checkbox input "false"
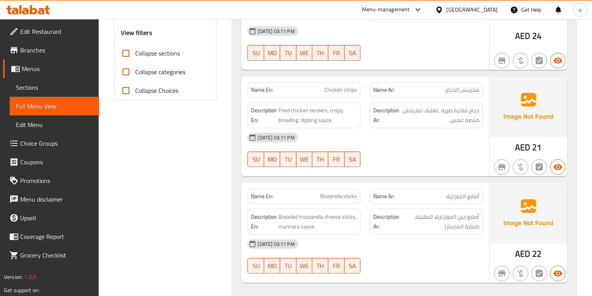
scroll to position [329, 0]
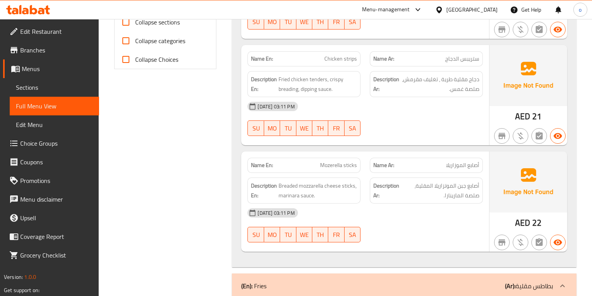
click at [319, 161] on p "Name En: Mozerella sticks" at bounding box center [304, 165] width 106 height 8
drag, startPoint x: 343, startPoint y: 136, endPoint x: 359, endPoint y: 137, distance: 15.9
click at [359, 158] on div "Name En: Mozerella sticks" at bounding box center [303, 165] width 113 height 15
copy span "sticks"
click at [345, 181] on span "Breaded mozzarella cheese sticks, marinara sauce." at bounding box center [318, 190] width 78 height 19
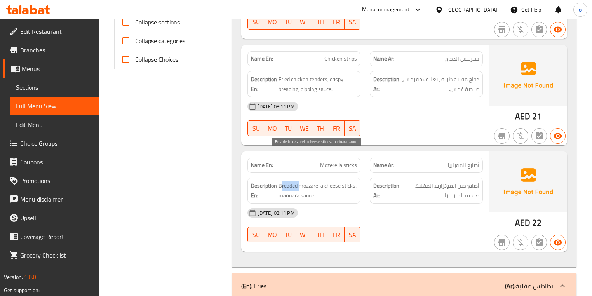
drag, startPoint x: 297, startPoint y: 155, endPoint x: 278, endPoint y: 156, distance: 19.0
click at [279, 181] on span "Breaded mozzarella cheese sticks, marinara sauce." at bounding box center [318, 190] width 78 height 19
copy span "Breaded"
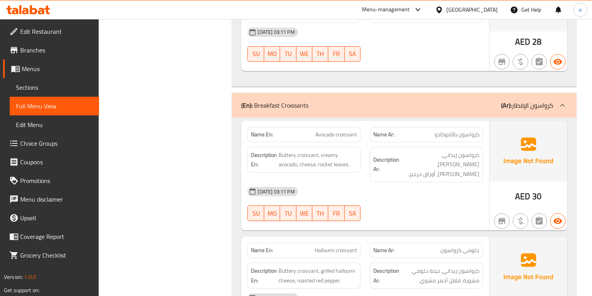
scroll to position [981, 0]
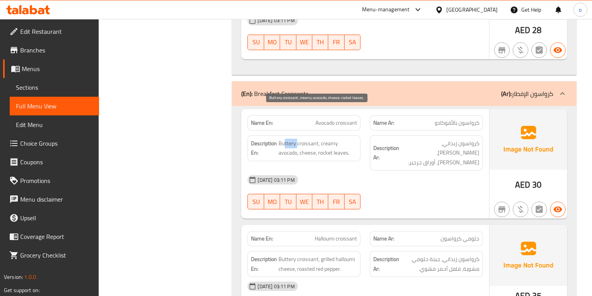
drag, startPoint x: 295, startPoint y: 113, endPoint x: 280, endPoint y: 113, distance: 15.2
click at [280, 139] on span "Buttery croissant, creamy avocado, cheese, rocket leaves." at bounding box center [318, 148] width 78 height 19
drag, startPoint x: 295, startPoint y: 113, endPoint x: 278, endPoint y: 112, distance: 16.3
click at [279, 139] on span "Buttery croissant, creamy avocado, cheese, rocket leaves." at bounding box center [318, 148] width 78 height 19
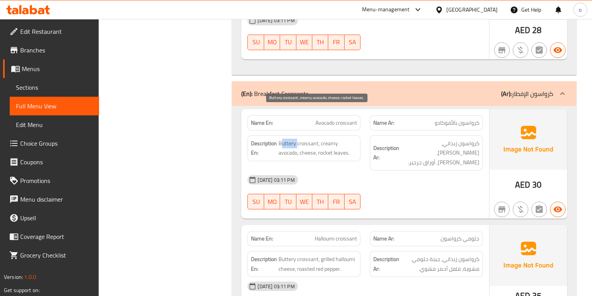
copy span "Buttery"
click at [447, 205] on div at bounding box center [426, 209] width 122 height 9
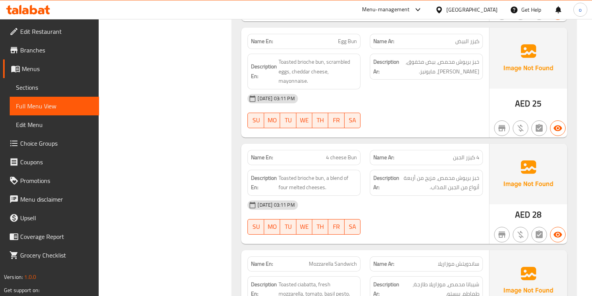
scroll to position [1572, 0]
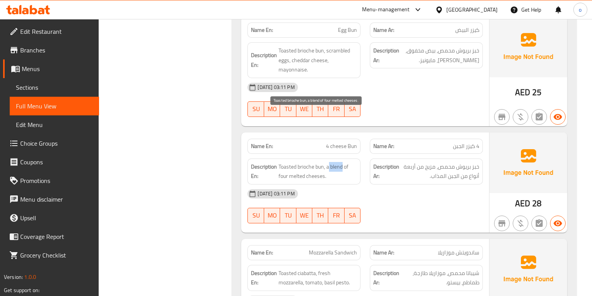
drag, startPoint x: 329, startPoint y: 115, endPoint x: 343, endPoint y: 117, distance: 13.7
click at [343, 162] on span "Toasted brioche bun, a blend of four melted cheeses." at bounding box center [318, 171] width 78 height 19
copy span "blend"
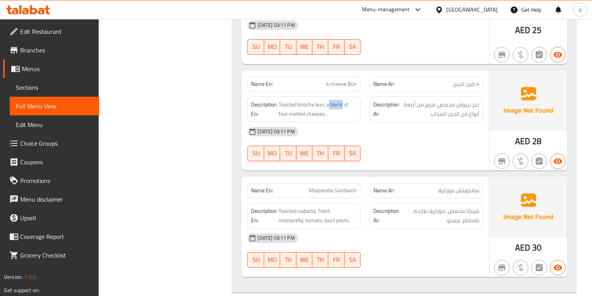
scroll to position [1665, 0]
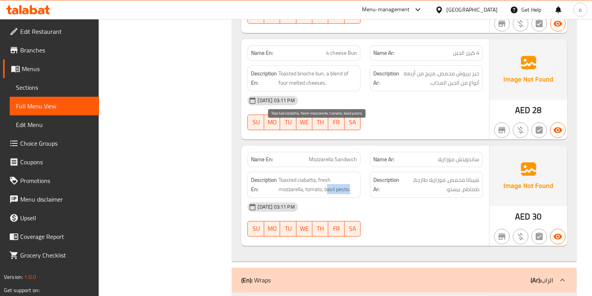
drag, startPoint x: 350, startPoint y: 137, endPoint x: 325, endPoint y: 136, distance: 24.9
click at [325, 175] on span "Toasted ciabatta, fresh mozzarella, tomato, basil pesto." at bounding box center [318, 184] width 78 height 19
copy span "basil pesto"
click at [335, 175] on span "Toasted ciabatta, fresh mozzarella, tomato, basil pesto." at bounding box center [318, 184] width 78 height 19
drag, startPoint x: 336, startPoint y: 138, endPoint x: 325, endPoint y: 140, distance: 11.1
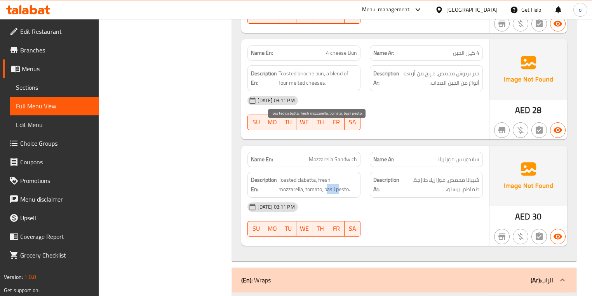
click at [325, 175] on span "Toasted ciabatta, fresh mozzarella, tomato, basil pesto." at bounding box center [318, 184] width 78 height 19
copy span "basil"
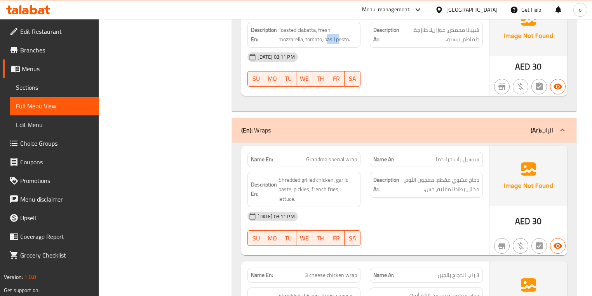
scroll to position [1821, 0]
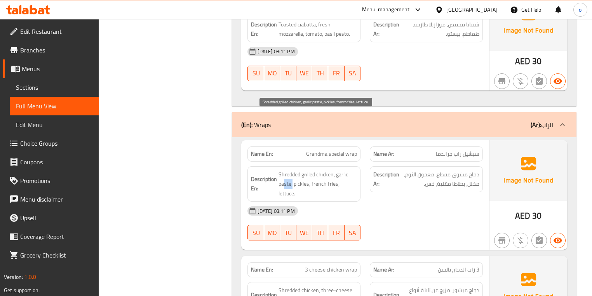
drag, startPoint x: 292, startPoint y: 131, endPoint x: 280, endPoint y: 132, distance: 12.1
click at [280, 170] on span "Shredded grilled chicken, garlic paste, pickles, french fries, lettuce." at bounding box center [318, 184] width 78 height 29
click at [349, 170] on span "Shredded grilled chicken, garlic paste, pickles, french fries, lettuce." at bounding box center [318, 184] width 78 height 29
drag, startPoint x: 291, startPoint y: 132, endPoint x: 279, endPoint y: 131, distance: 11.8
click at [279, 170] on span "Shredded grilled chicken, garlic paste, pickles, french fries, lettuce." at bounding box center [318, 184] width 78 height 29
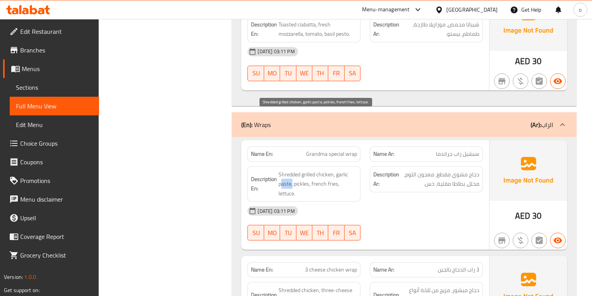
copy span "paste"
drag, startPoint x: 348, startPoint y: 121, endPoint x: 336, endPoint y: 122, distance: 11.7
click at [336, 170] on span "Shredded grilled chicken, garlic paste, pickles, french fries, lettuce." at bounding box center [318, 184] width 78 height 29
copy span "garlic"
drag, startPoint x: 292, startPoint y: 131, endPoint x: 279, endPoint y: 124, distance: 14.9
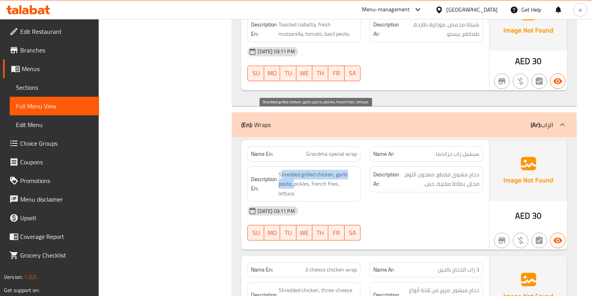
click at [279, 170] on span "Shredded grilled chicken, garlic paste, pickles, french fries, lettuce." at bounding box center [318, 184] width 78 height 29
copy span "Shredded grilled chicken, garlic paste,"
click at [287, 170] on span "Shredded grilled chicken, garlic paste, pickles, french fries, lettuce." at bounding box center [318, 184] width 78 height 29
drag, startPoint x: 291, startPoint y: 132, endPoint x: 279, endPoint y: 134, distance: 11.4
click at [278, 170] on h6 "Description En: Shredded grilled chicken, garlic paste, pickles, french fries, …" at bounding box center [304, 184] width 106 height 29
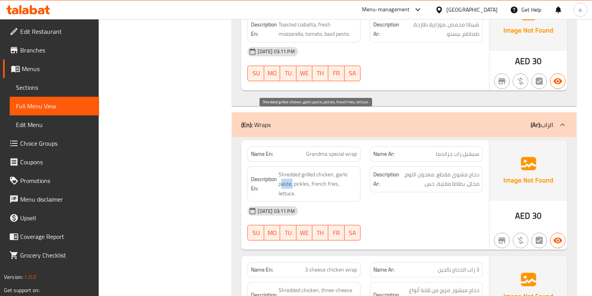
copy span "paste"
drag, startPoint x: 347, startPoint y: 121, endPoint x: 340, endPoint y: 122, distance: 7.1
click at [340, 170] on span "Shredded grilled chicken, garlic paste, pickles, french fries, lettuce." at bounding box center [318, 184] width 78 height 29
click at [357, 166] on div "Description En: Shredded grilled chicken, garlic paste, pickles, french fries, …" at bounding box center [303, 184] width 113 height 36
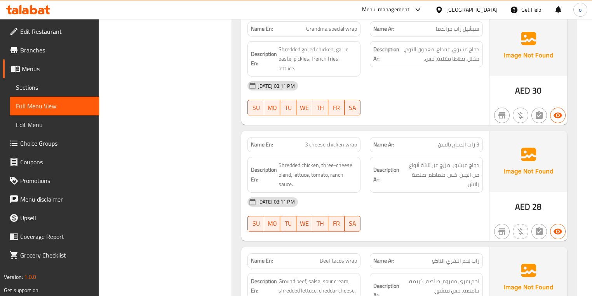
scroll to position [1976, 0]
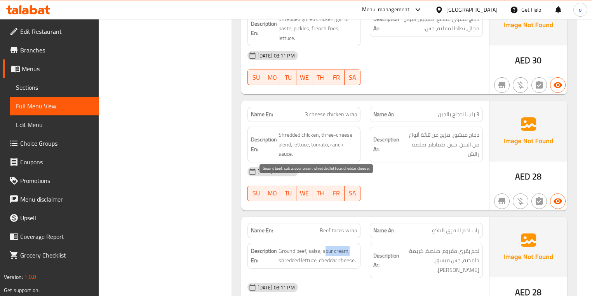
drag, startPoint x: 348, startPoint y: 187, endPoint x: 323, endPoint y: 190, distance: 25.1
click at [323, 246] on span "Ground beef, salsa, sour cream, shredded lettuce, cheddar cheese." at bounding box center [318, 255] width 78 height 19
click at [399, 251] on strong "Description Ar:" at bounding box center [386, 260] width 26 height 19
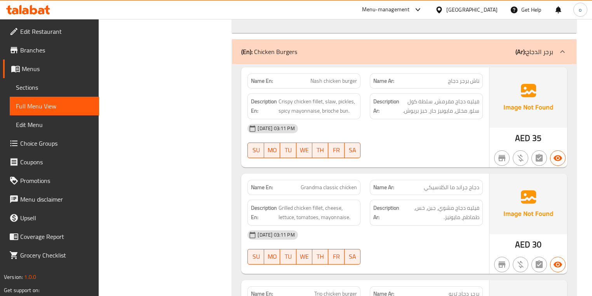
scroll to position [4211, 0]
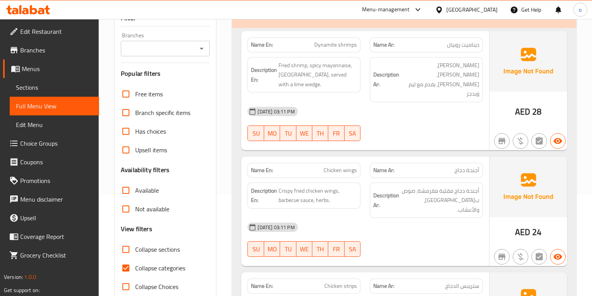
scroll to position [155, 0]
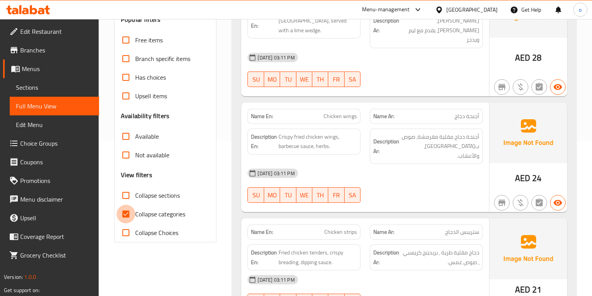
click at [126, 214] on input "Collapse categories" at bounding box center [126, 214] width 19 height 19
checkbox input "false"
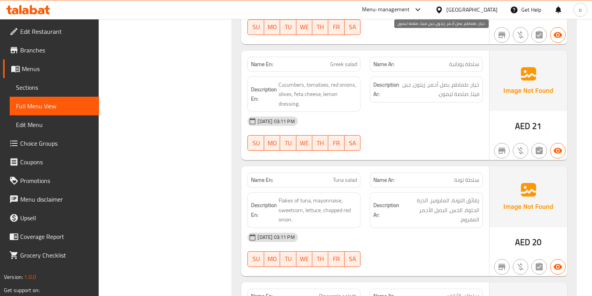
scroll to position [3589, 0]
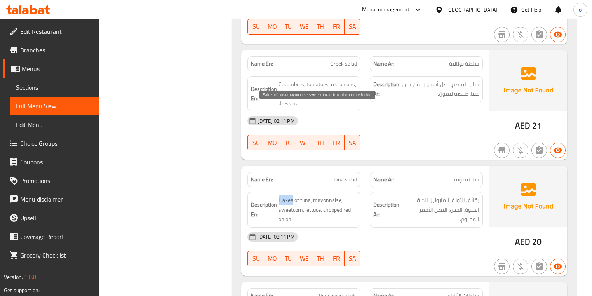
drag, startPoint x: 293, startPoint y: 115, endPoint x: 278, endPoint y: 115, distance: 15.2
click at [279, 195] on span "Flakes of tuna, mayonnaise, sweetcorn, lettuce, chopped red onion." at bounding box center [318, 209] width 78 height 29
copy span "Flakes"
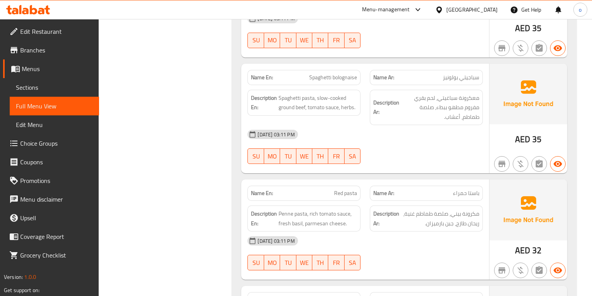
scroll to position [3123, 0]
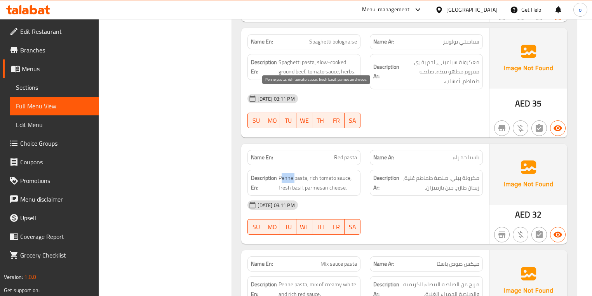
drag, startPoint x: 293, startPoint y: 95, endPoint x: 279, endPoint y: 97, distance: 14.1
click at [279, 173] on span "Penne pasta, rich tomato sauce, fresh basil, parmesan cheese." at bounding box center [318, 182] width 78 height 19
copy span "Penne"
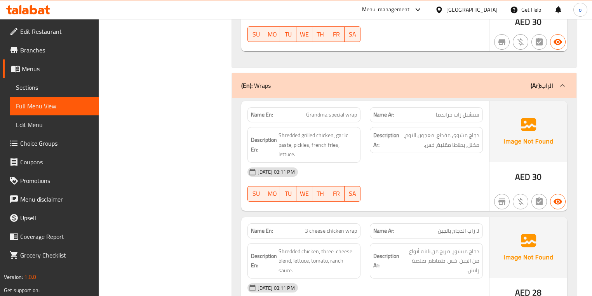
scroll to position [1910, 0]
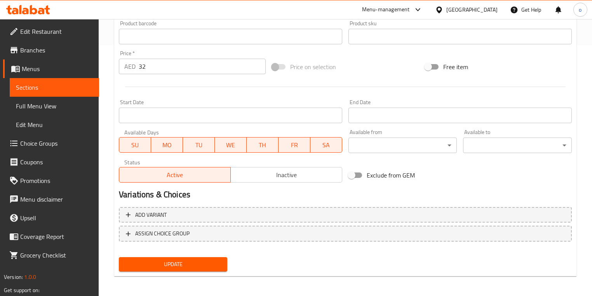
scroll to position [253, 0]
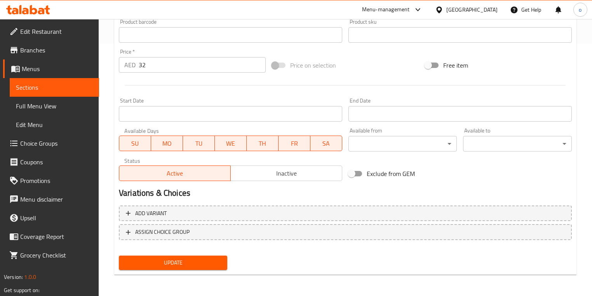
click at [171, 264] on span "Update" at bounding box center [173, 263] width 96 height 10
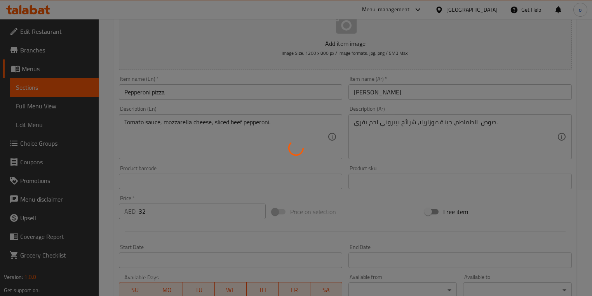
scroll to position [97, 0]
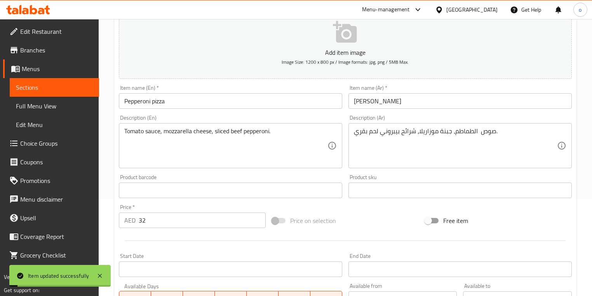
click at [47, 90] on span "Sections" at bounding box center [54, 87] width 77 height 9
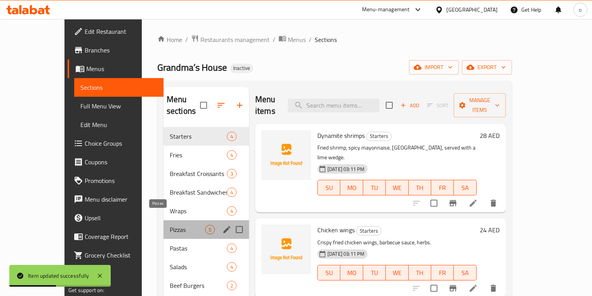
click at [170, 225] on span "Pizzas" at bounding box center [187, 229] width 35 height 9
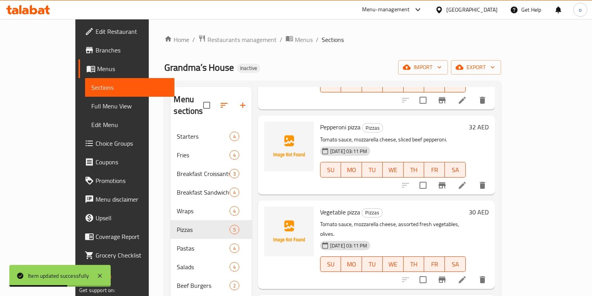
scroll to position [148, 0]
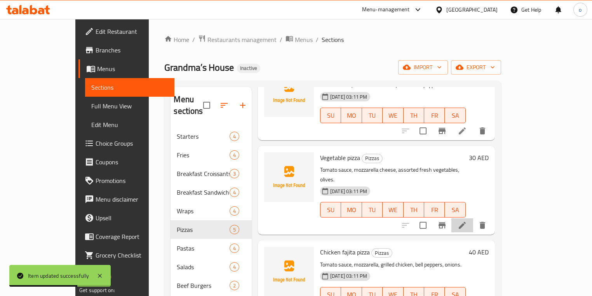
click at [473, 218] on li at bounding box center [462, 225] width 22 height 14
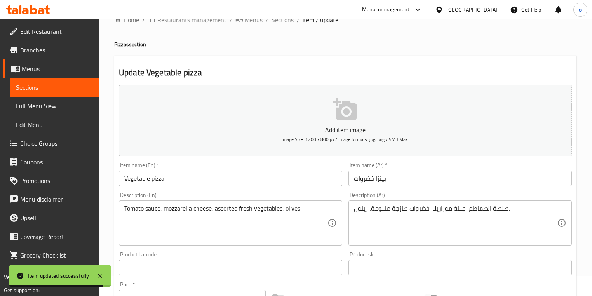
scroll to position [31, 0]
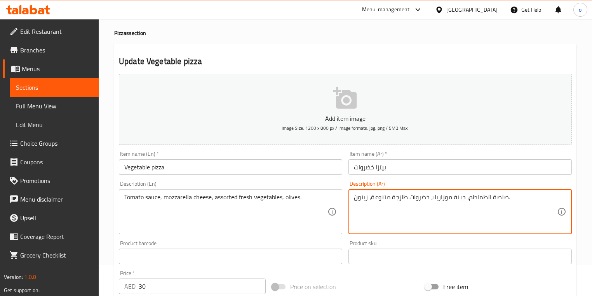
drag, startPoint x: 491, startPoint y: 199, endPoint x: 504, endPoint y: 199, distance: 12.0
type textarea "صوص الطماطم، جبنة موزاريلا، خضروات طازجة متنوعة، زيتون."
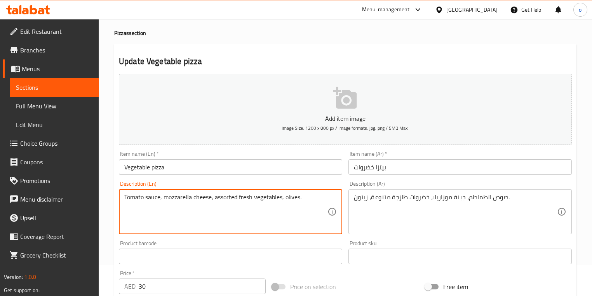
drag, startPoint x: 239, startPoint y: 196, endPoint x: 217, endPoint y: 196, distance: 21.4
click at [239, 207] on textarea "Tomato sauce, mozzarella cheese, assorted fresh vegetables, olives." at bounding box center [225, 211] width 203 height 37
drag, startPoint x: 238, startPoint y: 198, endPoint x: 216, endPoint y: 198, distance: 21.4
click at [216, 198] on textarea "Tomato sauce, mozzarella cheese, assorted fresh vegetables, olives." at bounding box center [225, 211] width 203 height 37
click at [288, 211] on textarea "Tomato sauce, mozzarella cheese, assorted fresh vegetables, olives." at bounding box center [225, 211] width 203 height 37
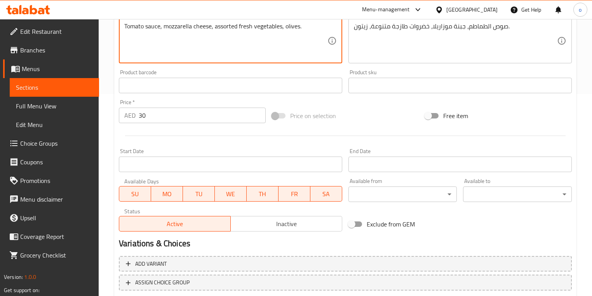
scroll to position [249, 0]
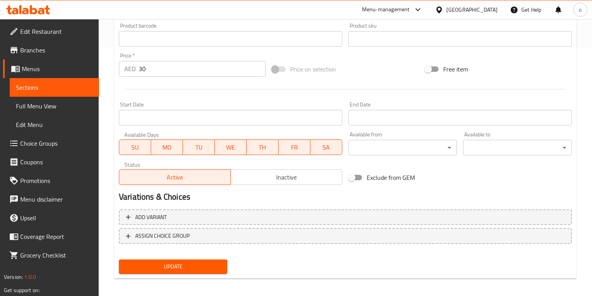
click at [215, 259] on div "Update" at bounding box center [173, 266] width 115 height 21
click at [215, 260] on button "Update" at bounding box center [173, 267] width 108 height 14
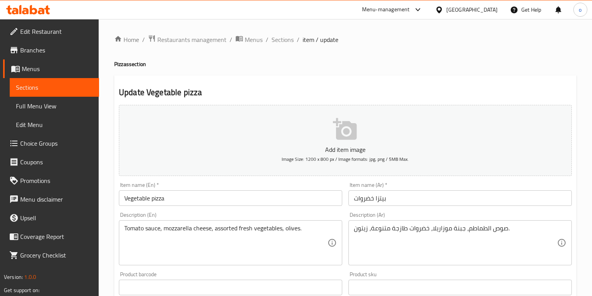
click at [55, 85] on span "Sections" at bounding box center [54, 87] width 77 height 9
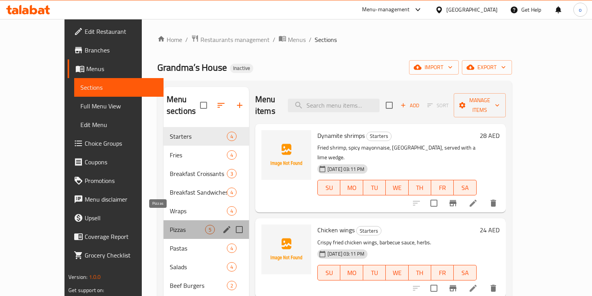
drag, startPoint x: 177, startPoint y: 220, endPoint x: 225, endPoint y: 204, distance: 51.4
click at [177, 225] on span "Pizzas" at bounding box center [187, 229] width 35 height 9
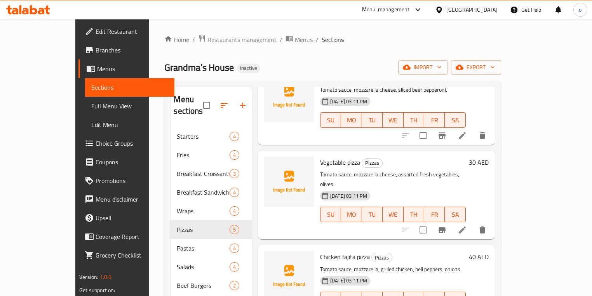
scroll to position [148, 0]
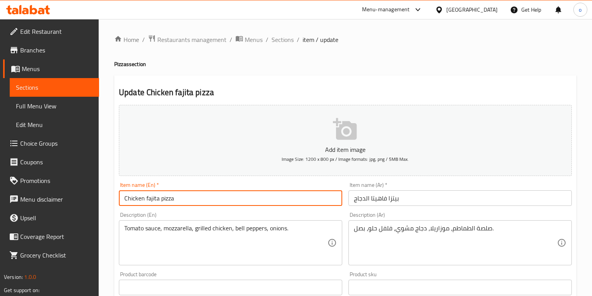
drag, startPoint x: 176, startPoint y: 198, endPoint x: 94, endPoint y: 191, distance: 82.3
click at [93, 190] on div "Edit Restaurant Branches Menus Sections Full Menu View Edit Menu Choice Groups …" at bounding box center [296, 284] width 592 height 530
click at [298, 196] on input "Chicken fajita pizza" at bounding box center [230, 198] width 223 height 16
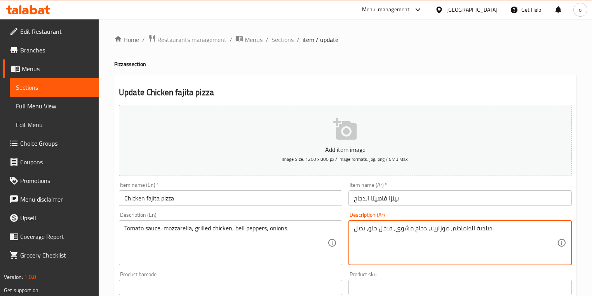
drag, startPoint x: 477, startPoint y: 229, endPoint x: 486, endPoint y: 228, distance: 8.9
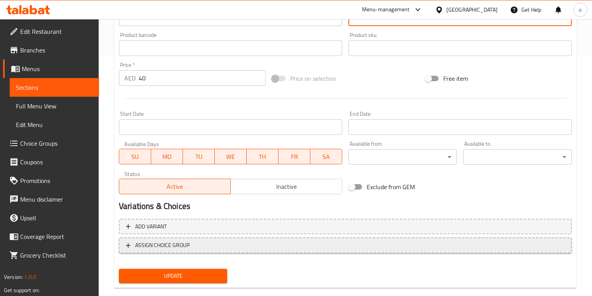
scroll to position [253, 0]
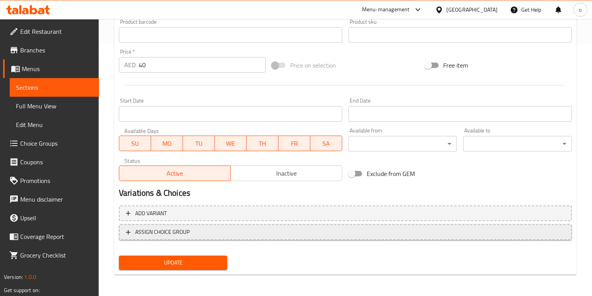
type textarea "صوص الطماطم، موزاريلا، دجاج مشوي، فلفل حلو، بصل."
click at [183, 258] on span "Update" at bounding box center [173, 263] width 96 height 10
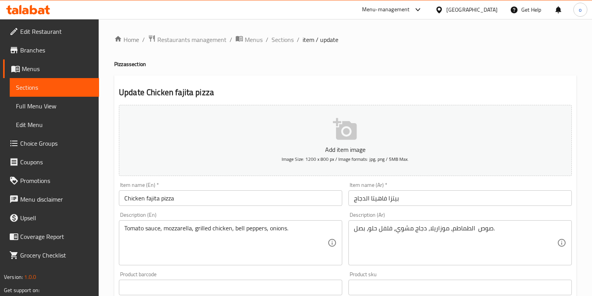
click at [42, 75] on link "Menus" at bounding box center [51, 68] width 96 height 19
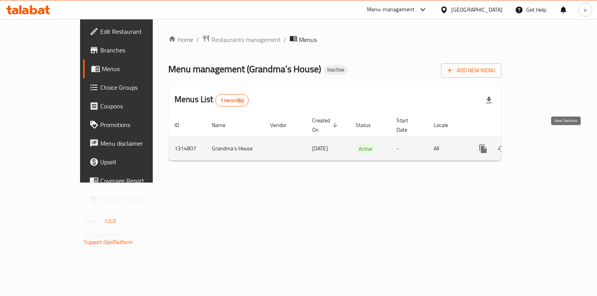
click at [548, 139] on link "enhanced table" at bounding box center [539, 148] width 19 height 19
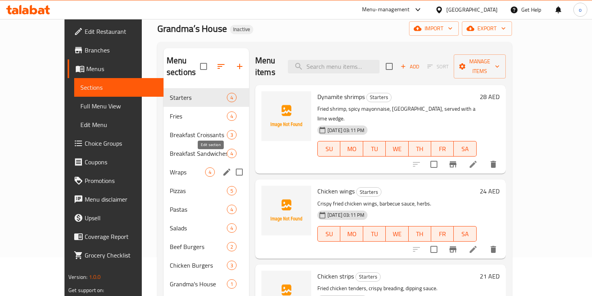
scroll to position [93, 0]
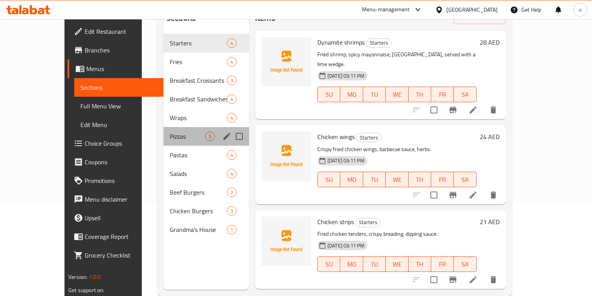
click at [166, 131] on div "Pizzas 5" at bounding box center [206, 136] width 85 height 19
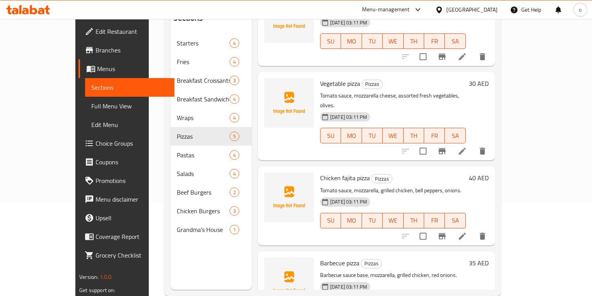
scroll to position [148, 0]
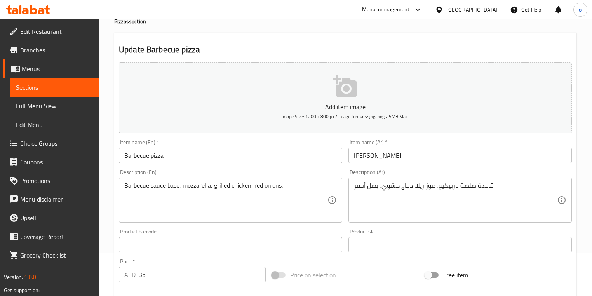
scroll to position [62, 0]
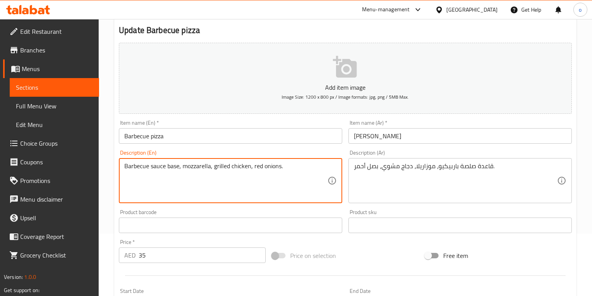
drag, startPoint x: 168, startPoint y: 167, endPoint x: 180, endPoint y: 169, distance: 11.8
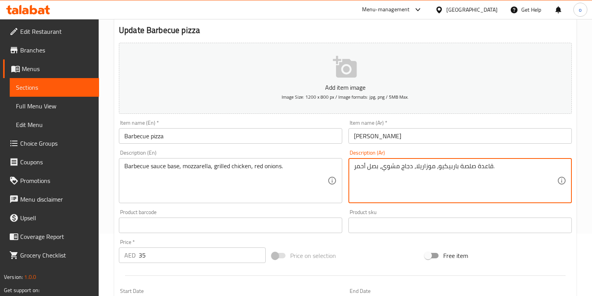
click at [480, 181] on textarea "قاعدة صلصة باربيكيو، موزاريلا، دجاج مشوي، بصل أحمر." at bounding box center [455, 180] width 203 height 37
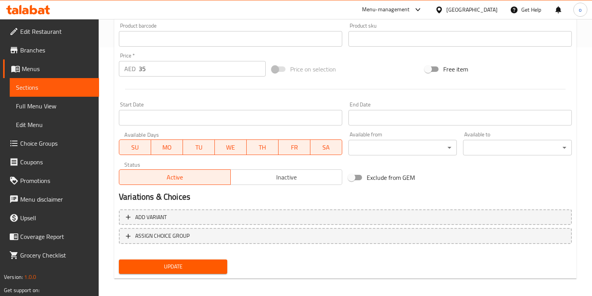
scroll to position [253, 0]
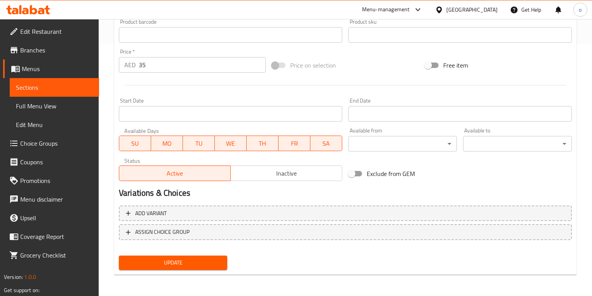
click at [195, 260] on span "Update" at bounding box center [173, 263] width 96 height 10
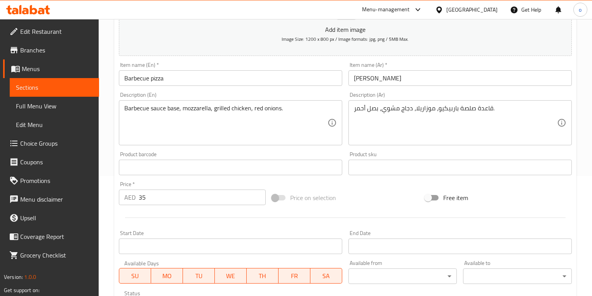
scroll to position [97, 0]
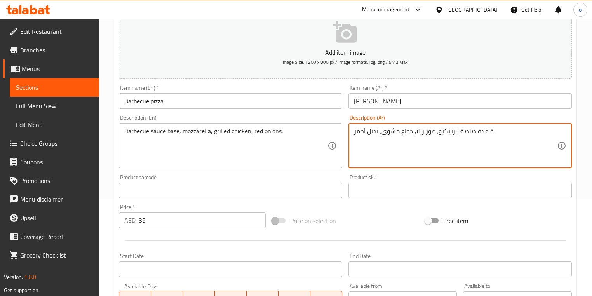
drag, startPoint x: 458, startPoint y: 132, endPoint x: 468, endPoint y: 132, distance: 10.1
click at [458, 133] on textarea "قاعدة صوص باربيكيو، موزاريلا، دجاج مشوي، بصل أحمر." at bounding box center [455, 145] width 203 height 37
click at [457, 132] on textarea "قاعدة صوص باربيكيو، موزاريلا، دجاج مشوي، بصل أحمر." at bounding box center [455, 145] width 203 height 37
type textarea "قاعدة صوص باربيكيو، موزاريلا، دجاج مشوي، بصل أحمر."
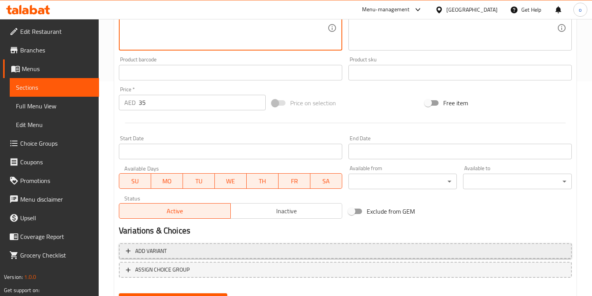
scroll to position [253, 0]
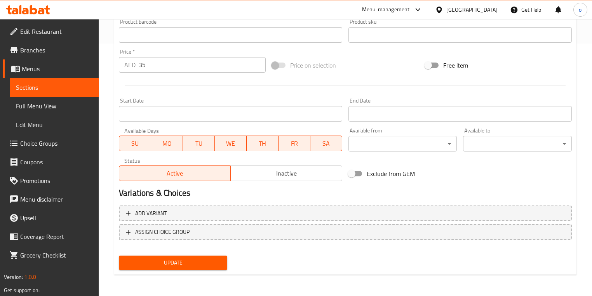
click at [206, 273] on div "Update Barbecue pizza Add item image Image Size: 1200 x 800 px / Image formats:…" at bounding box center [345, 49] width 462 height 452
click at [210, 268] on button "Update" at bounding box center [173, 263] width 108 height 14
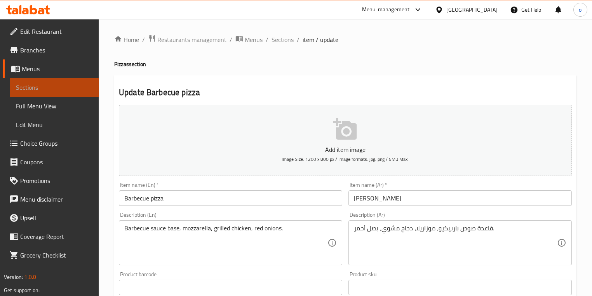
click at [87, 81] on link "Sections" at bounding box center [54, 87] width 89 height 19
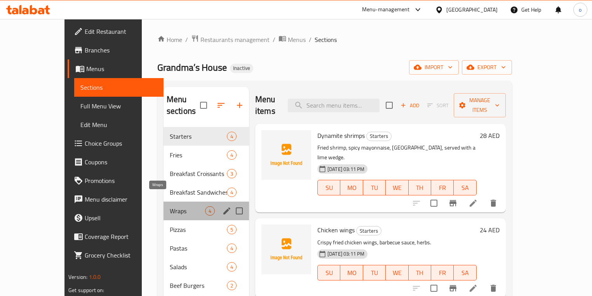
click at [170, 206] on span "Wraps" at bounding box center [187, 210] width 35 height 9
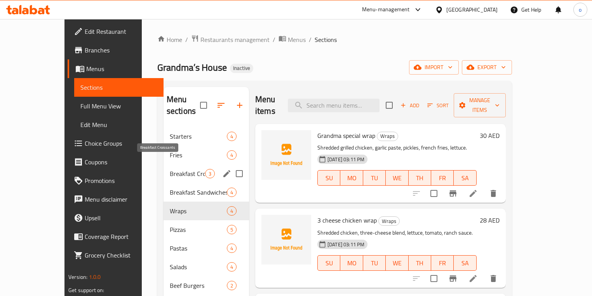
click at [176, 169] on span "Breakfast Croissants" at bounding box center [187, 173] width 35 height 9
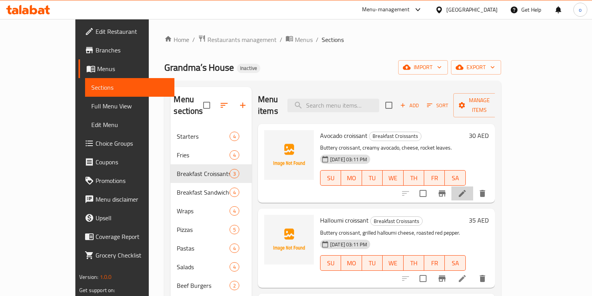
click at [473, 186] on li at bounding box center [462, 193] width 22 height 14
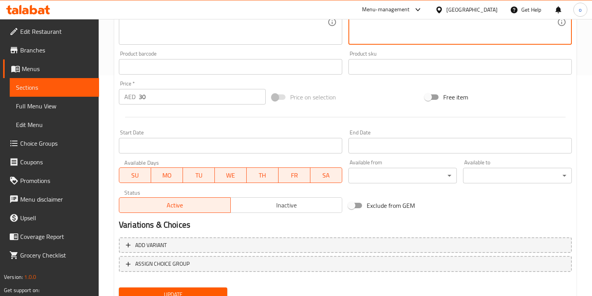
scroll to position [249, 0]
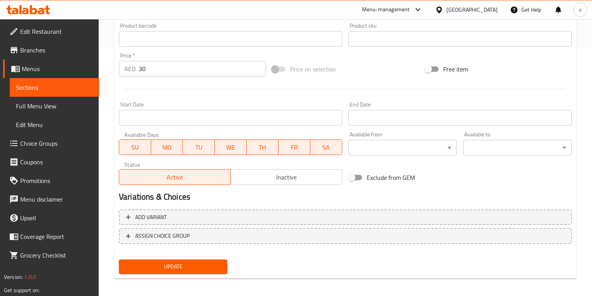
type textarea "كرواسون زبدي ، أفوكادو كريمي، جبن، جرجير."
click at [230, 267] on div "Update" at bounding box center [173, 266] width 115 height 21
click at [222, 268] on button "Update" at bounding box center [173, 267] width 108 height 14
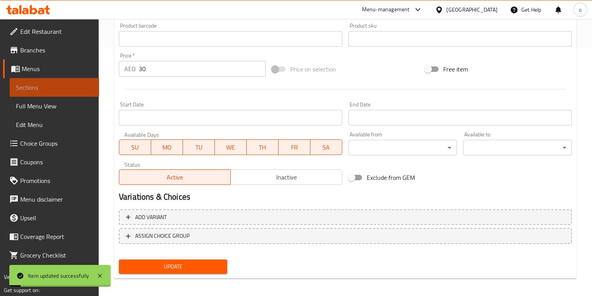
click at [26, 90] on span "Sections" at bounding box center [54, 87] width 77 height 9
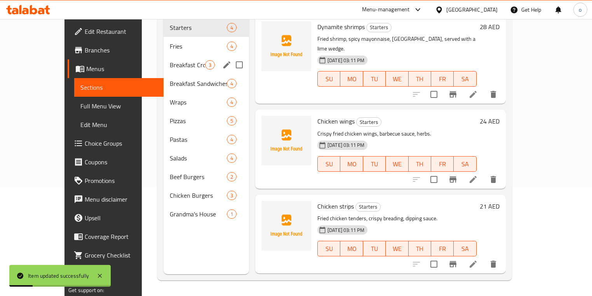
click at [164, 59] on div "Breakfast Croissants 3" at bounding box center [206, 65] width 85 height 19
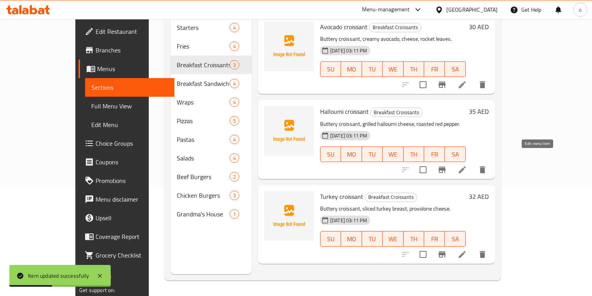
click at [467, 165] on icon at bounding box center [462, 169] width 9 height 9
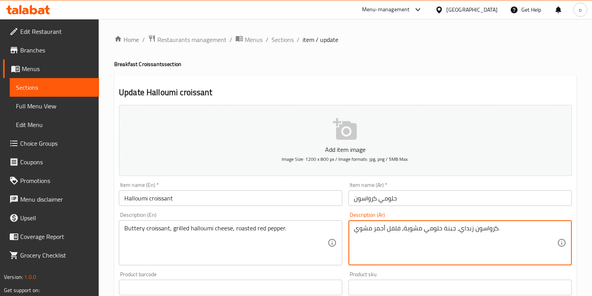
click at [465, 228] on textarea "كرواسون زبداي، جبنة حلومي مشوية، فلفل أحمر مشوي." at bounding box center [455, 243] width 203 height 37
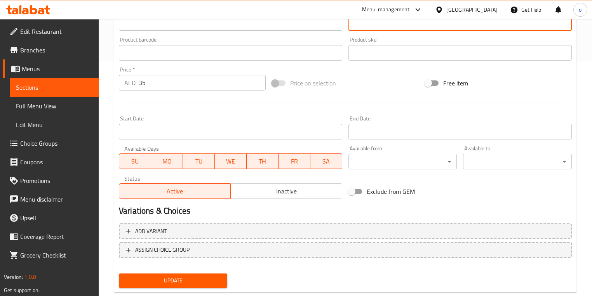
scroll to position [253, 0]
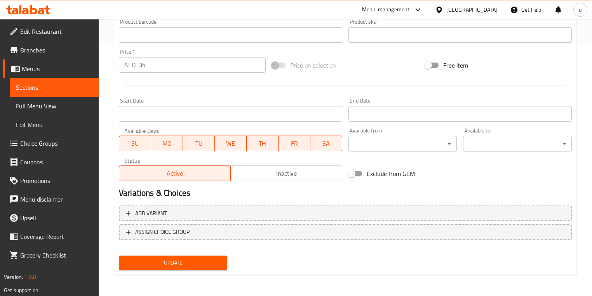
type textarea "كرواسون زبدي، جبنة حلومي مشوية، فلفل أحمر مشوي."
click at [209, 264] on span "Update" at bounding box center [173, 263] width 96 height 10
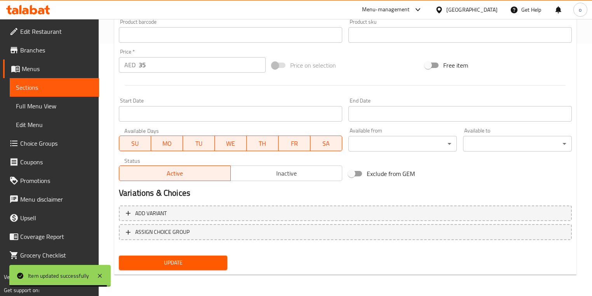
click at [78, 90] on span "Sections" at bounding box center [54, 87] width 77 height 9
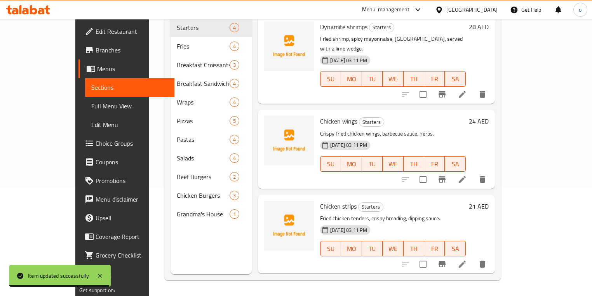
scroll to position [109, 0]
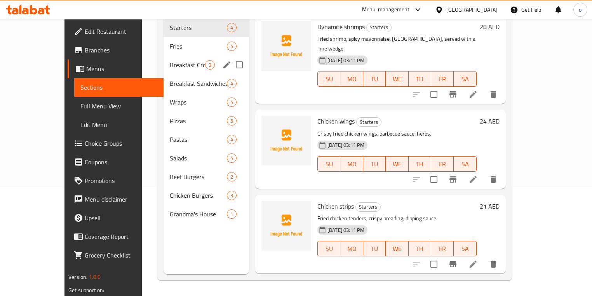
drag, startPoint x: 152, startPoint y: 59, endPoint x: 157, endPoint y: 66, distance: 9.2
click at [164, 59] on div "Breakfast Croissants 3" at bounding box center [206, 65] width 85 height 19
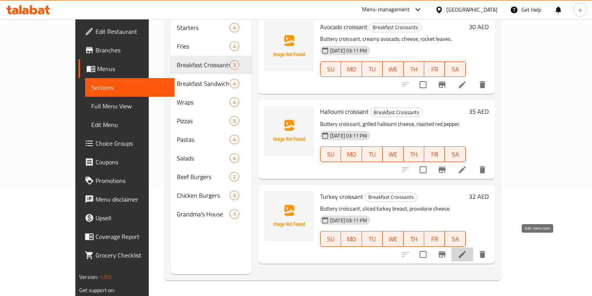
click at [466, 251] on icon at bounding box center [462, 254] width 7 height 7
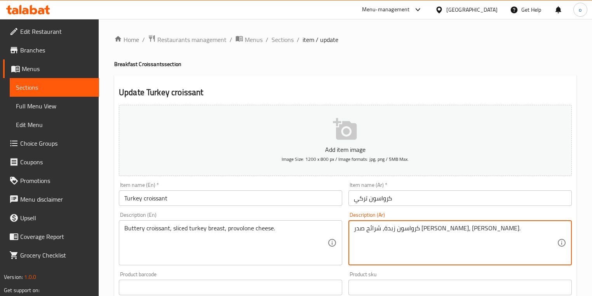
drag, startPoint x: 449, startPoint y: 230, endPoint x: 454, endPoint y: 230, distance: 4.7
click at [454, 231] on textarea "كرواسون زبدة، شرائح صدر ديك رومي، جبن بروفولون." at bounding box center [455, 243] width 203 height 37
click at [453, 228] on textarea "كرواسون زبدة، شرائح صدر ديك رومي، جبن بروفولون." at bounding box center [455, 243] width 203 height 37
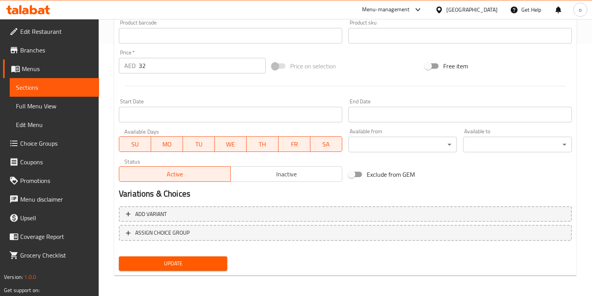
scroll to position [253, 0]
type textarea "كرواسون زبدي، شرائح صدر ديك رومي، جبن بروفولون."
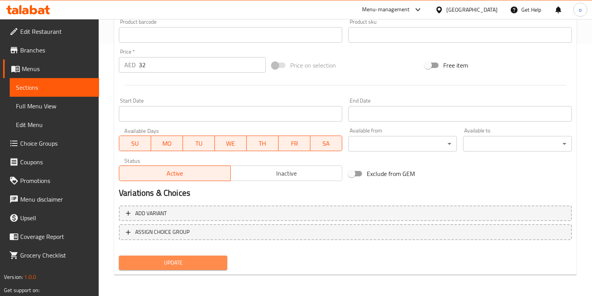
click at [206, 262] on span "Update" at bounding box center [173, 263] width 96 height 10
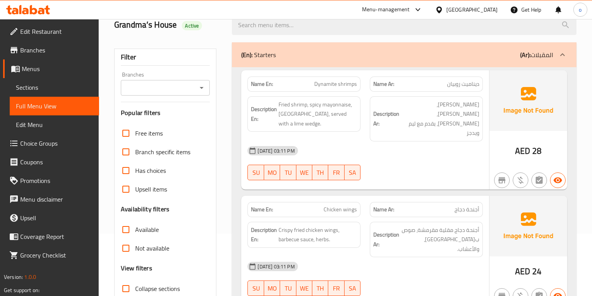
scroll to position [124, 0]
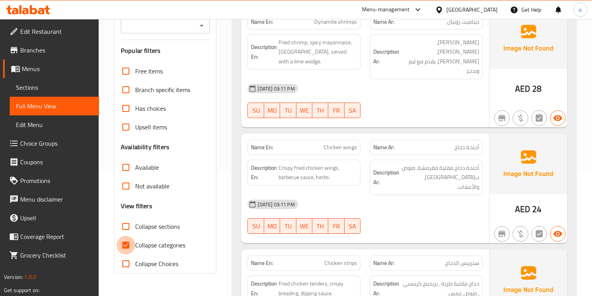
click at [126, 246] on input "Collapse categories" at bounding box center [126, 245] width 19 height 19
checkbox input "false"
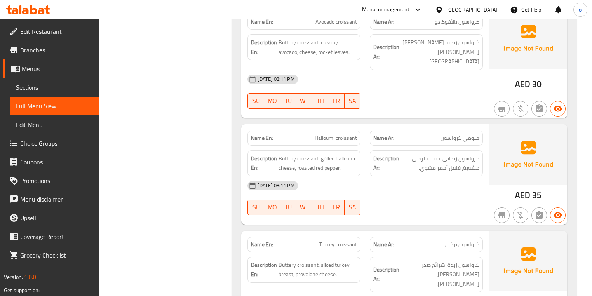
scroll to position [1119, 0]
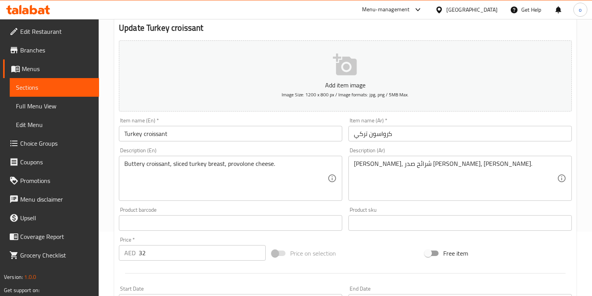
scroll to position [124, 0]
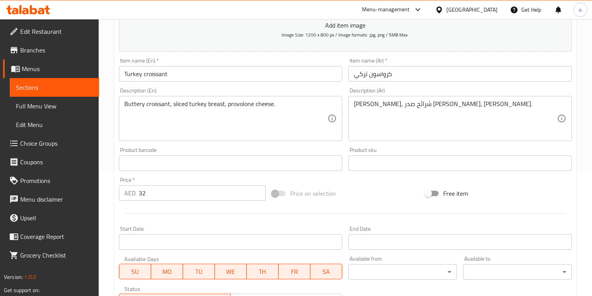
click at [80, 90] on span "Sections" at bounding box center [54, 87] width 77 height 9
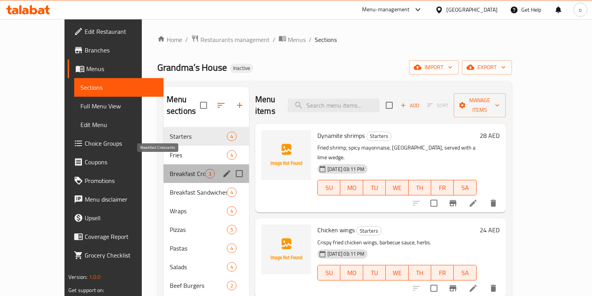
click at [170, 169] on span "Breakfast Croissants" at bounding box center [187, 173] width 35 height 9
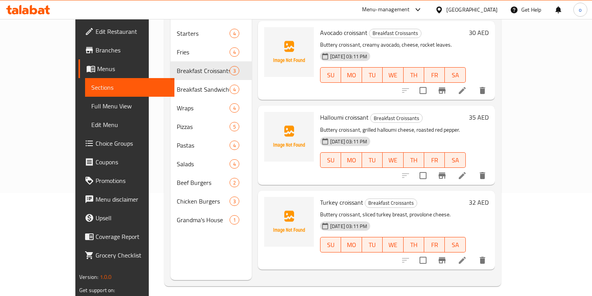
scroll to position [109, 0]
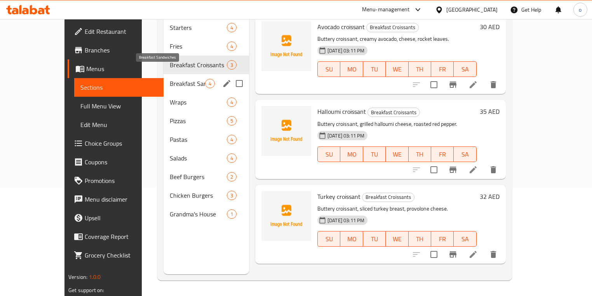
click at [180, 79] on span "Breakfast Sandwiches" at bounding box center [187, 83] width 35 height 9
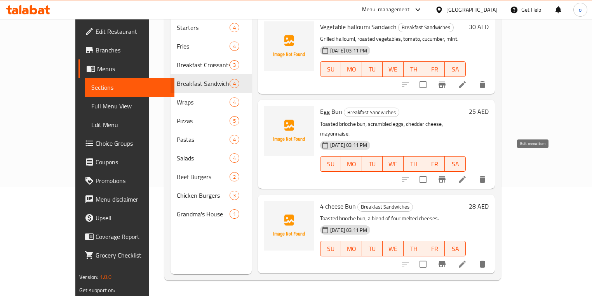
click at [467, 175] on icon at bounding box center [462, 179] width 9 height 9
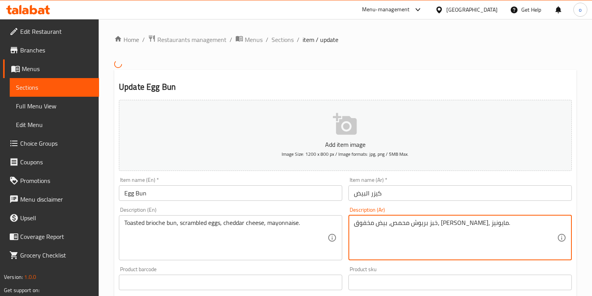
drag, startPoint x: 475, startPoint y: 225, endPoint x: 504, endPoint y: 225, distance: 28.4
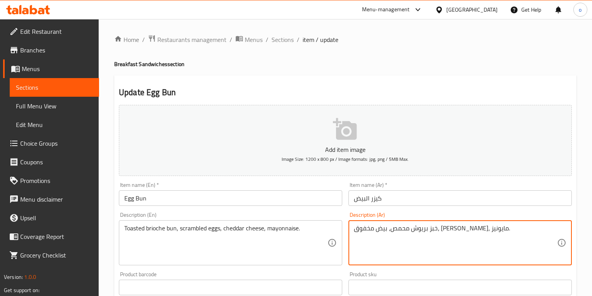
click at [504, 225] on textarea "خبز بريوش محمص، بيض مخفوق، [PERSON_NAME]، مايونيز." at bounding box center [455, 243] width 203 height 37
drag, startPoint x: 477, startPoint y: 229, endPoint x: 485, endPoint y: 228, distance: 8.2
click at [485, 228] on textarea "خبز بريوش محمص، بيض مخفوق، [PERSON_NAME]، مايونيز." at bounding box center [455, 243] width 203 height 37
type textarea "كيزر بريوش محمص، بيض مخفوق، [PERSON_NAME]، مايونيز."
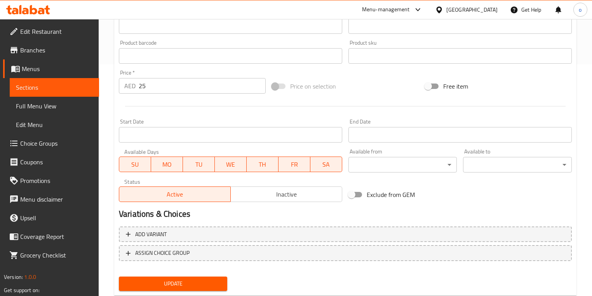
scroll to position [253, 0]
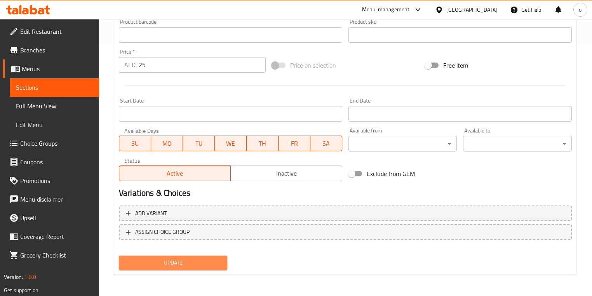
click at [214, 258] on span "Update" at bounding box center [173, 263] width 96 height 10
click at [78, 88] on span "Sections" at bounding box center [54, 87] width 77 height 9
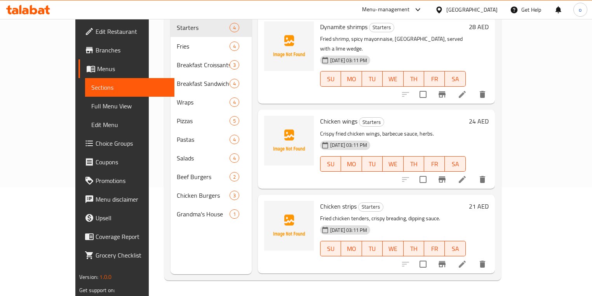
scroll to position [109, 0]
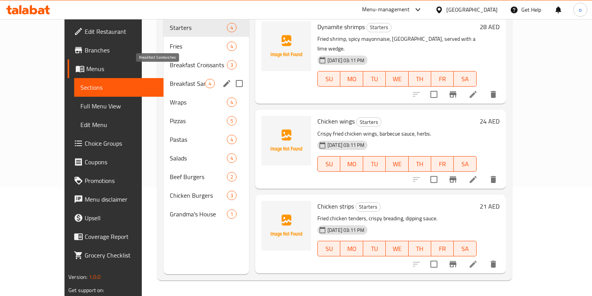
click at [178, 79] on span "Breakfast Sandwiches" at bounding box center [187, 83] width 35 height 9
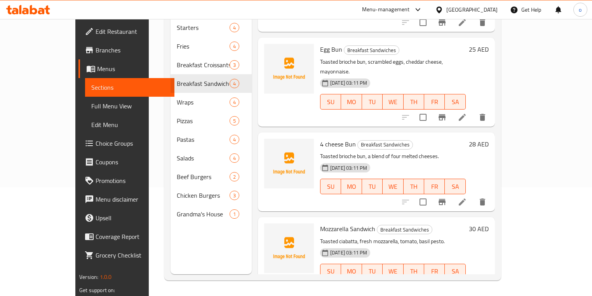
scroll to position [63, 0]
click at [467, 197] on icon at bounding box center [462, 201] width 9 height 9
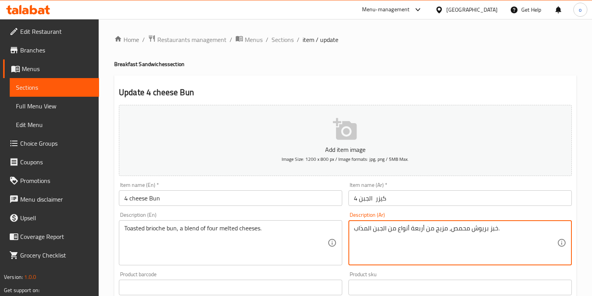
drag, startPoint x: 488, startPoint y: 230, endPoint x: 496, endPoint y: 228, distance: 8.2
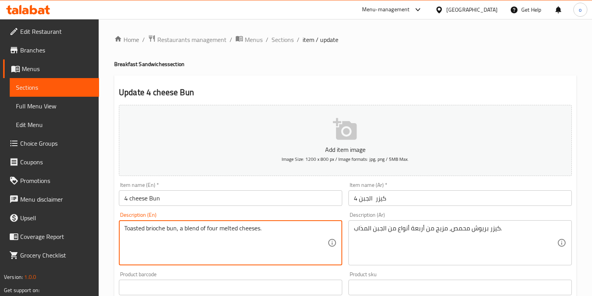
drag, startPoint x: 198, startPoint y: 228, endPoint x: 185, endPoint y: 230, distance: 13.4
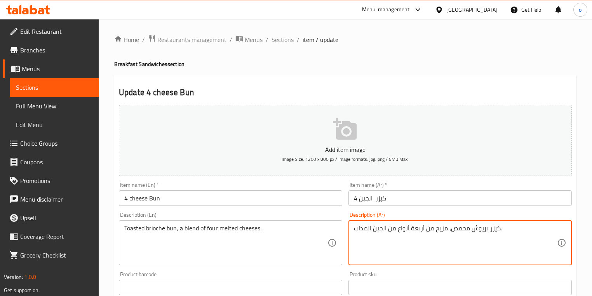
drag, startPoint x: 435, startPoint y: 231, endPoint x: 443, endPoint y: 231, distance: 8.2
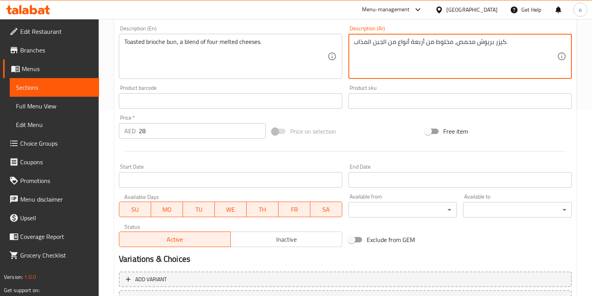
scroll to position [249, 0]
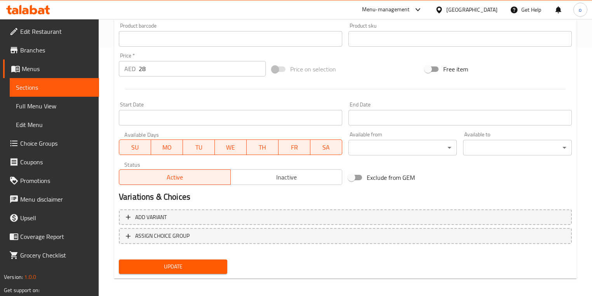
type textarea "كيزر بريوش محمص، مخلوط من أربعة أنواع من الجبن المذاب."
click at [208, 269] on span "Update" at bounding box center [173, 267] width 96 height 10
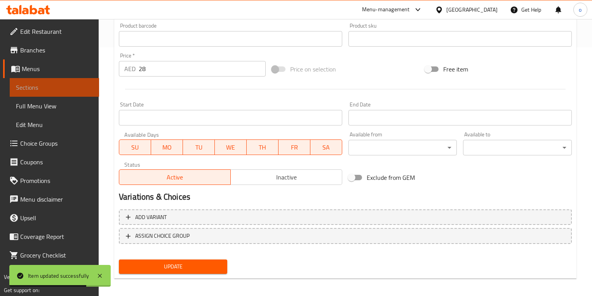
click at [62, 93] on link "Sections" at bounding box center [54, 87] width 89 height 19
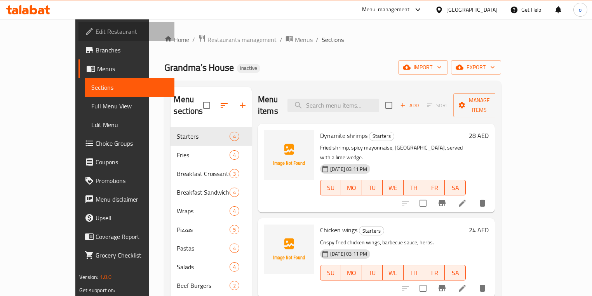
click at [96, 34] on span "Edit Restaurant" at bounding box center [132, 31] width 73 height 9
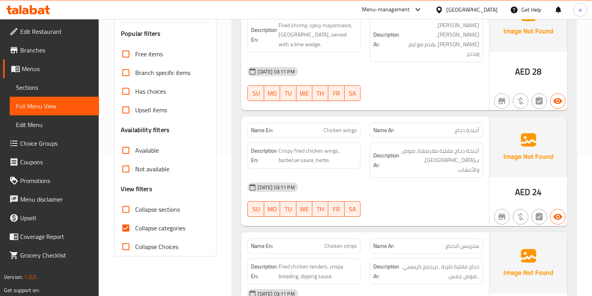
scroll to position [186, 0]
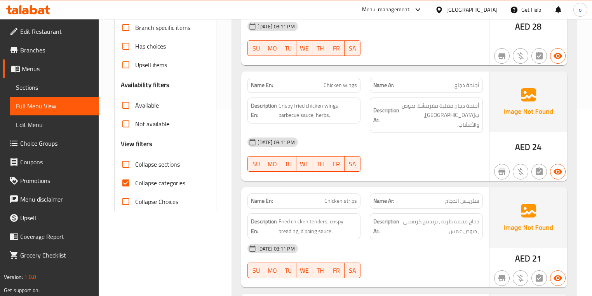
click at [127, 186] on input "Collapse categories" at bounding box center [126, 183] width 19 height 19
checkbox input "false"
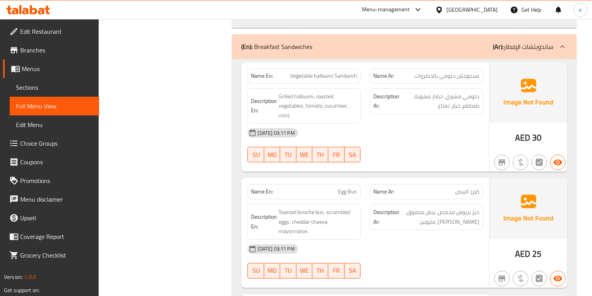
scroll to position [1430, 0]
drag, startPoint x: 357, startPoint y: 123, endPoint x: 337, endPoint y: 121, distance: 20.3
click at [337, 187] on p "Name En: Egg Bun" at bounding box center [304, 191] width 106 height 8
copy span "Egg Bun"
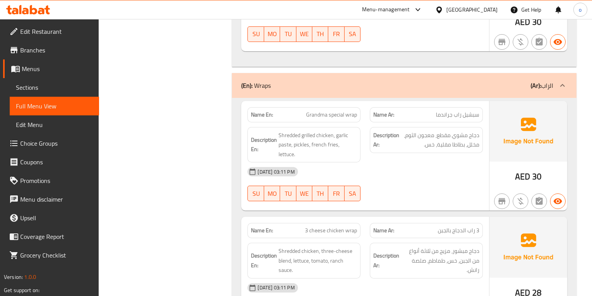
scroll to position [1879, 0]
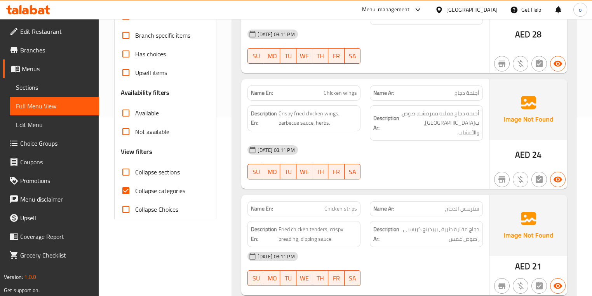
scroll to position [249, 0]
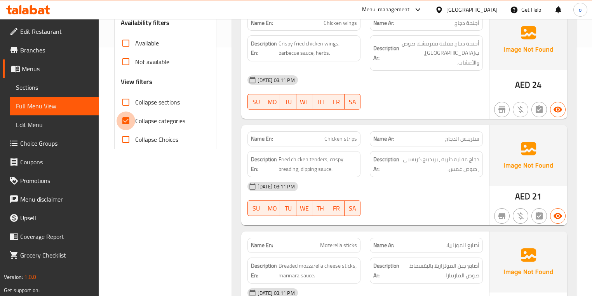
click at [131, 122] on input "Collapse categories" at bounding box center [126, 121] width 19 height 19
checkbox input "false"
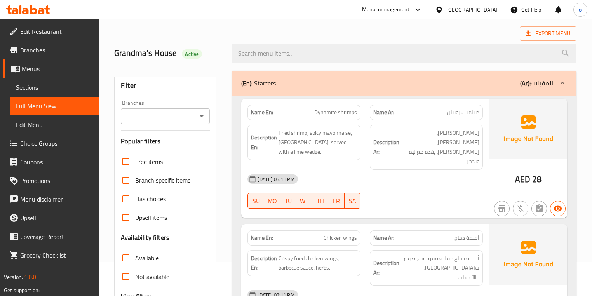
scroll to position [0, 0]
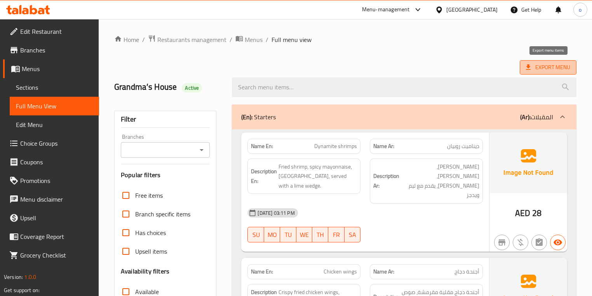
click at [532, 66] on icon at bounding box center [529, 67] width 8 height 8
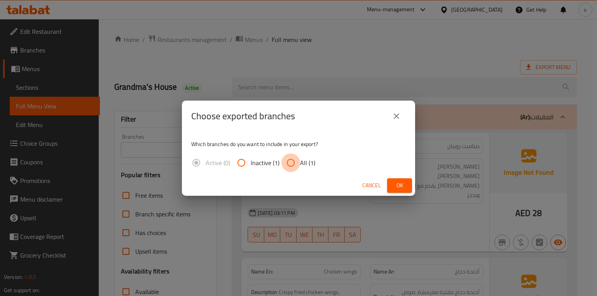
click at [294, 164] on input "All (1)" at bounding box center [290, 162] width 19 height 19
radio input "true"
click at [399, 183] on span "Ok" at bounding box center [399, 186] width 12 height 10
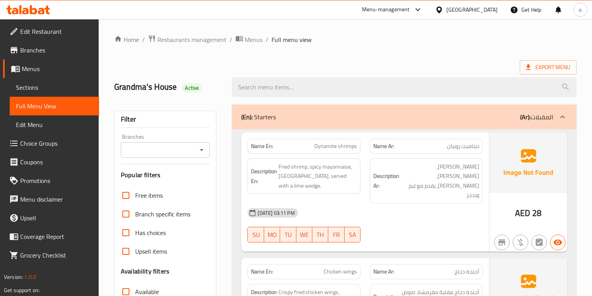
click at [401, 64] on div "Export Menu" at bounding box center [345, 67] width 462 height 14
click at [58, 33] on span "Edit Restaurant" at bounding box center [56, 31] width 73 height 9
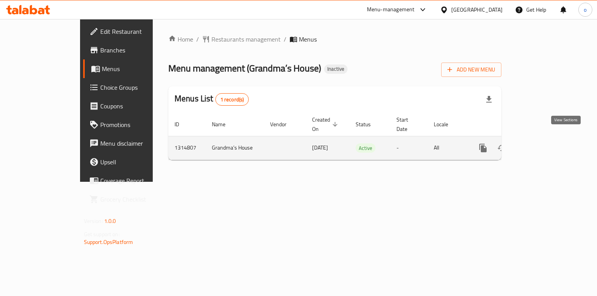
click at [544, 143] on icon "enhanced table" at bounding box center [538, 147] width 9 height 9
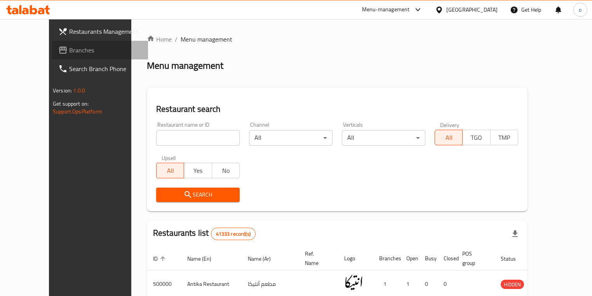
click at [69, 51] on span "Branches" at bounding box center [105, 49] width 73 height 9
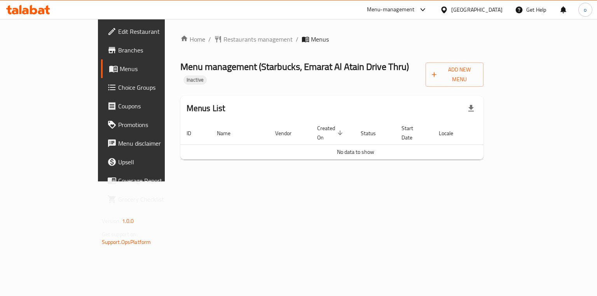
drag, startPoint x: 0, startPoint y: 0, endPoint x: 84, endPoint y: 64, distance: 105.6
drag, startPoint x: 84, startPoint y: 64, endPoint x: 75, endPoint y: 45, distance: 20.9
click at [118, 45] on span "Branches" at bounding box center [154, 49] width 73 height 9
